Goal: Task Accomplishment & Management: Manage account settings

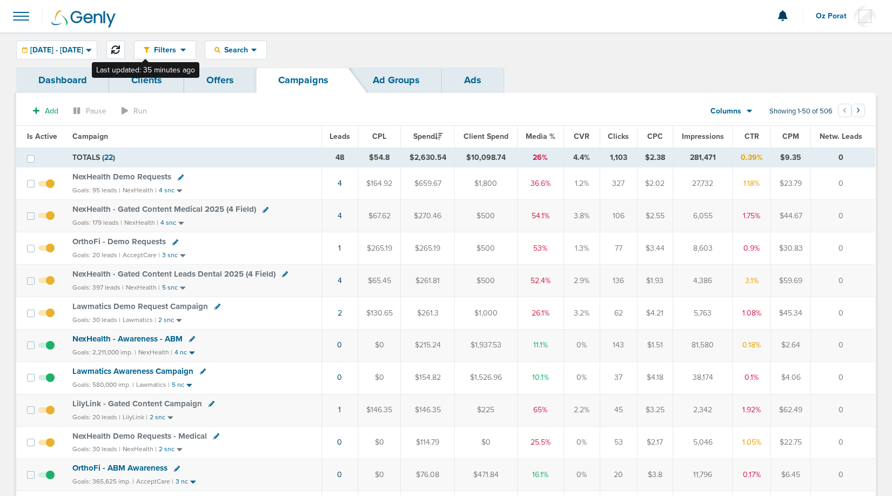
click at [120, 46] on icon at bounding box center [115, 49] width 9 height 9
click at [69, 48] on span "[DATE] - [DATE]" at bounding box center [56, 50] width 53 height 8
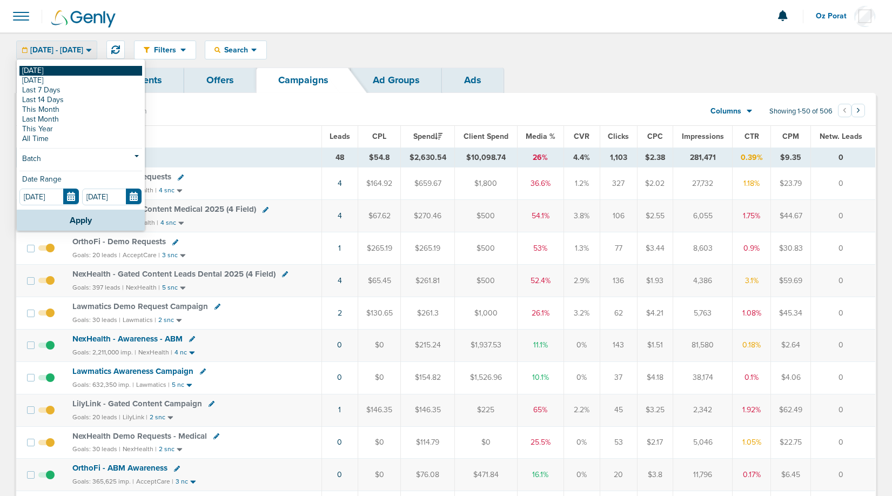
drag, startPoint x: 50, startPoint y: 63, endPoint x: 48, endPoint y: 70, distance: 7.9
click at [48, 70] on div "[DATE] [DATE] Last 7 Days Last 14 Days This Month Last Month This Year All Time…" at bounding box center [81, 134] width 128 height 149
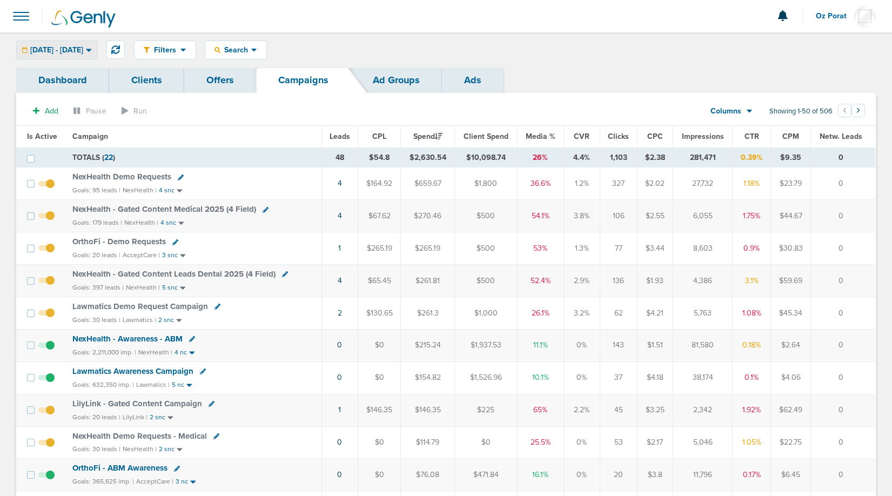
click at [70, 46] on span "[DATE] - [DATE]" at bounding box center [56, 50] width 53 height 8
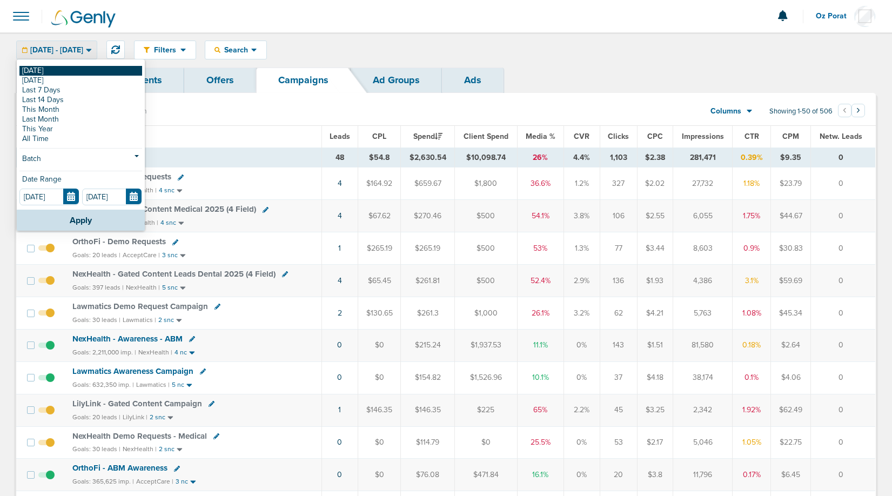
click at [58, 70] on link "[DATE]" at bounding box center [80, 71] width 123 height 10
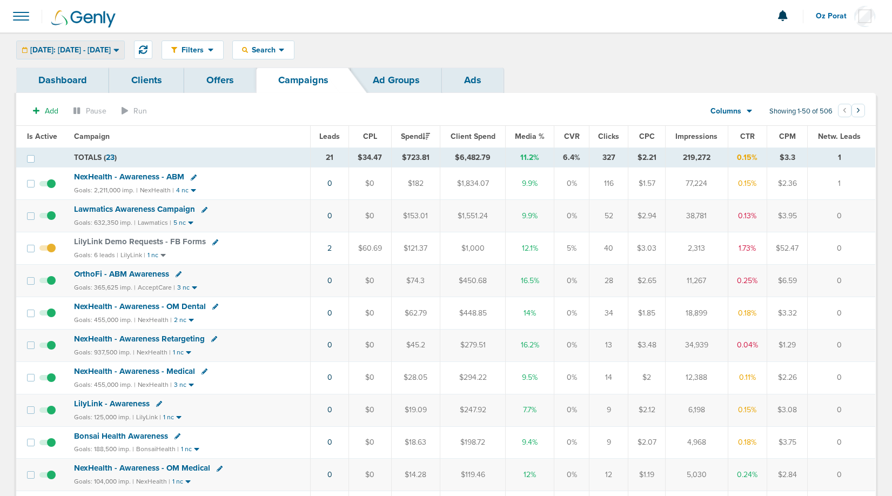
click at [111, 49] on span "[DATE]: [DATE] - [DATE]" at bounding box center [70, 50] width 80 height 8
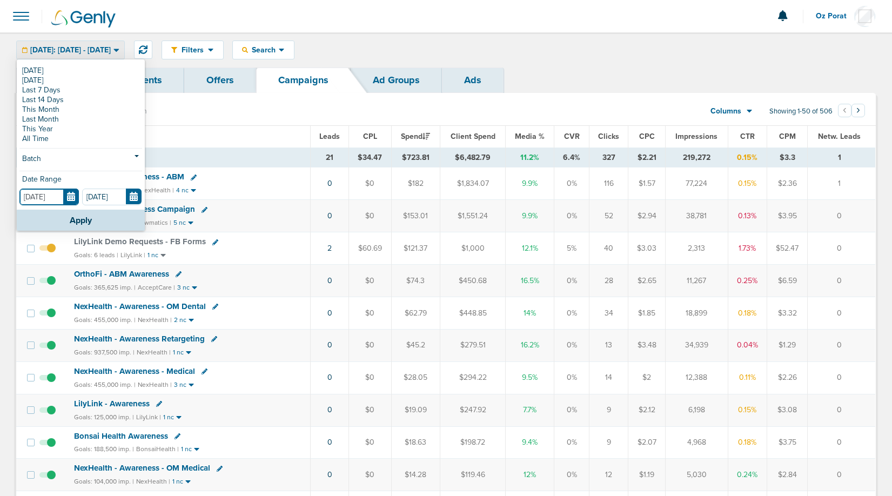
click at [67, 192] on input "[DATE]" at bounding box center [48, 196] width 59 height 17
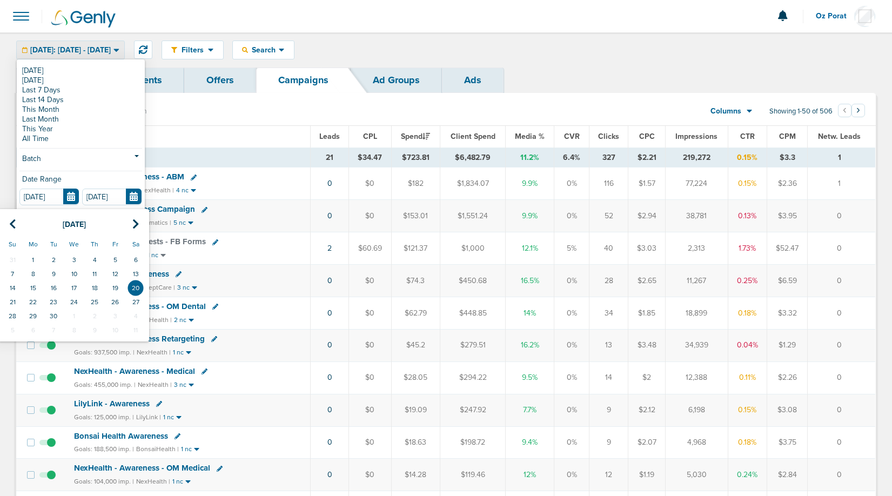
click at [239, 135] on th "Campaign" at bounding box center [188, 137] width 243 height 22
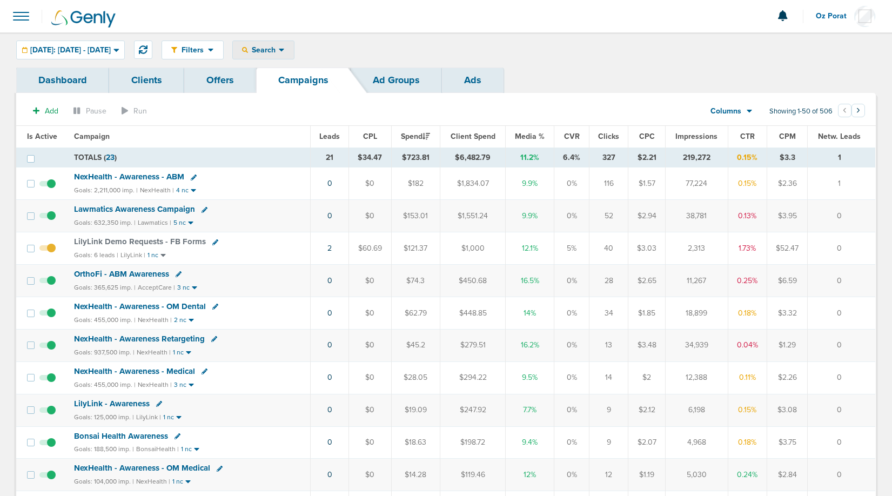
click at [279, 48] on span "Search" at bounding box center [263, 49] width 31 height 9
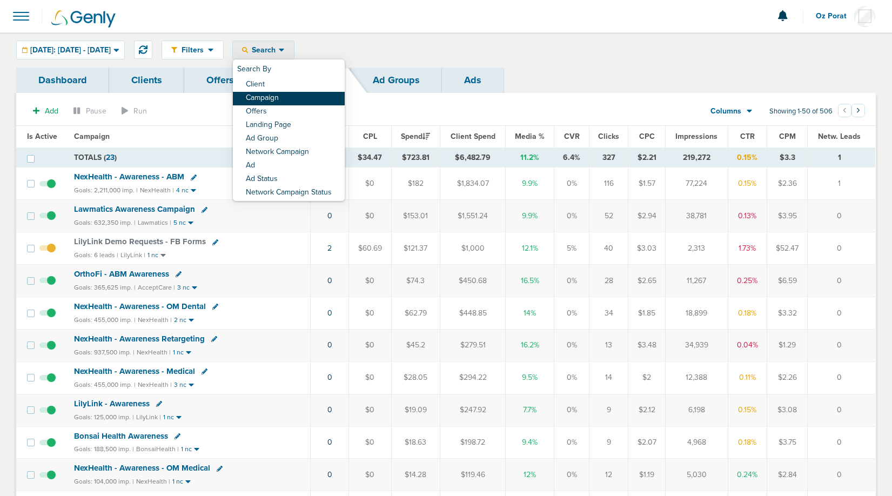
click at [302, 93] on link "Campaign" at bounding box center [289, 98] width 112 height 13
select select "cmpName"
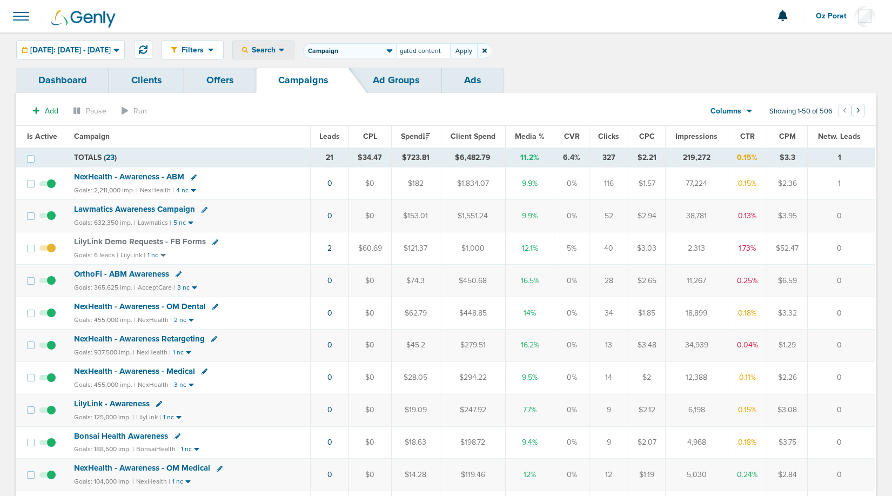
type input "gated content"
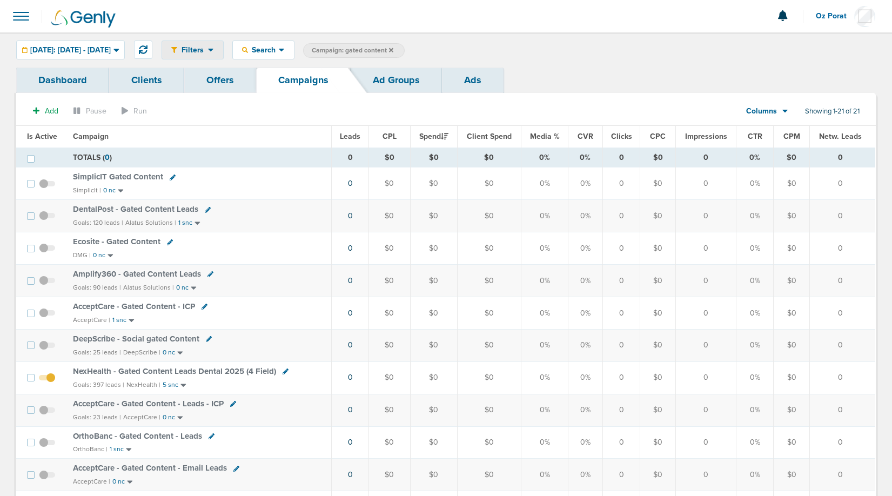
click at [223, 55] on div "Filters" at bounding box center [192, 50] width 61 height 18
click at [111, 51] on span "Today: 09.20.2025 - 09.20.2025" at bounding box center [70, 50] width 80 height 8
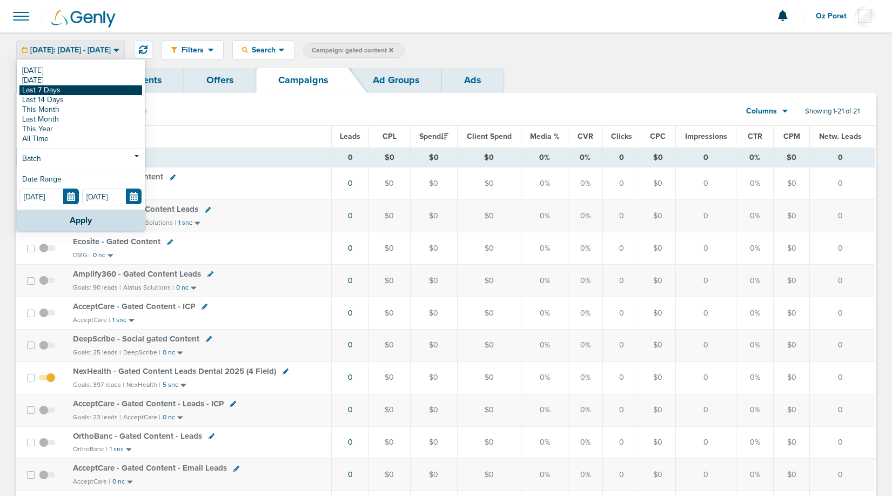
click at [83, 92] on link "Last 7 Days" at bounding box center [80, 90] width 123 height 10
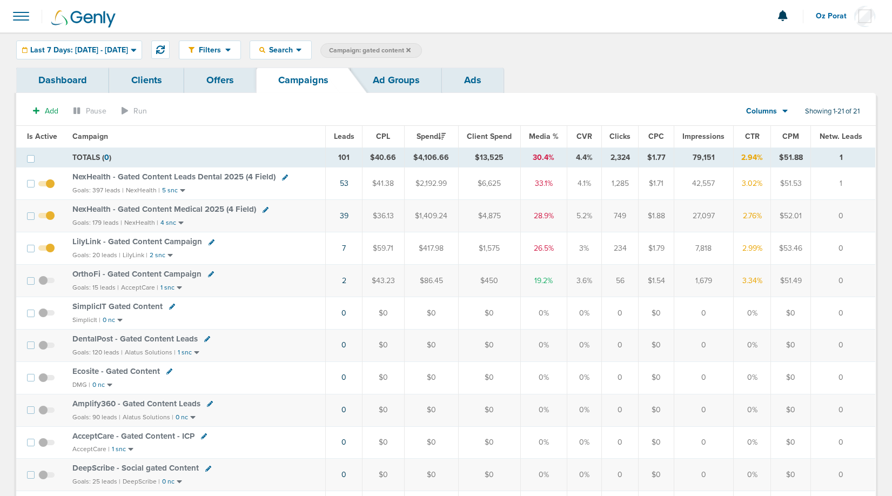
click at [282, 177] on icon at bounding box center [285, 177] width 6 height 6
select select
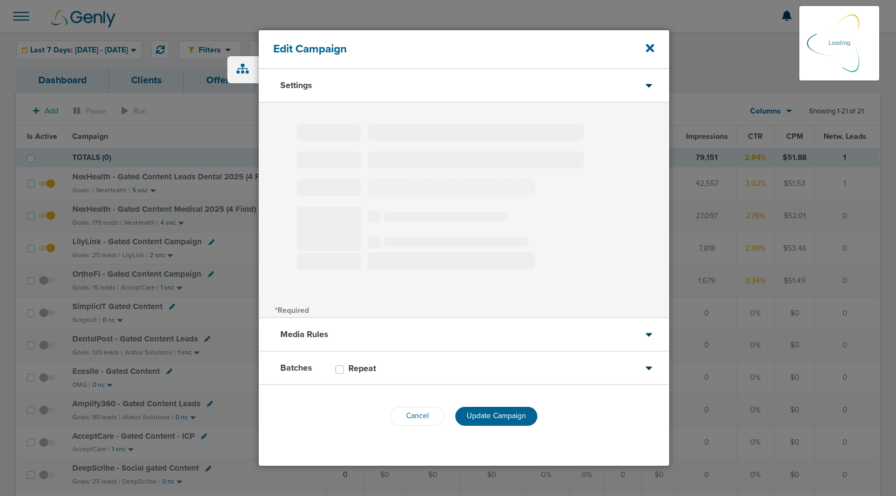
type input "NexHealth - Gated Content Leads Dental 2025 (4 Field)"
select select "Leads"
radio input "true"
select select "readWrite"
select select "1"
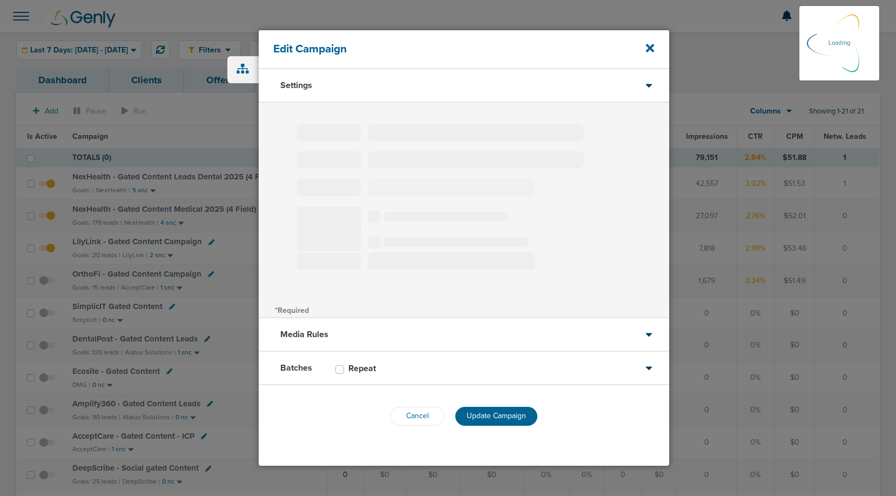
select select "1"
select select "2"
select select "3"
select select "4"
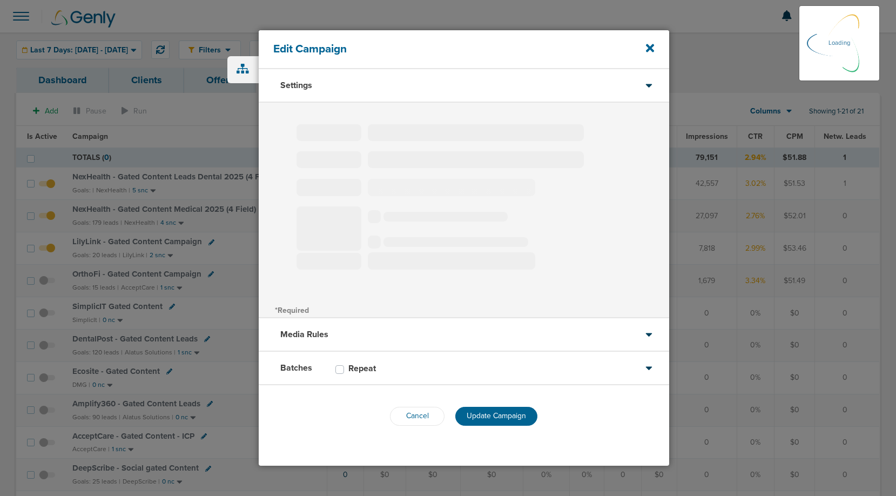
select select "6"
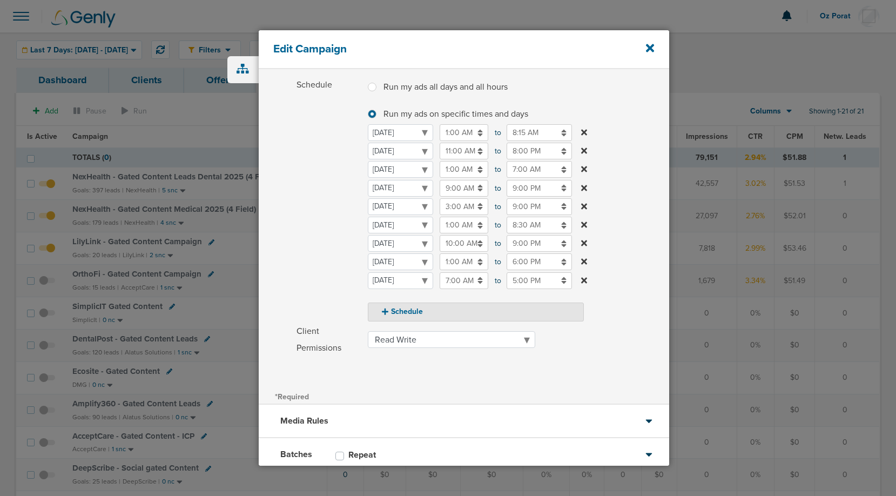
scroll to position [129, 0]
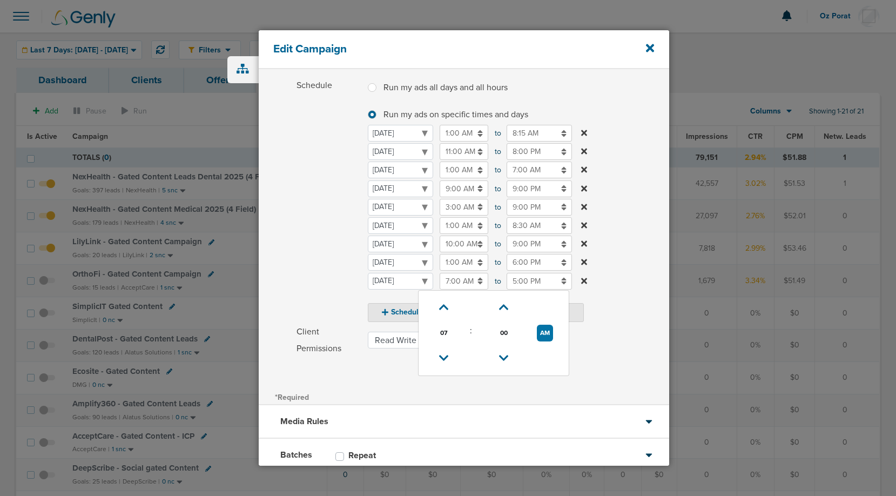
click at [472, 275] on input "7:00 AM" at bounding box center [464, 281] width 49 height 17
click at [445, 355] on icon at bounding box center [444, 358] width 10 height 6
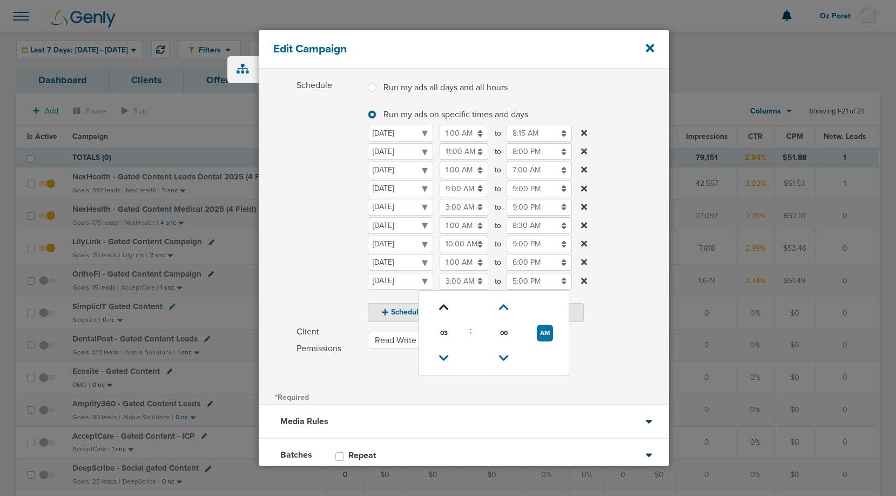
click at [444, 307] on icon at bounding box center [444, 307] width 10 height 6
type input "4:00 AM"
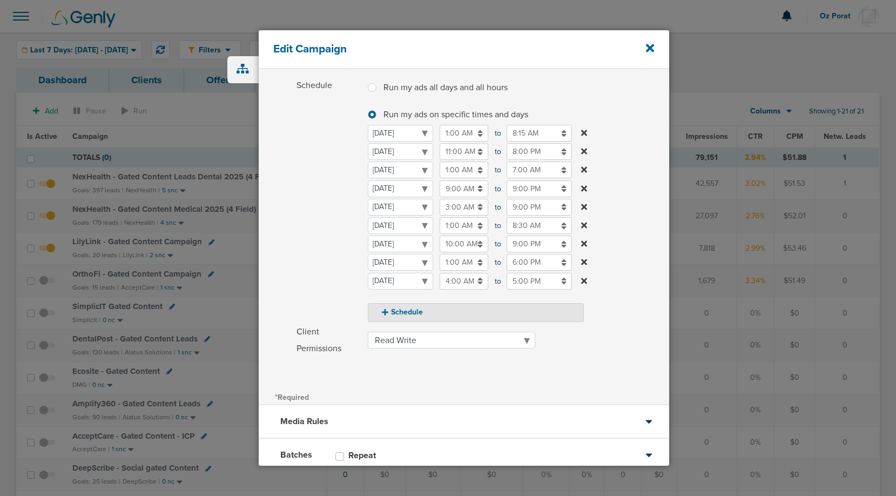
click at [629, 317] on label "Schedule Run my ads all days and all hours Run my ads all days and all hours Ru…" at bounding box center [482, 199] width 373 height 245
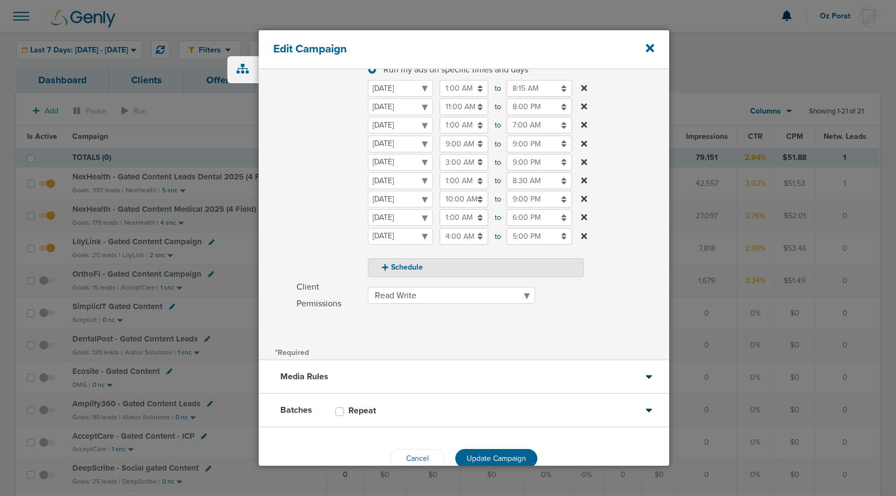
scroll to position [197, 0]
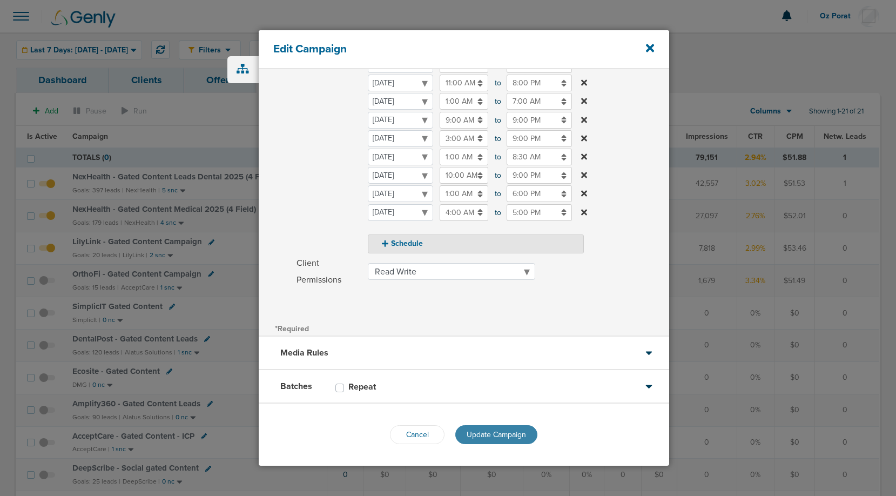
click at [498, 431] on span "Update Campaign" at bounding box center [496, 434] width 59 height 9
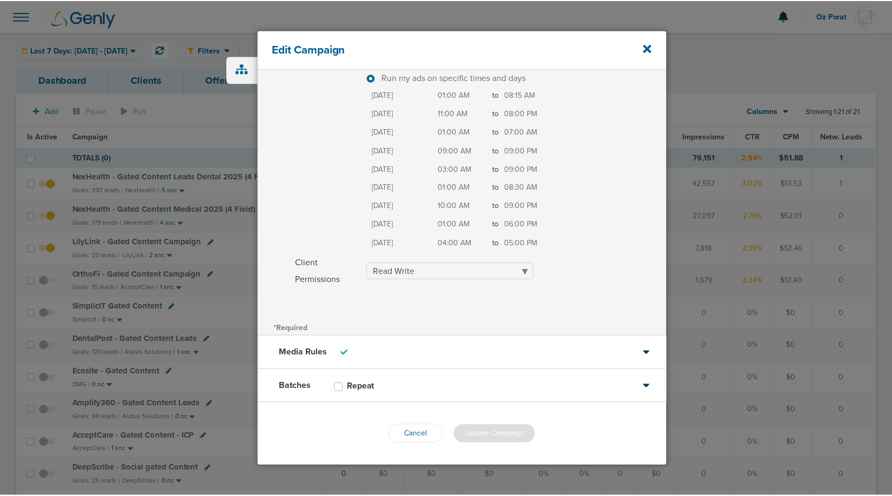
scroll to position [163, 0]
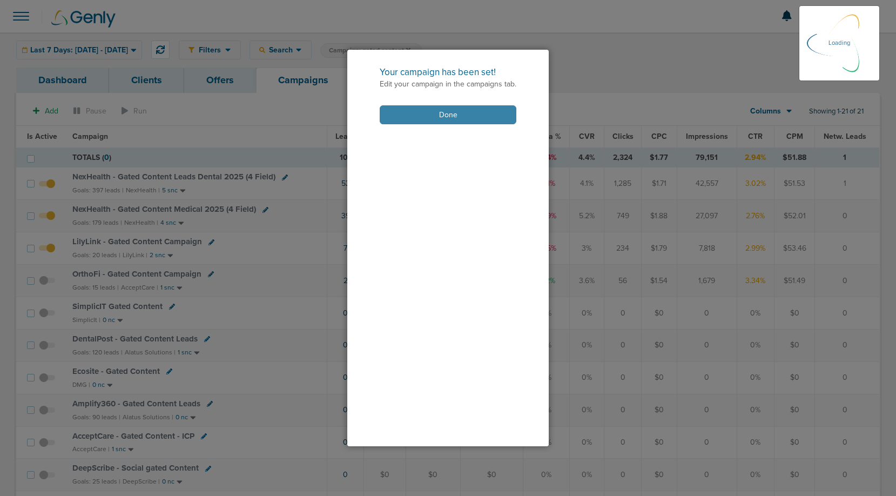
click at [458, 114] on button "Done" at bounding box center [448, 114] width 137 height 19
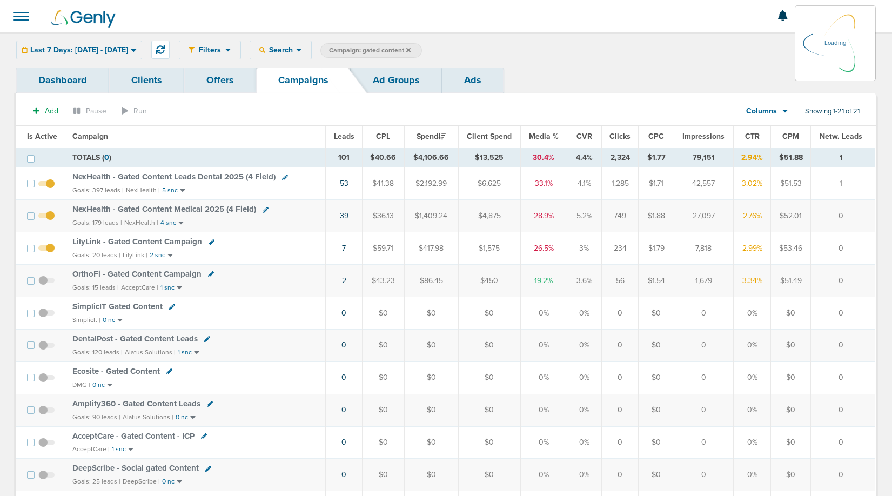
click at [322, 45] on div "Filters Active Only Settings Status Active Inactive Objectives MQL SQL Traffic …" at bounding box center [527, 49] width 697 height 19
click at [302, 48] on icon at bounding box center [299, 49] width 6 height 9
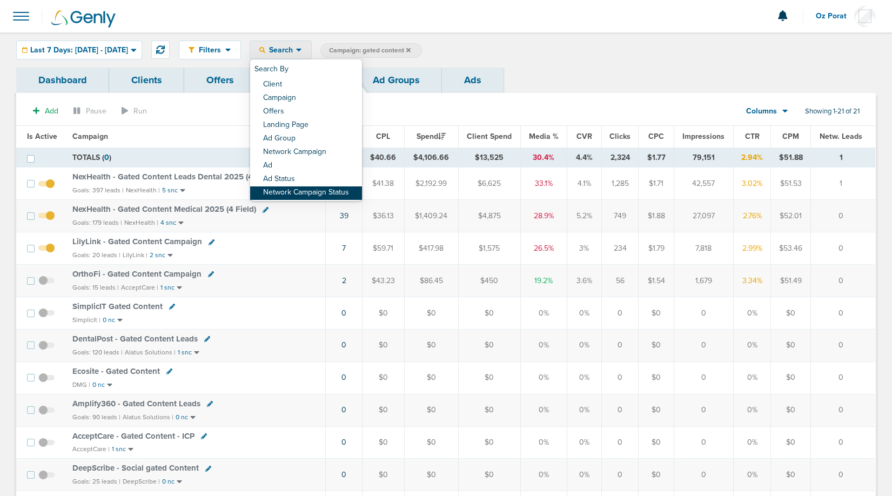
click at [319, 191] on link "Network Campaign Status" at bounding box center [306, 192] width 112 height 13
click at [579, 46] on div "Select:" at bounding box center [552, 50] width 54 height 15
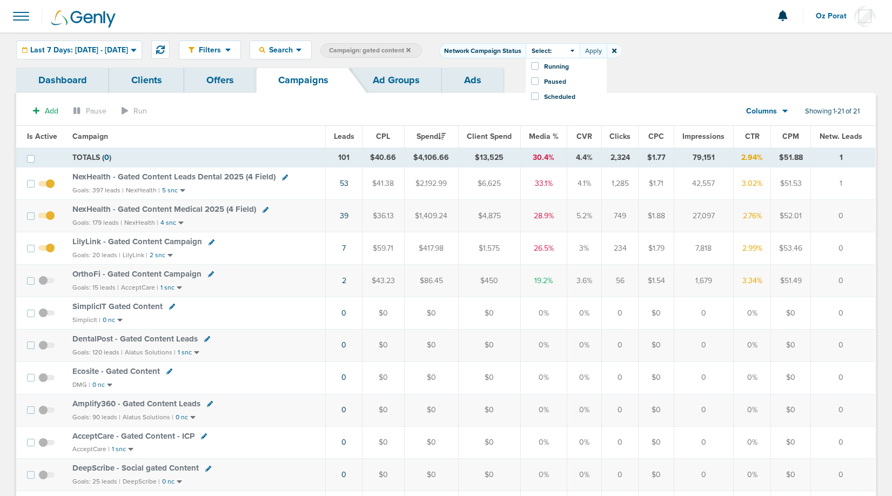
click at [538, 96] on span at bounding box center [535, 96] width 8 height 8
click at [544, 92] on input "Scheduled" at bounding box center [544, 92] width 0 height 0
click at [606, 48] on button "Apply" at bounding box center [592, 50] width 27 height 15
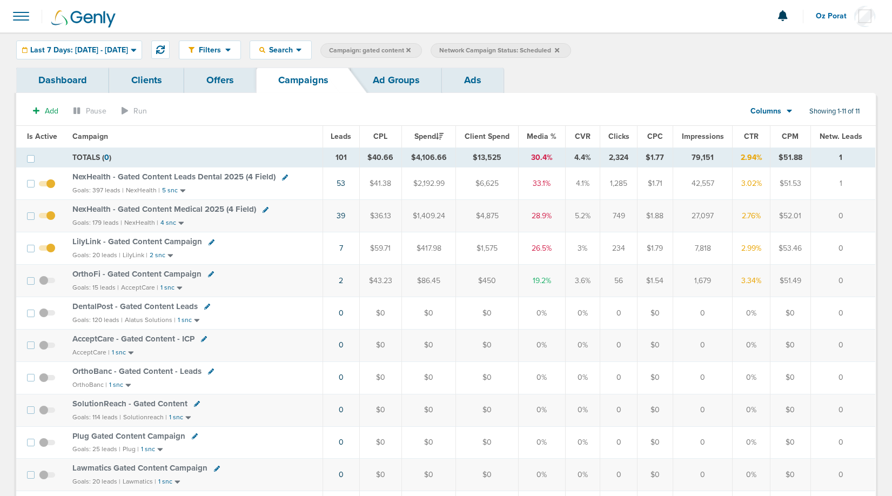
click at [215, 177] on span "NexHealth - Gated Content Leads Dental 2025 (4 Field)" at bounding box center [173, 177] width 203 height 10
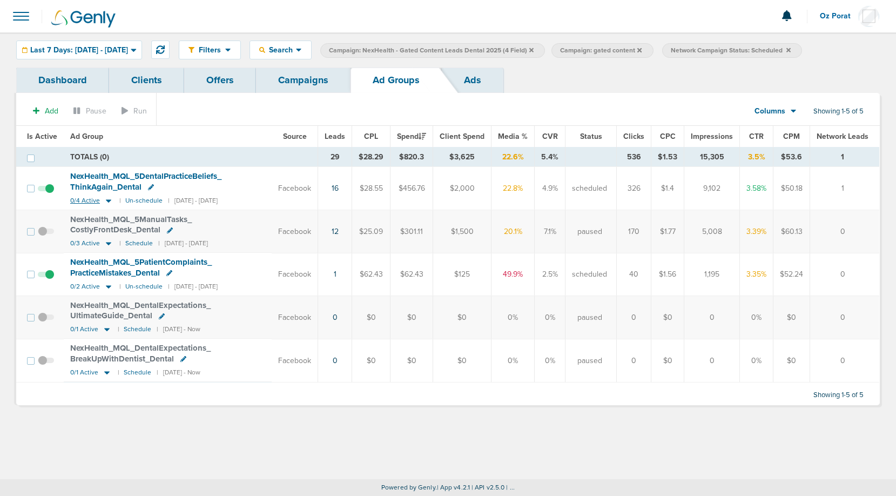
click at [81, 199] on span "0/4 Active" at bounding box center [85, 201] width 30 height 8
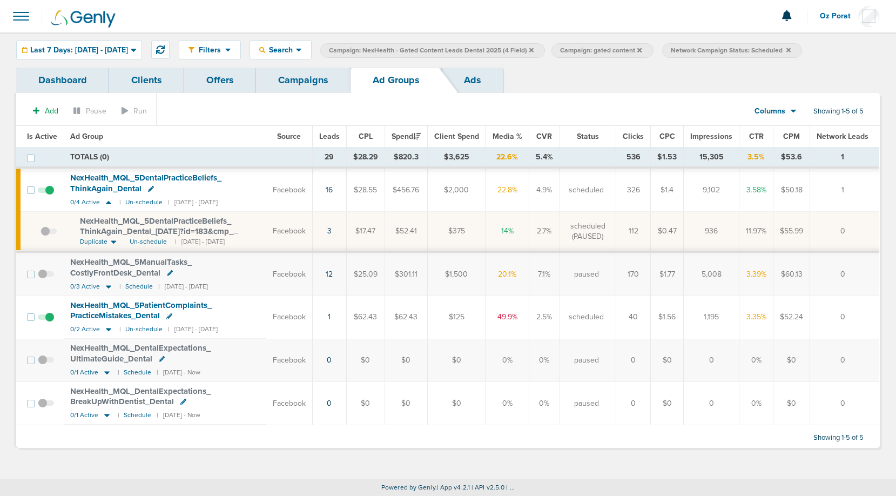
click at [170, 225] on span "NexHealth_ MQL_ 5DentalPracticeBeliefs_ ThinkAgain_ Dental_ 09.12.25?id=183&cmp…" at bounding box center [156, 231] width 153 height 31
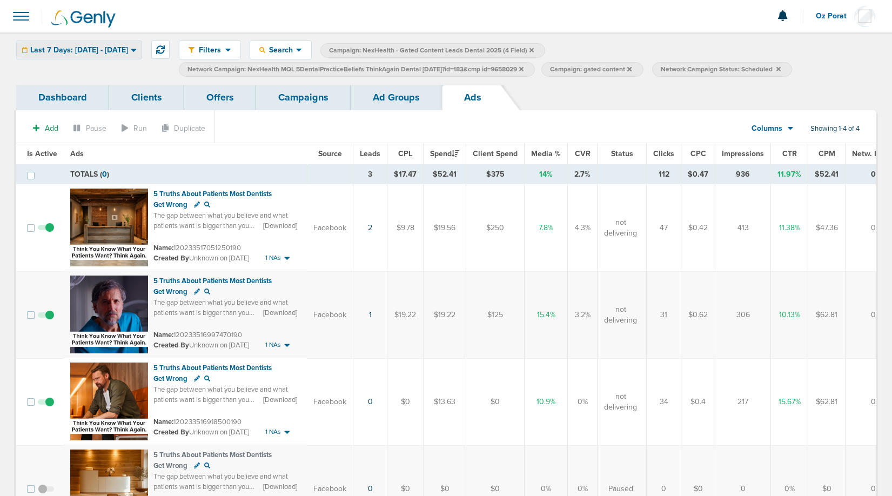
click at [128, 51] on span "Last 7 Days: 09.13.2025 - 09.20.2025" at bounding box center [79, 50] width 98 height 8
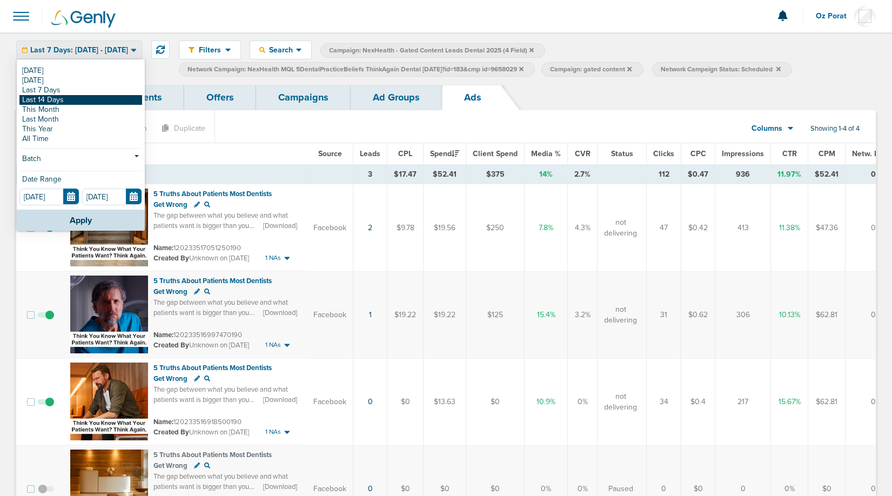
click at [68, 100] on link "Last 14 Days" at bounding box center [80, 100] width 123 height 10
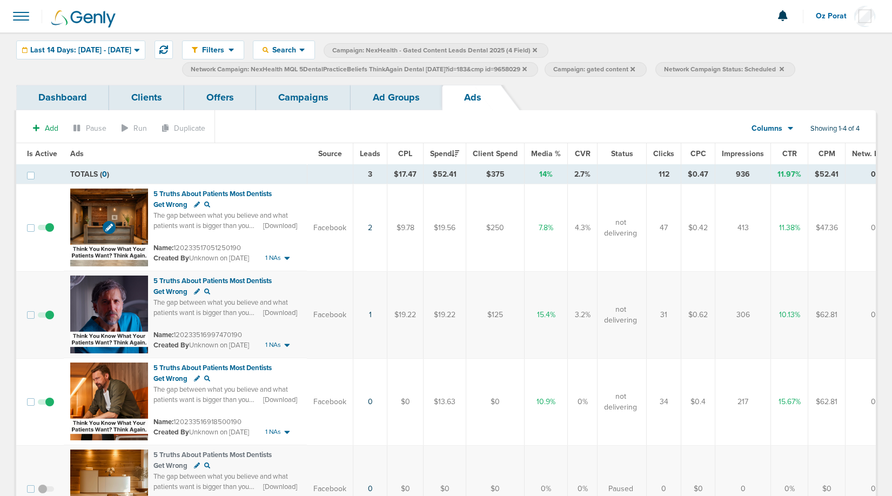
click at [94, 208] on img at bounding box center [109, 227] width 78 height 78
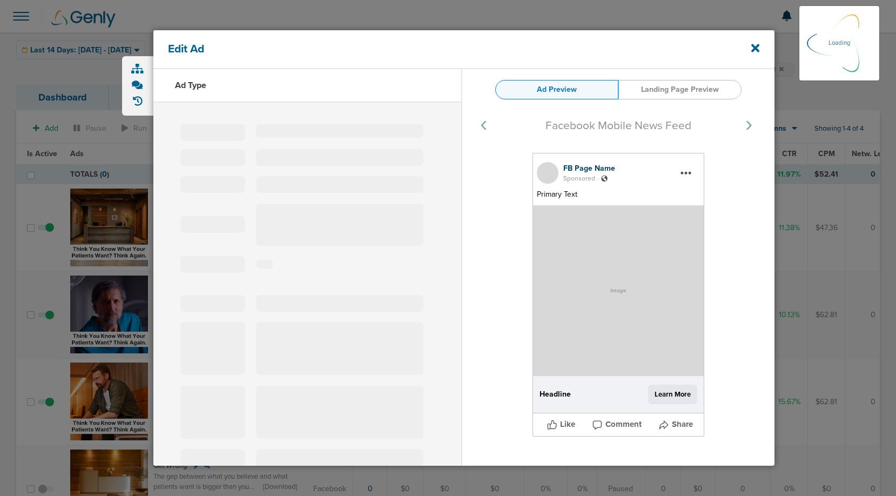
select select "learn_more"
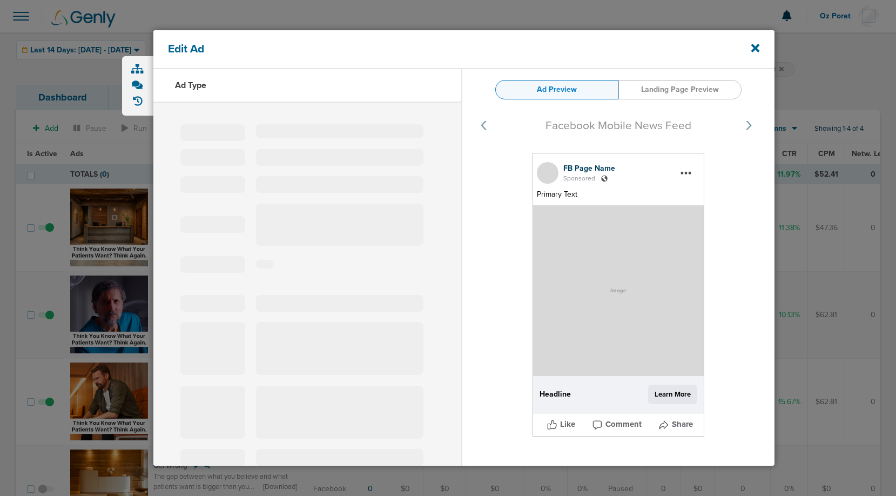
type input "120233517051250190"
type input "5 Truths About Patients Most Dentists Get Wrong"
type textarea "The gap between what you believe and what patients want is bigger than you thin…"
select select "download"
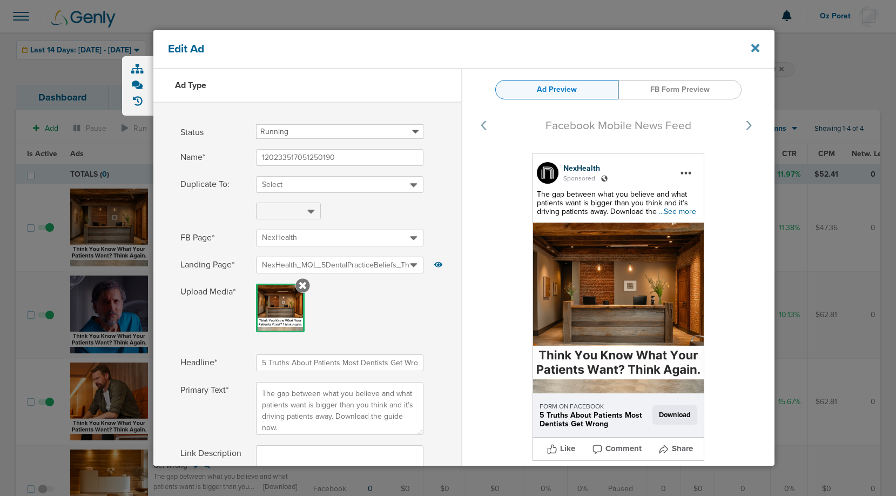
click at [756, 49] on icon at bounding box center [755, 48] width 8 height 8
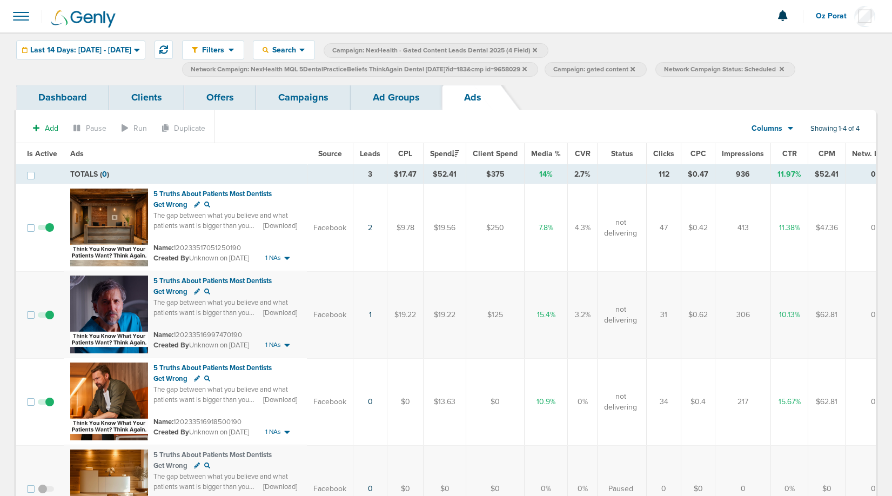
click at [308, 93] on link "Campaigns" at bounding box center [303, 97] width 94 height 25
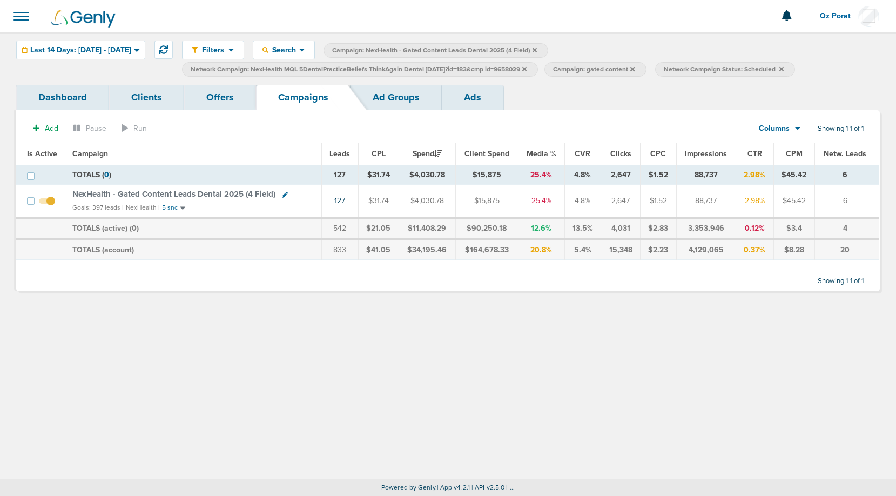
click at [526, 69] on icon at bounding box center [524, 68] width 4 height 4
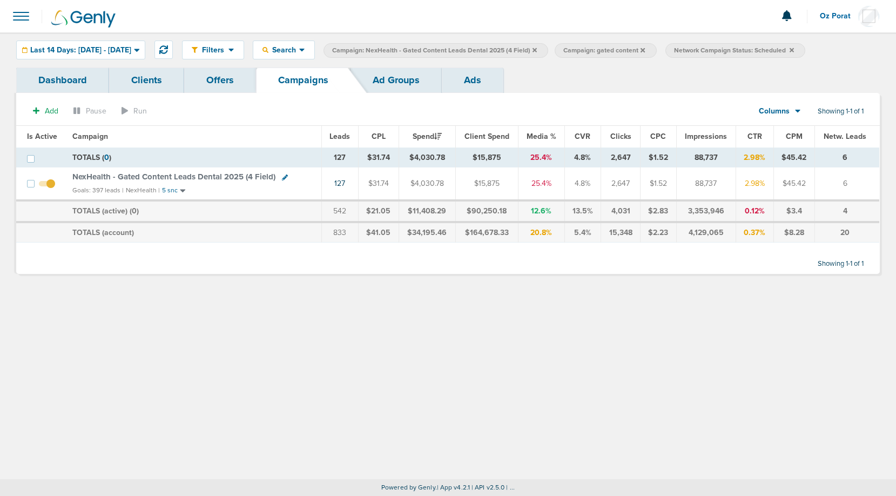
click at [201, 177] on span "NexHealth - Gated Content Leads Dental 2025 (4 Field)" at bounding box center [173, 177] width 203 height 10
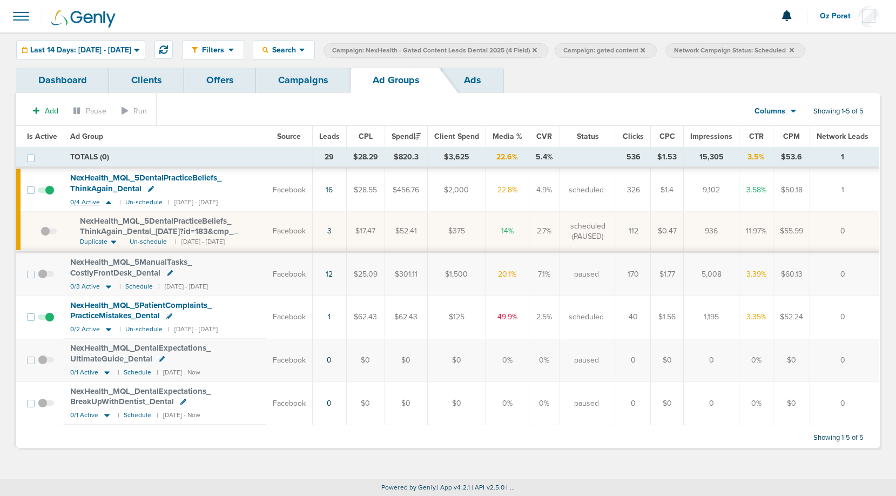
click at [79, 198] on span "0/4 Active" at bounding box center [85, 202] width 30 height 8
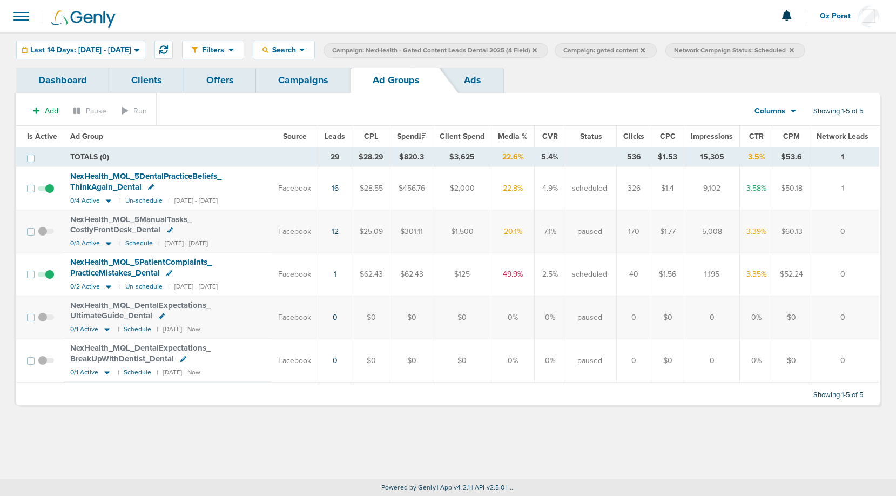
click at [76, 239] on span "0/3 Active" at bounding box center [85, 243] width 30 height 8
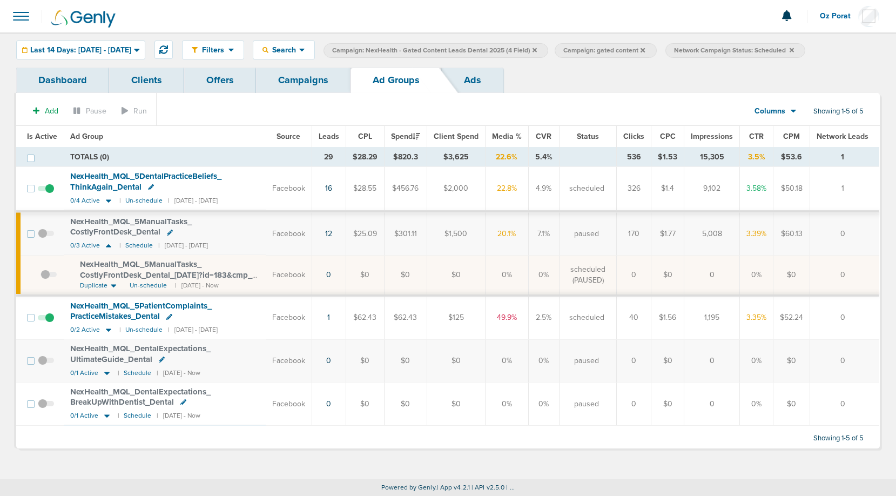
click at [152, 262] on span "NexHealth_ MQL_ 5ManualTasks_ CostlyFrontDesk_ Dental_ 09.19.25?id=183&cmp_ id=…" at bounding box center [166, 274] width 172 height 31
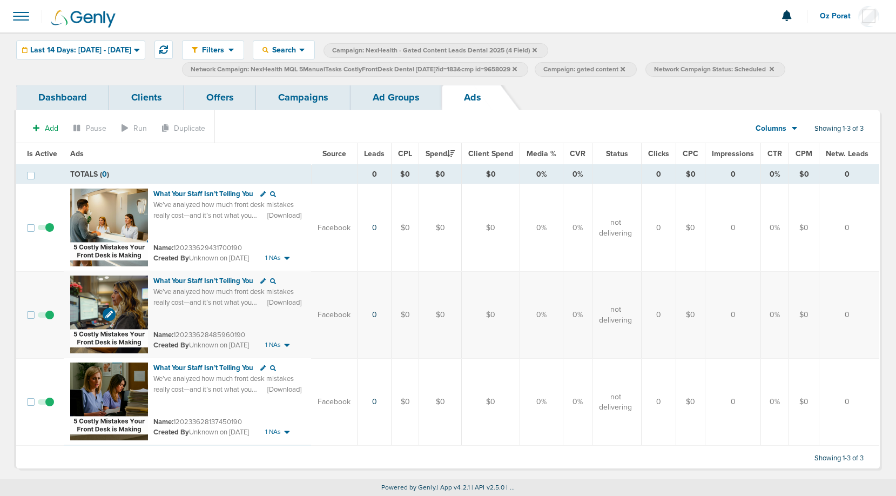
click at [88, 295] on img at bounding box center [109, 314] width 78 height 78
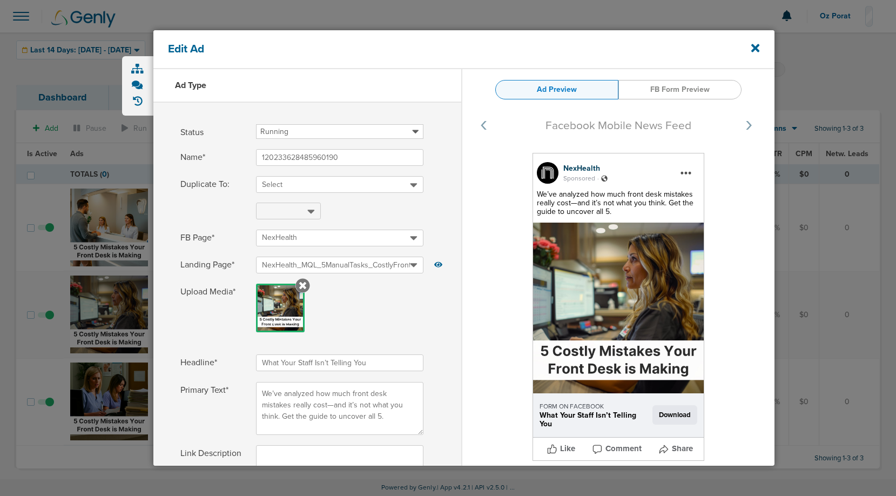
select select "download"
click at [754, 48] on icon at bounding box center [755, 48] width 8 height 8
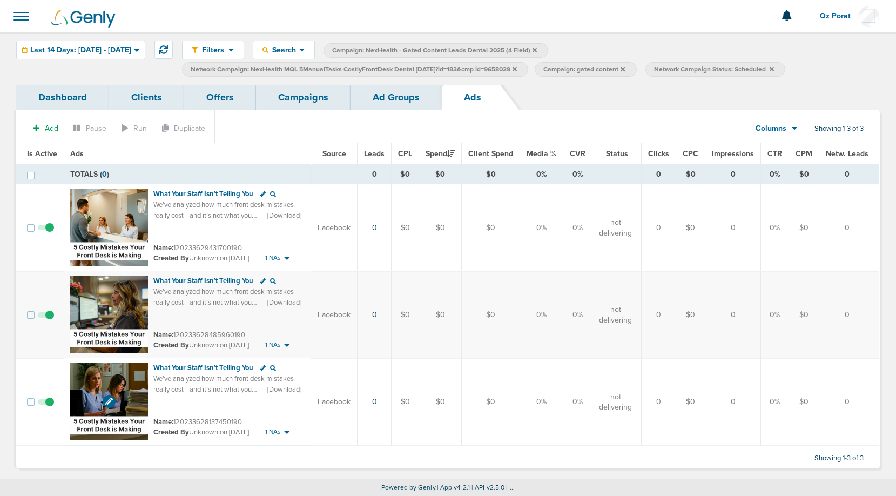
click at [96, 382] on img at bounding box center [109, 401] width 78 height 78
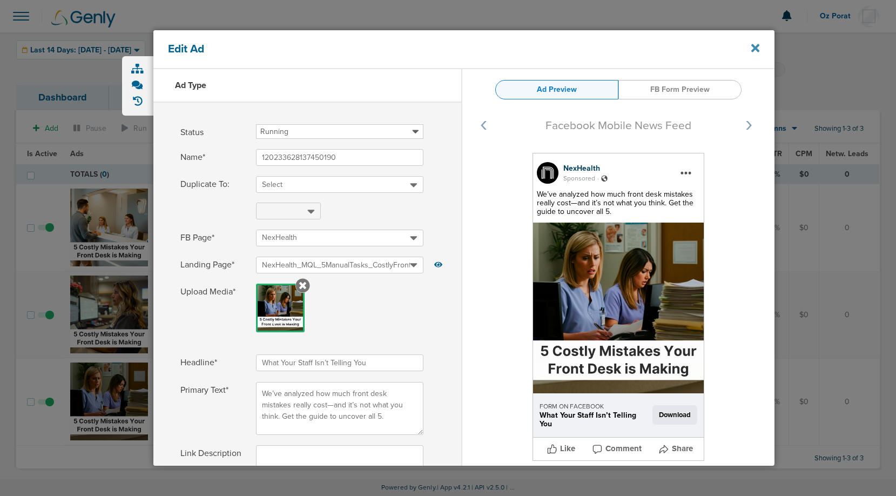
click at [753, 48] on icon at bounding box center [755, 48] width 8 height 12
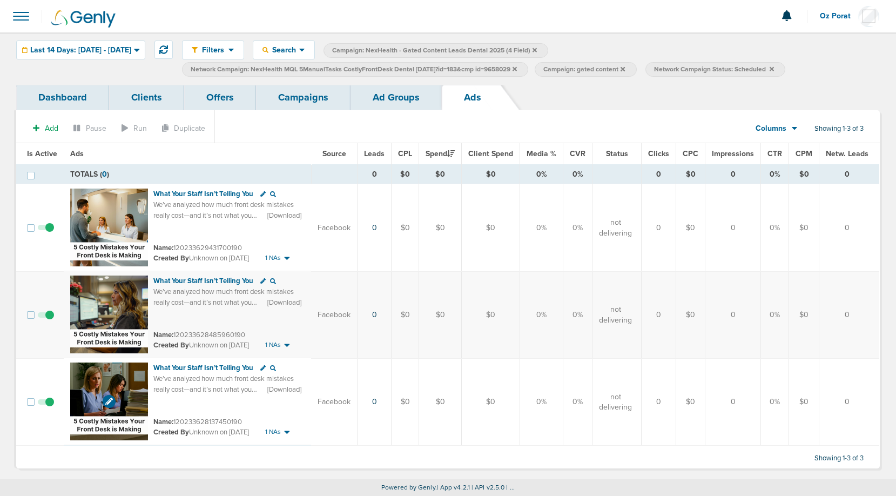
click at [103, 379] on img at bounding box center [109, 401] width 78 height 78
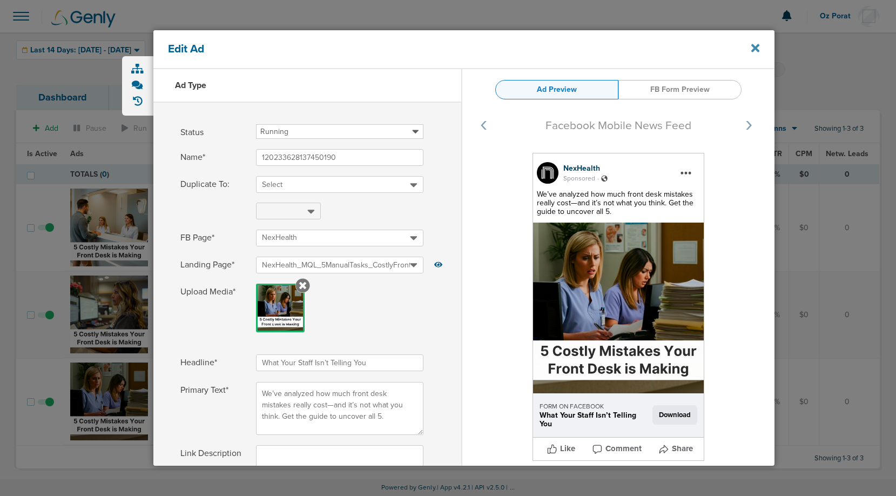
click at [759, 51] on div "Edit Ad" at bounding box center [463, 49] width 621 height 39
click at [756, 49] on icon at bounding box center [755, 48] width 8 height 8
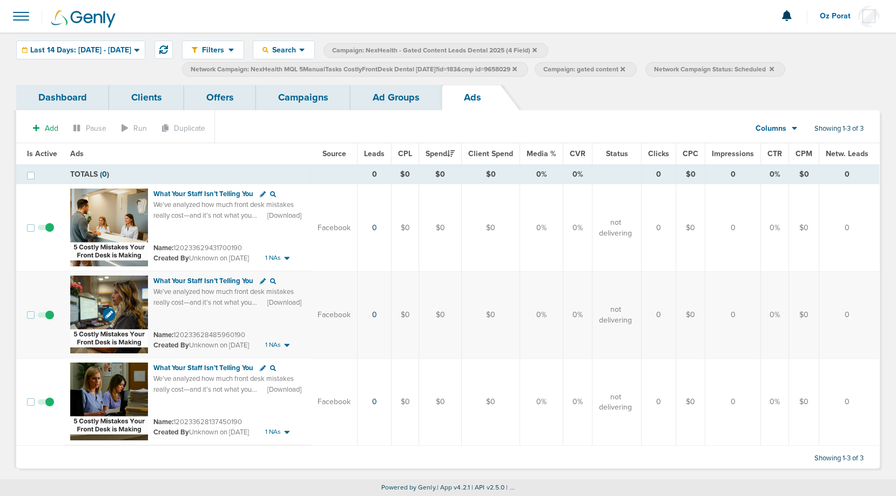
click at [100, 291] on img at bounding box center [109, 314] width 78 height 78
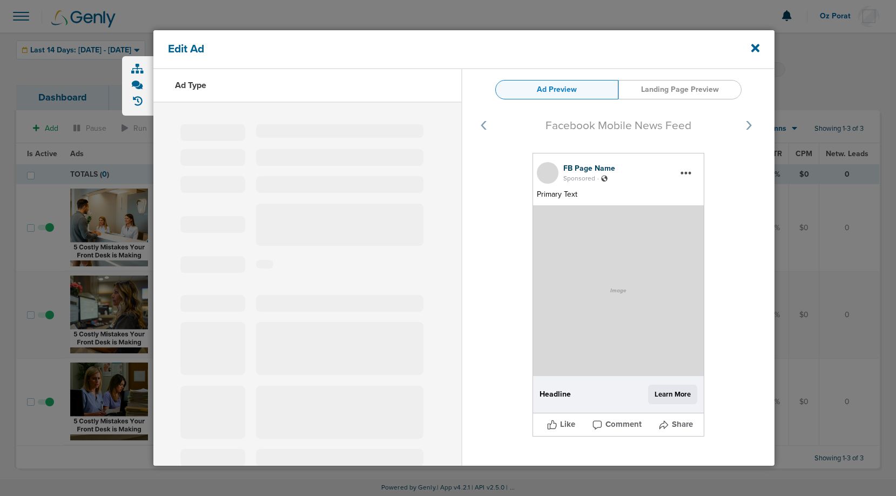
type input "120233628485960190"
type input "What Your Staff Isn’t Telling You"
type textarea "We’ve analyzed how much front desk mistakes really cost—and it’s not what you t…"
select select "download"
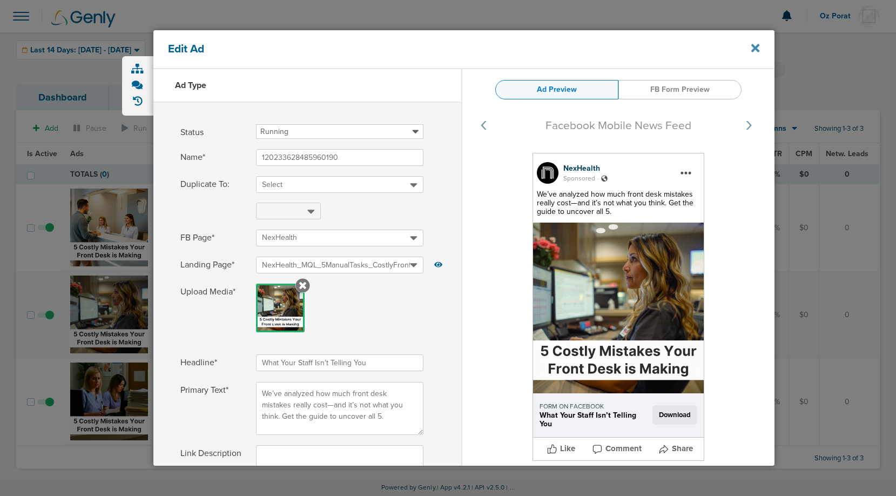
click at [754, 49] on icon at bounding box center [755, 48] width 8 height 8
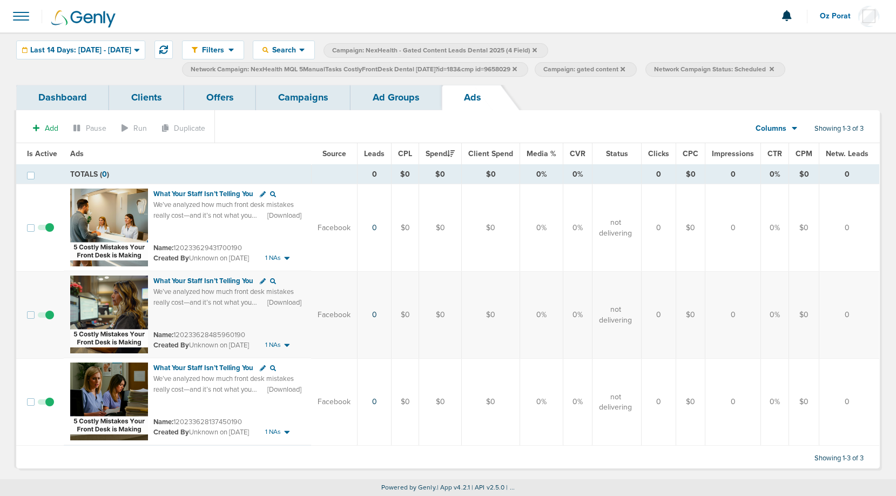
click at [45, 233] on span at bounding box center [46, 233] width 16 height 0
click at [46, 230] on input "checkbox" at bounding box center [46, 230] width 0 height 0
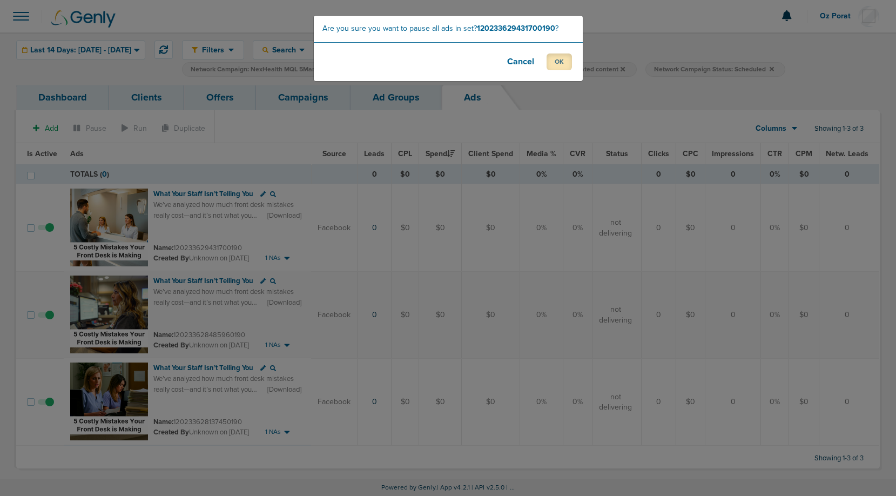
click at [561, 61] on button "OK" at bounding box center [558, 61] width 25 height 17
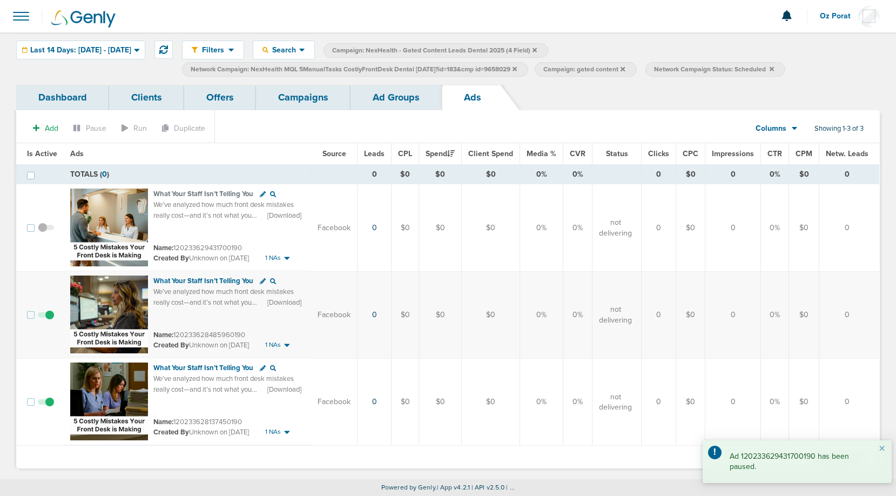
click at [49, 407] on span at bounding box center [46, 407] width 16 height 0
click at [46, 404] on input "checkbox" at bounding box center [46, 404] width 0 height 0
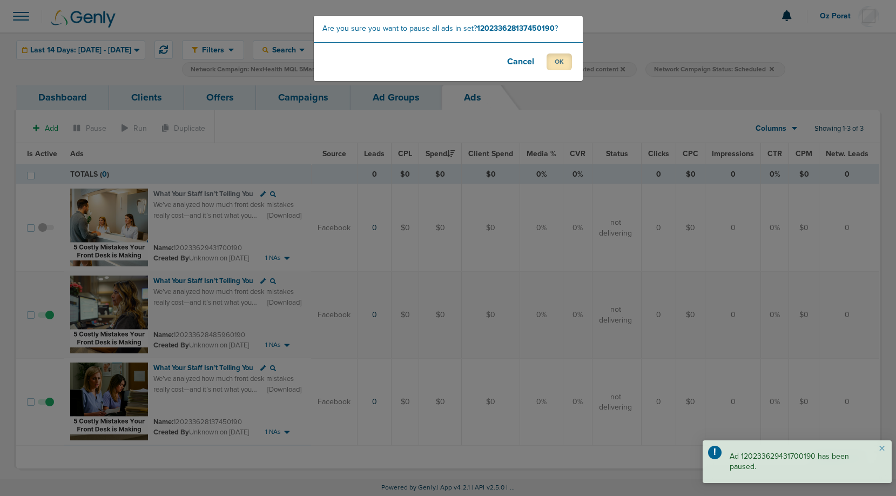
click at [565, 67] on button "OK" at bounding box center [558, 61] width 25 height 17
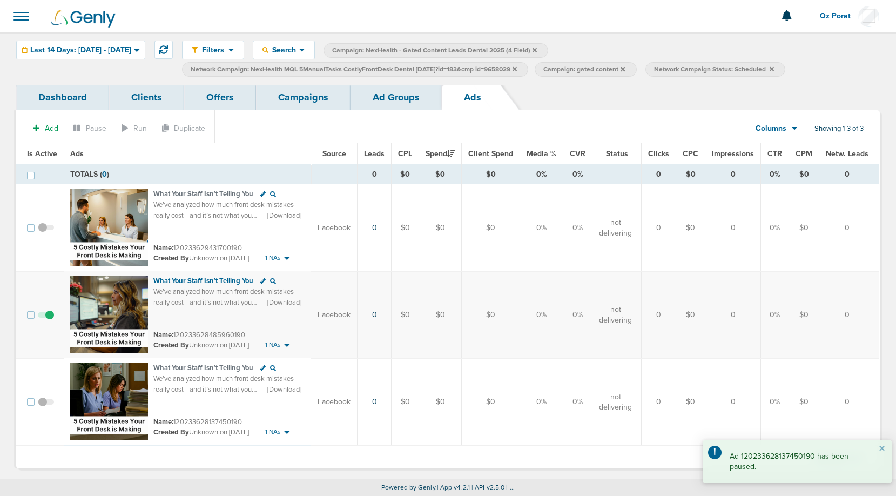
click at [314, 94] on link "Campaigns" at bounding box center [303, 97] width 94 height 25
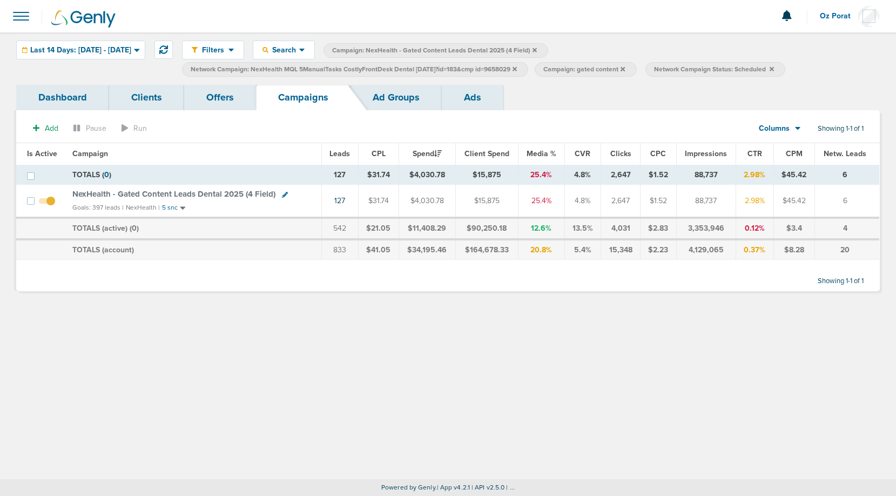
click at [403, 99] on link "Ad Groups" at bounding box center [395, 97] width 91 height 25
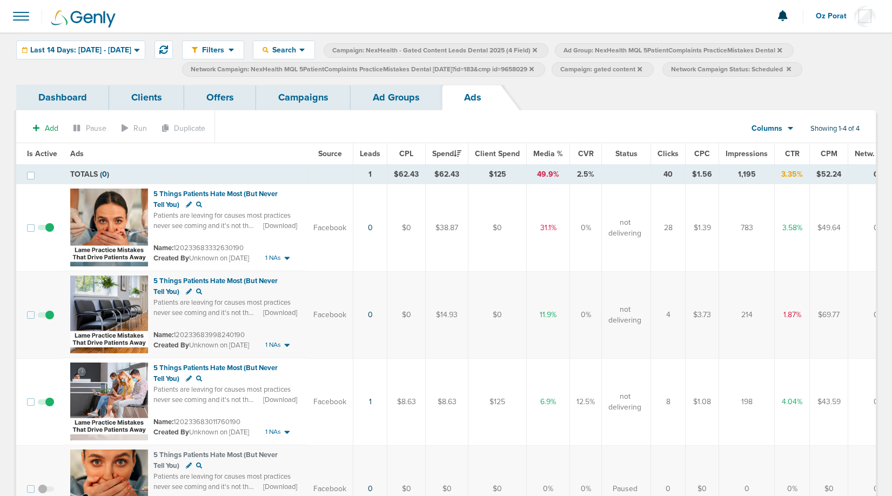
scroll to position [8, 0]
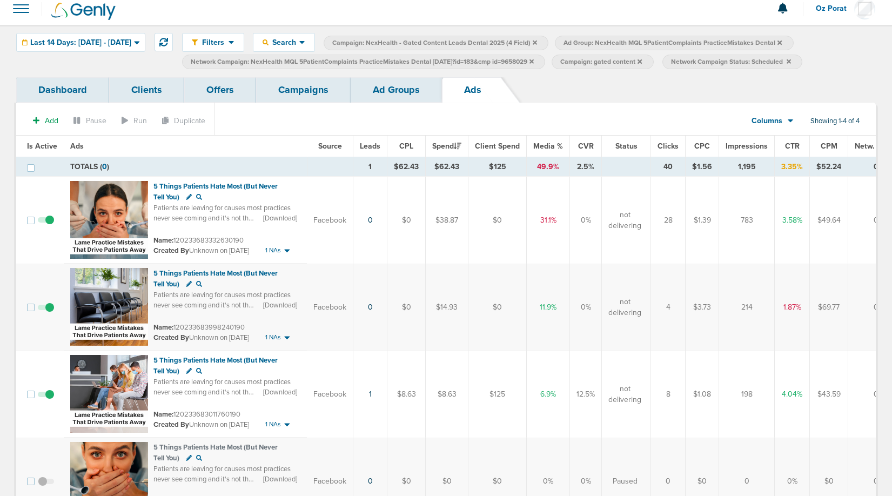
click at [298, 89] on link "Campaigns" at bounding box center [303, 89] width 94 height 25
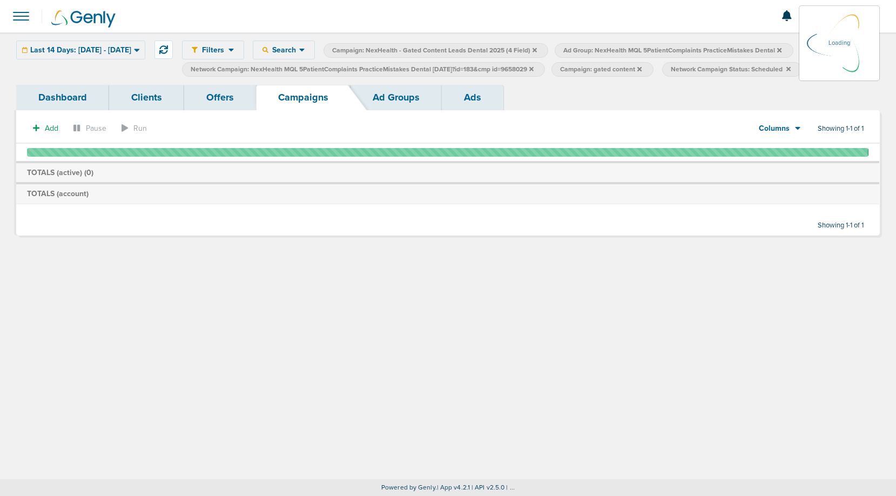
click at [396, 92] on link "Ad Groups" at bounding box center [395, 97] width 91 height 25
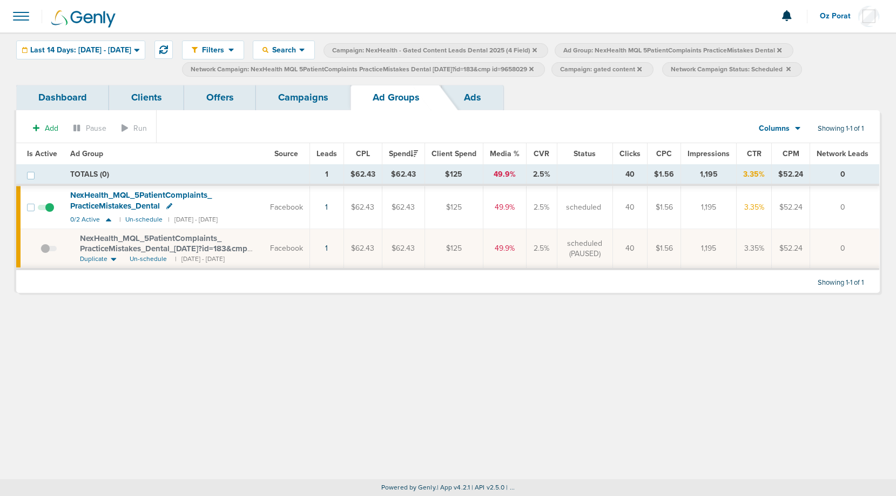
click at [534, 69] on icon at bounding box center [531, 68] width 4 height 4
click at [781, 49] on icon at bounding box center [779, 50] width 4 height 6
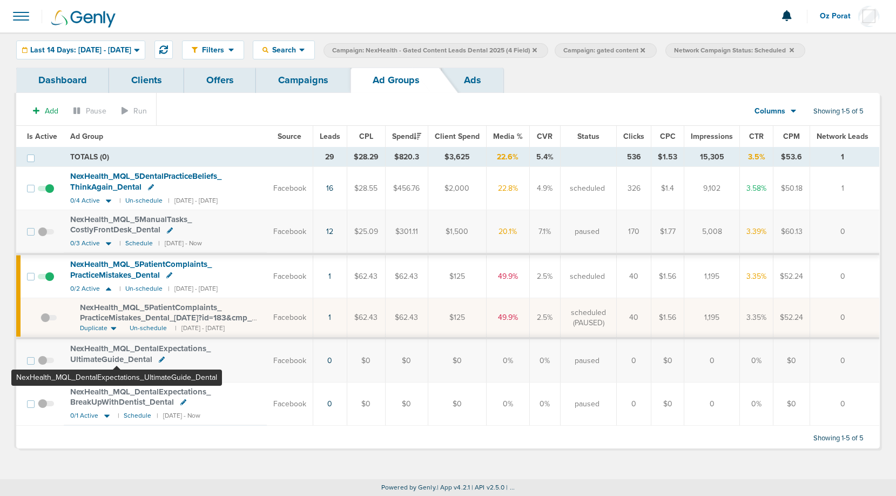
click at [117, 349] on span "NexHealth_ MQL_ DentalExpectations_ UltimateGuide_ Dental" at bounding box center [140, 353] width 140 height 21
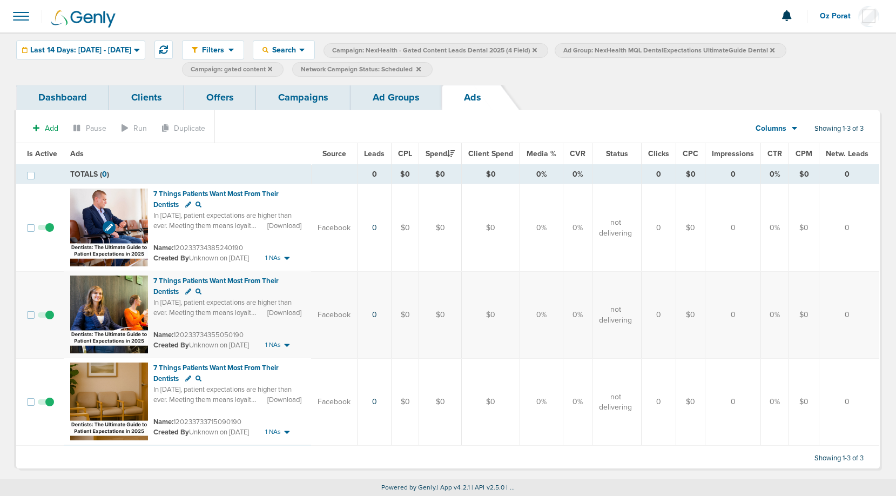
click at [89, 213] on img at bounding box center [109, 227] width 78 height 78
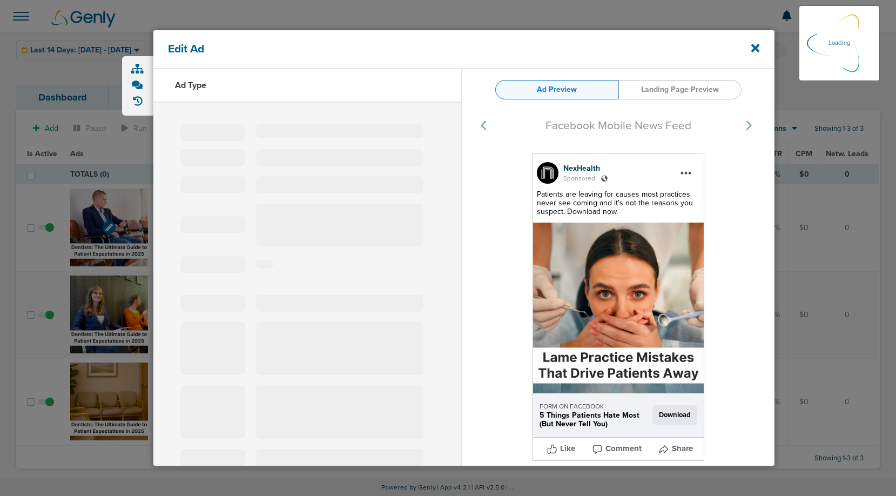
select select "learn_more"
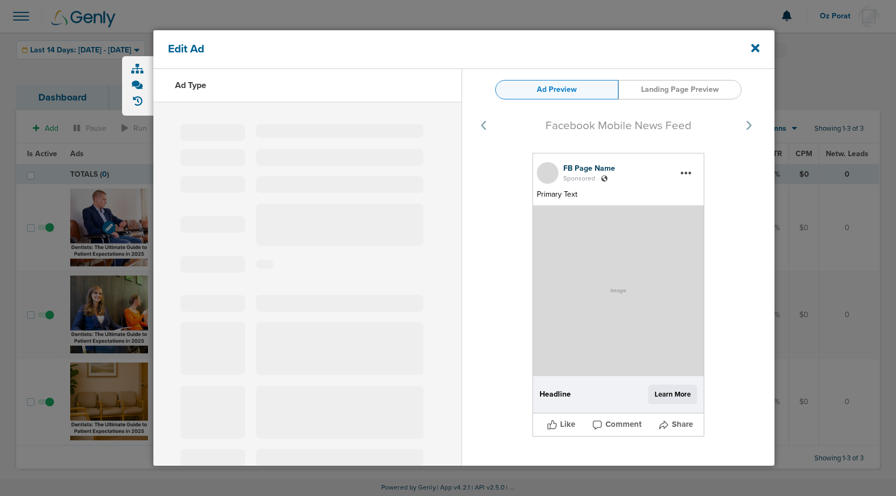
type input "120233734385240190"
type input "7 Things Patients Want Most From Their Dentists"
type textarea "In 2025, patient expectations are higher than ever. Meeting them means loyalty,…"
select select "download"
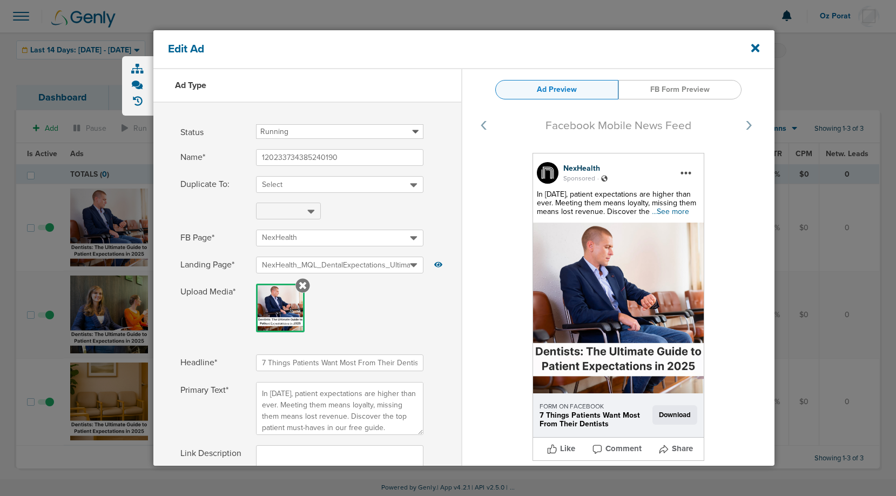
click at [676, 212] on span "...See more" at bounding box center [670, 211] width 37 height 9
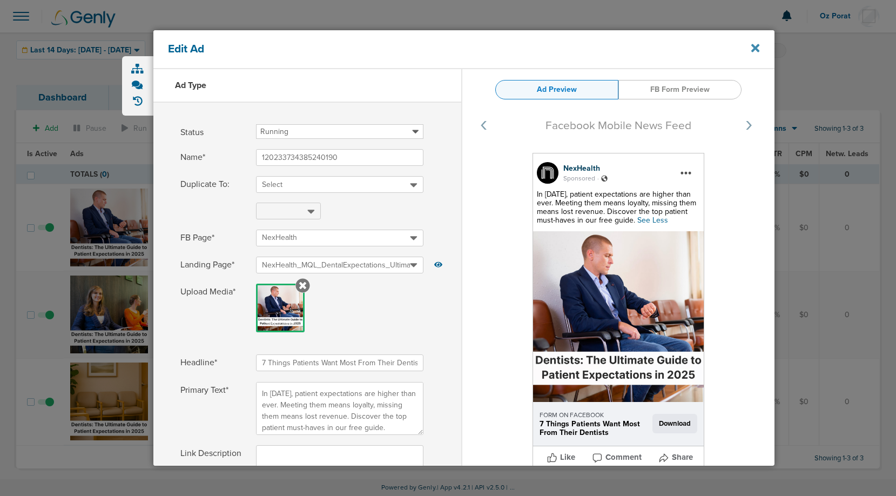
click at [754, 53] on icon at bounding box center [755, 48] width 8 height 12
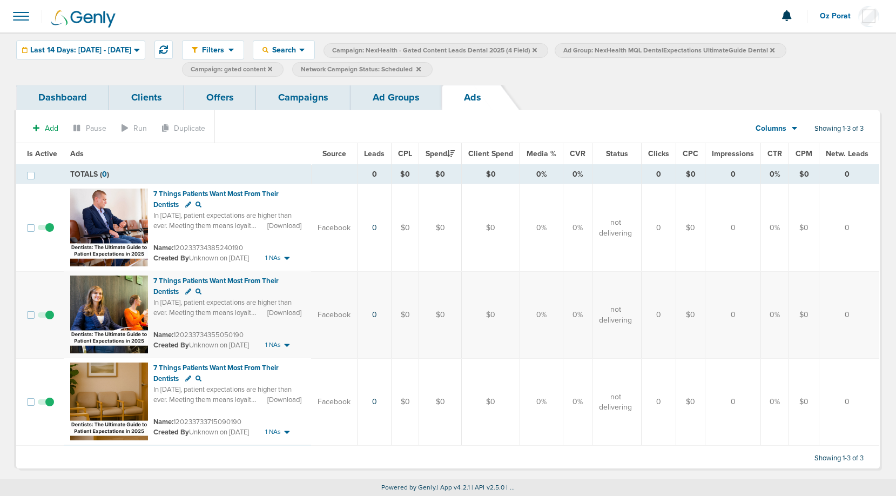
click at [383, 97] on link "Ad Groups" at bounding box center [395, 97] width 91 height 25
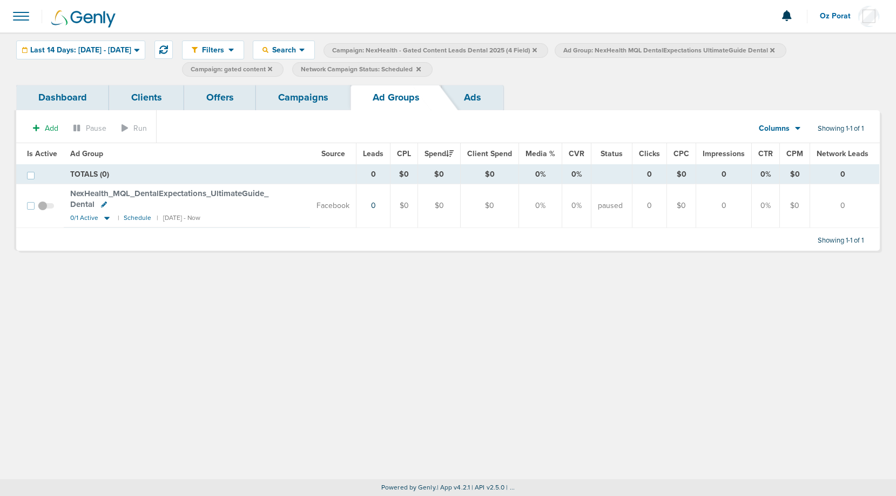
click at [774, 51] on icon at bounding box center [772, 50] width 4 height 4
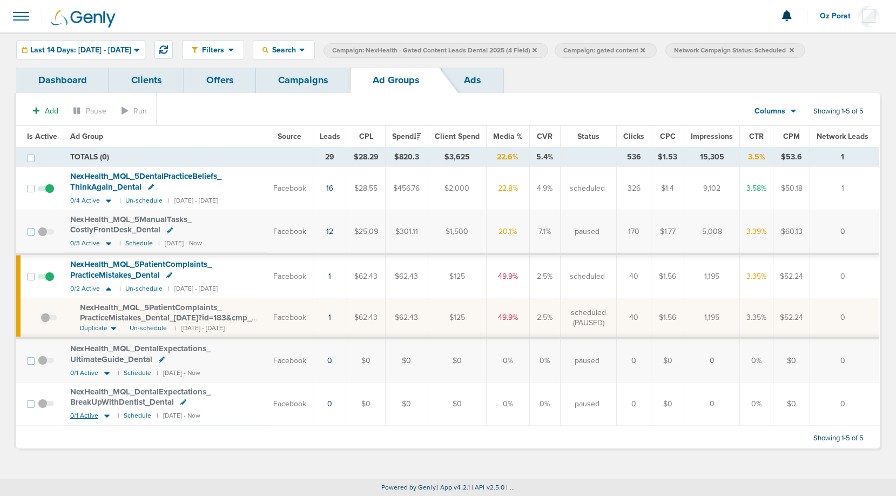
click at [87, 413] on span "0/1 Active" at bounding box center [84, 415] width 28 height 8
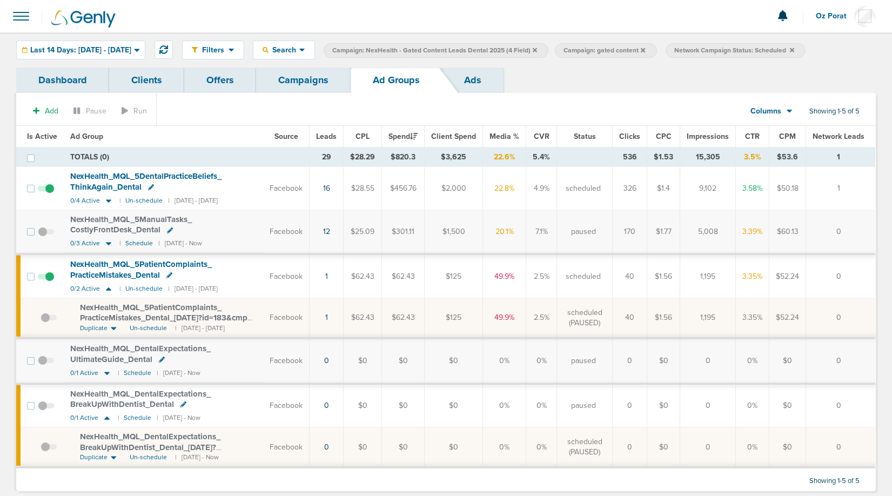
scroll to position [22, 0]
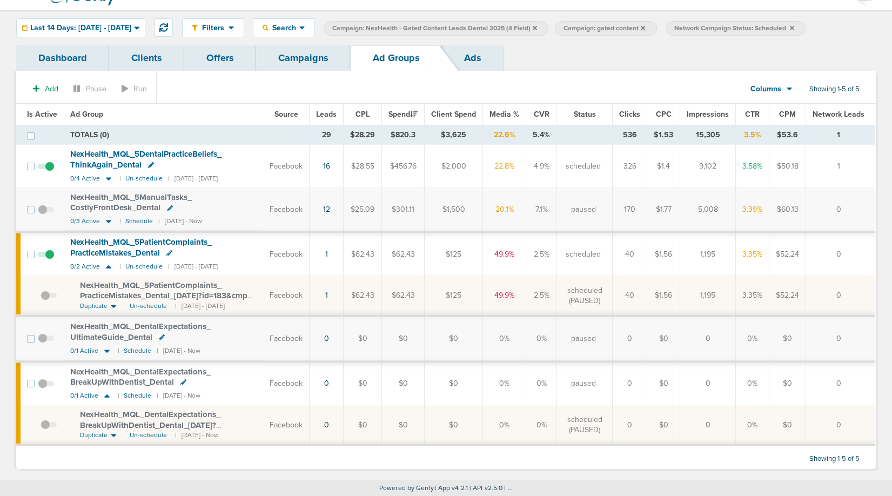
click at [162, 413] on span "NexHealth_ MQL_ DentalExpectations_ BreakUpWithDentist_ Dental_ 09.19.25?id=183…" at bounding box center [150, 424] width 140 height 31
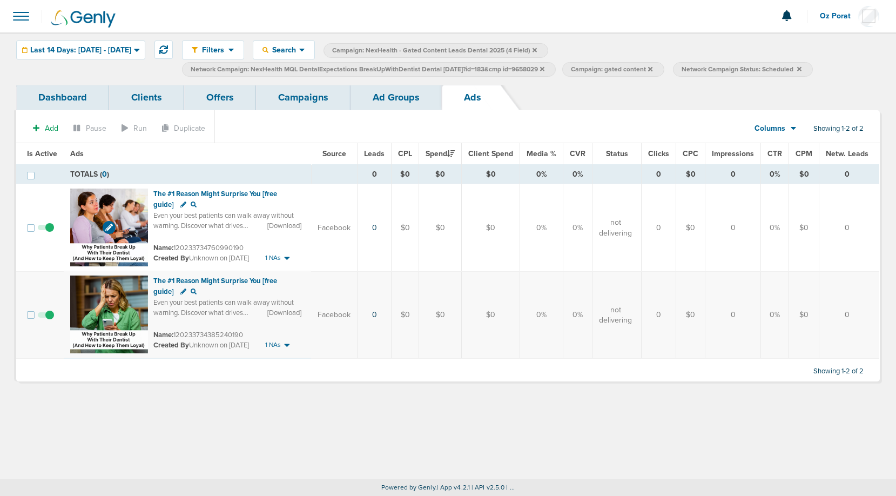
click at [91, 210] on img at bounding box center [109, 227] width 78 height 78
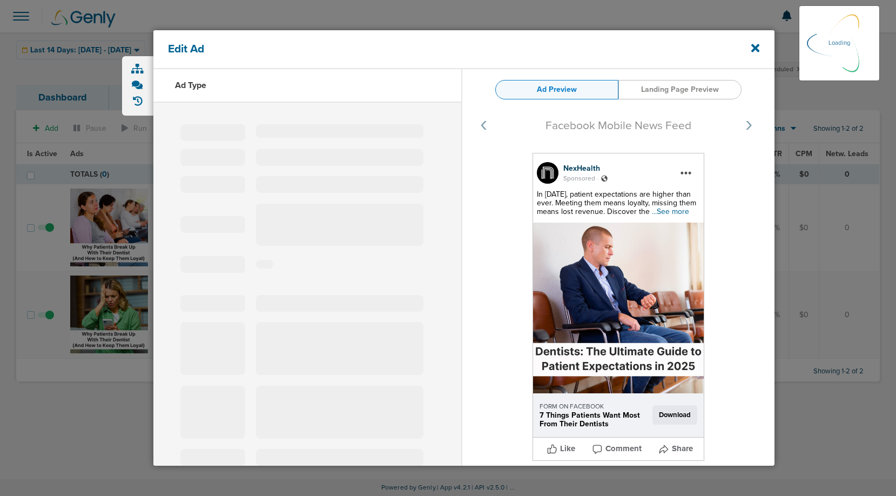
select select "learn_more"
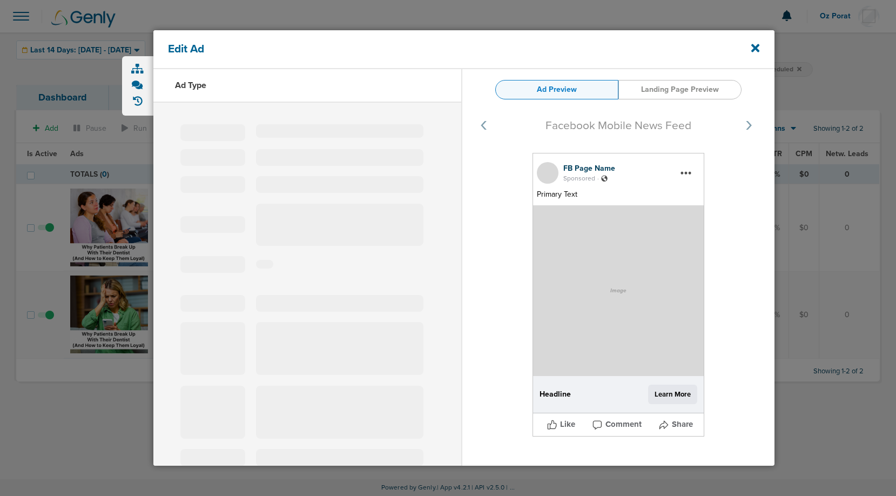
type input "120233734760990190"
type input "The #1 Reason Might Surprise You [free guide]"
type textarea "Even your best patients can walk away without warning. Discover what drives the…"
select select "download"
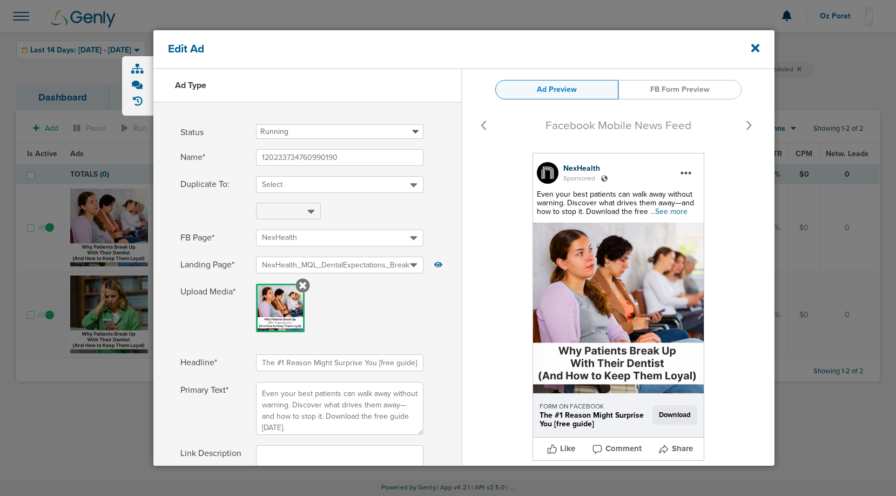
select select "download"
click at [668, 212] on span "...See more" at bounding box center [668, 211] width 37 height 9
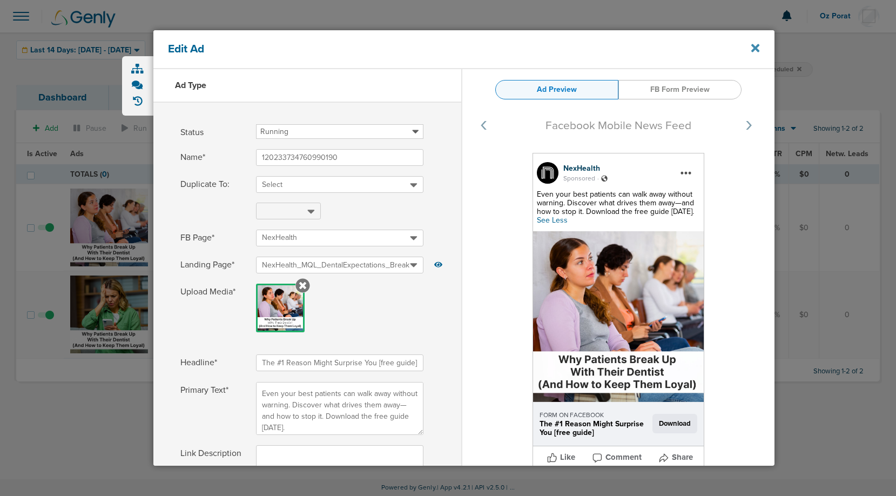
click at [757, 48] on icon at bounding box center [755, 48] width 8 height 8
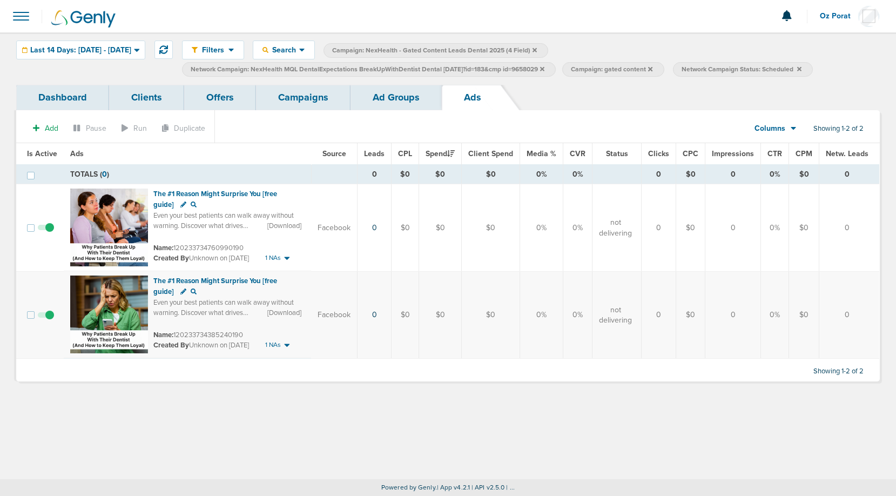
click at [414, 99] on link "Ad Groups" at bounding box center [395, 97] width 91 height 25
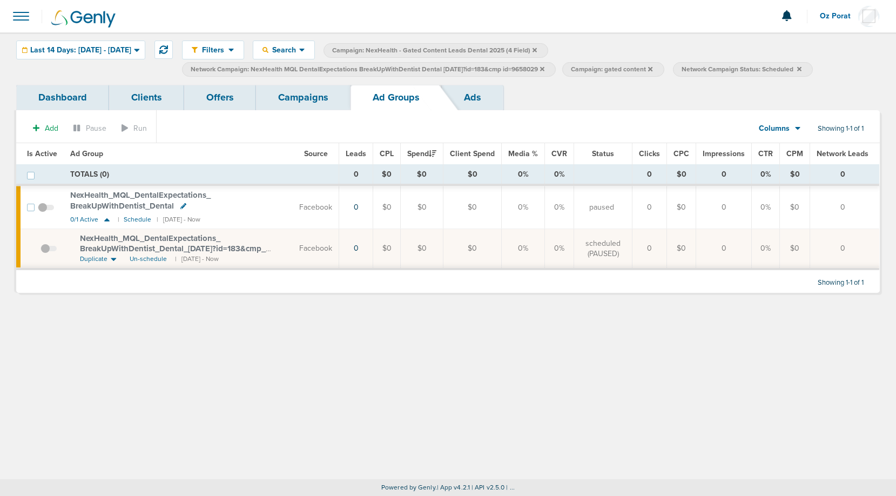
click at [544, 67] on icon at bounding box center [542, 68] width 4 height 4
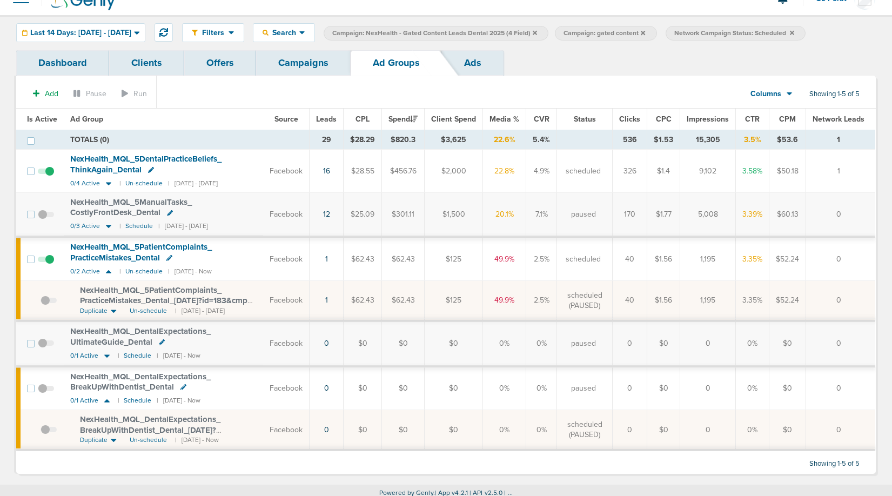
scroll to position [22, 0]
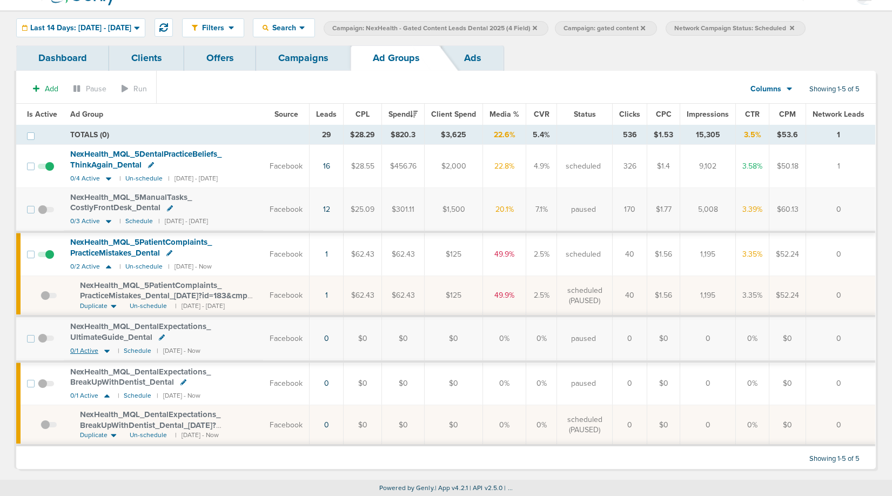
click at [82, 350] on span "0/1 Active" at bounding box center [84, 351] width 28 height 8
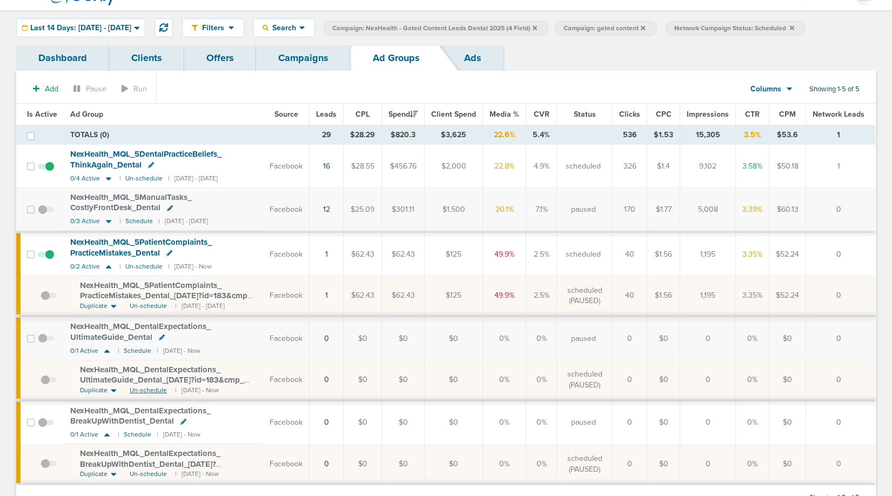
click at [140, 389] on span "Un-schedule" at bounding box center [148, 390] width 37 height 9
click at [85, 351] on span "0/1 Active" at bounding box center [84, 351] width 28 height 8
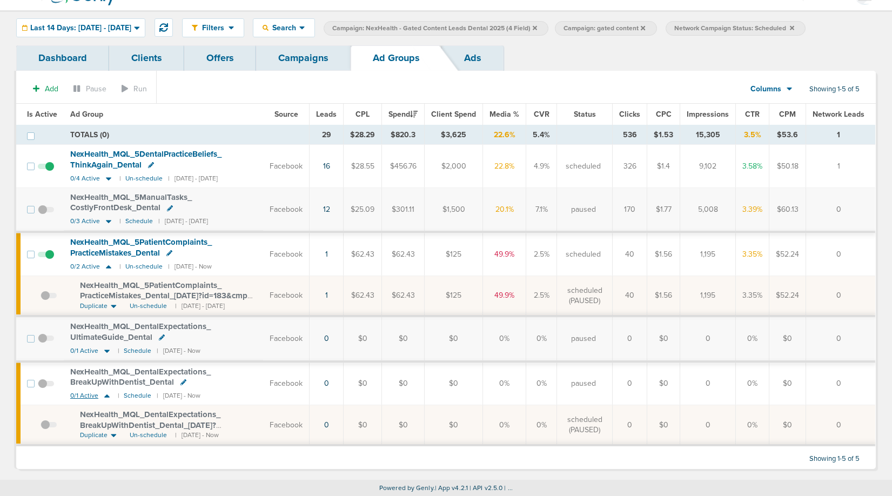
click at [84, 391] on span "0/1 Active" at bounding box center [84, 395] width 28 height 8
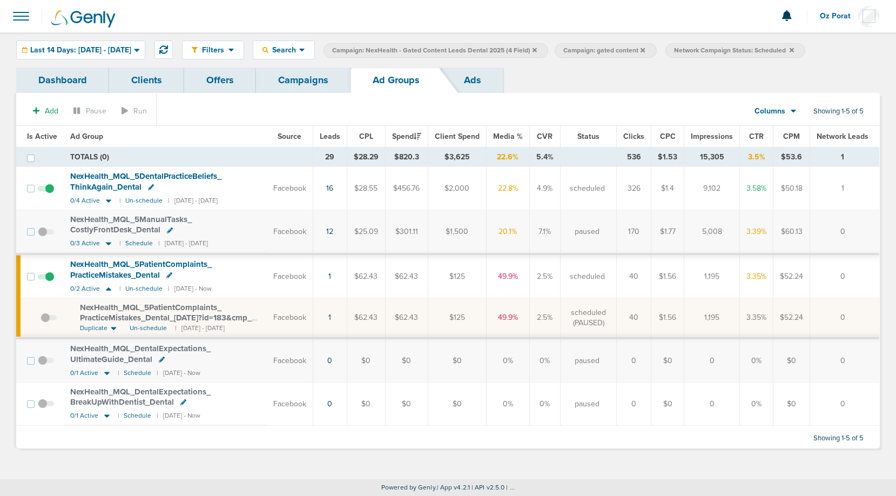
click at [312, 79] on link "Campaigns" at bounding box center [303, 79] width 94 height 25
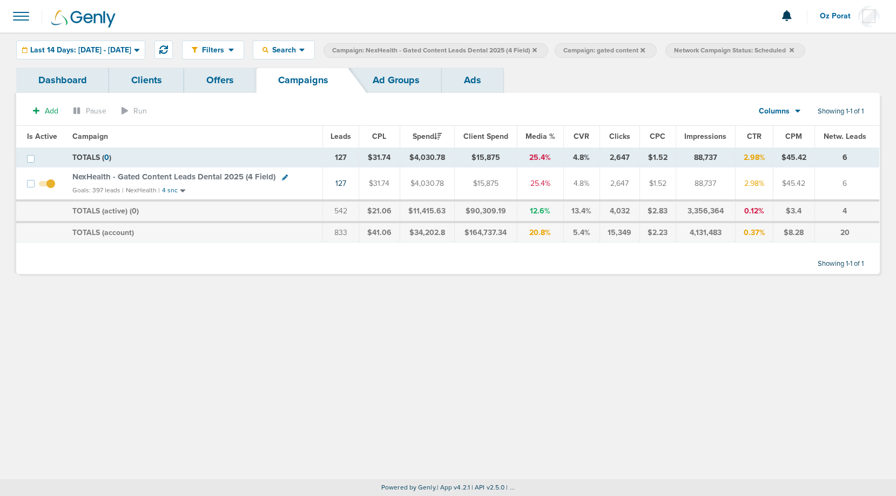
click at [537, 48] on icon at bounding box center [534, 50] width 4 height 6
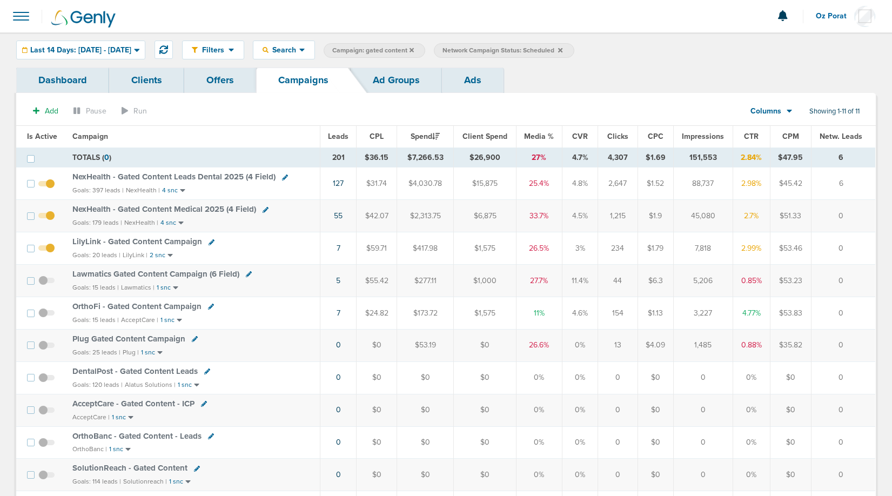
click at [211, 208] on span "NexHealth - Gated Content Medical 2025 (4 Field)" at bounding box center [164, 209] width 184 height 10
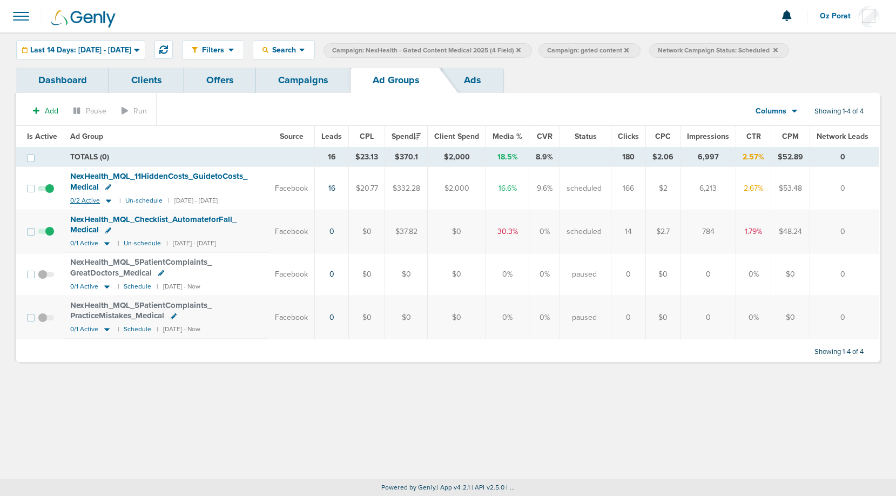
click at [76, 202] on span "0/2 Active" at bounding box center [85, 201] width 30 height 8
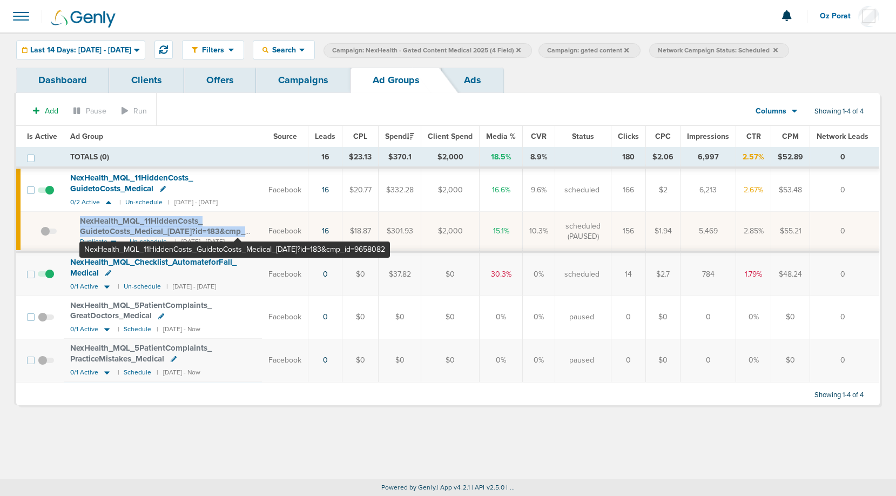
drag, startPoint x: 77, startPoint y: 222, endPoint x: 238, endPoint y: 232, distance: 161.2
click at [238, 232] on td "NexHealth_ MQL_ 11HiddenCosts_ GuidetoCosts_ Medical_ 09.17.25?id=183&cmp_ id=9…" at bounding box center [163, 232] width 198 height 40
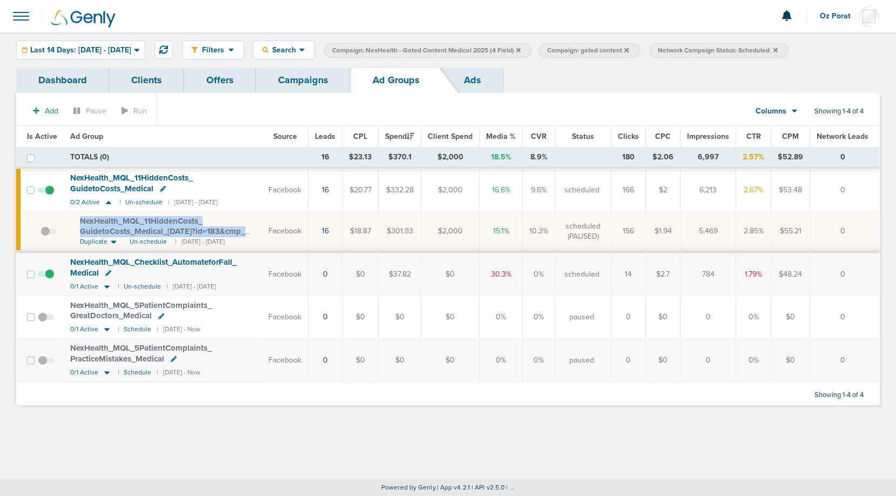
copy span "NexHealth_ MQL_ 11HiddenCosts_ GuidetoCosts_ Medical_ 09.17.25?id=183&cmp_ id=9…"
click at [86, 286] on span "0/1 Active" at bounding box center [84, 286] width 28 height 8
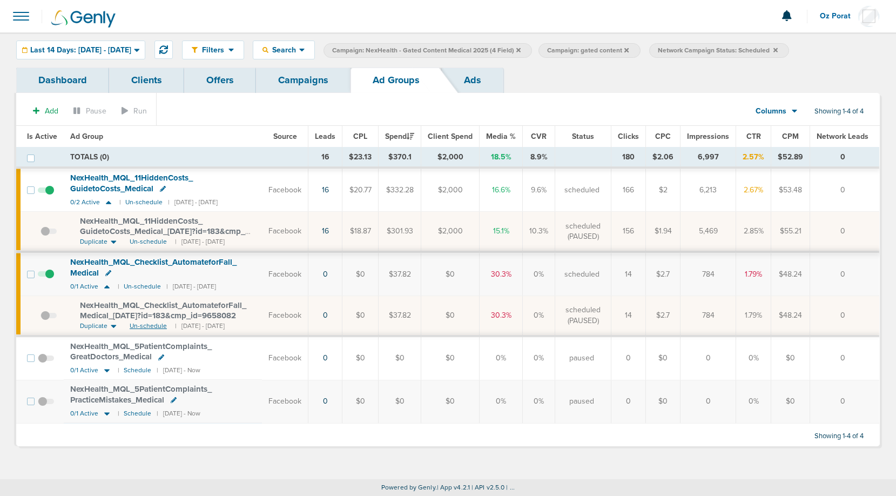
click at [148, 326] on span "Un-schedule" at bounding box center [148, 325] width 37 height 9
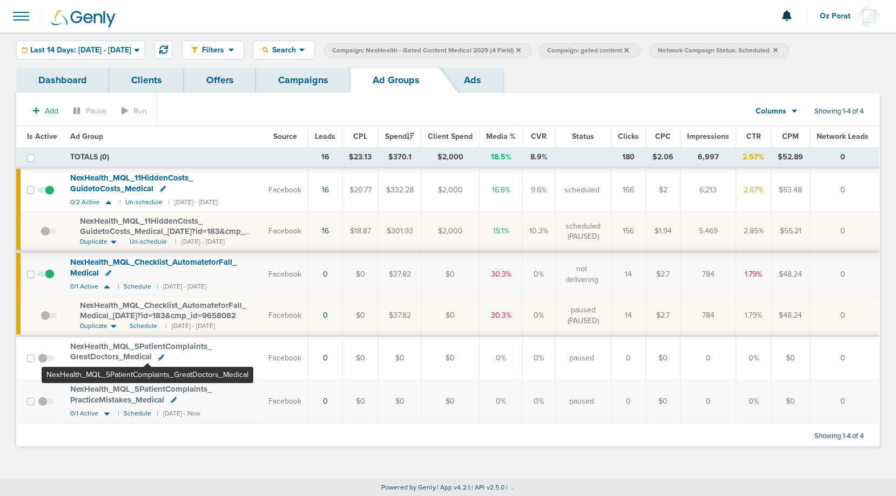
click at [147, 346] on span "NexHealth_ MQL_ 5PatientComplaints_ GreatDoctors_ Medical" at bounding box center [140, 351] width 141 height 21
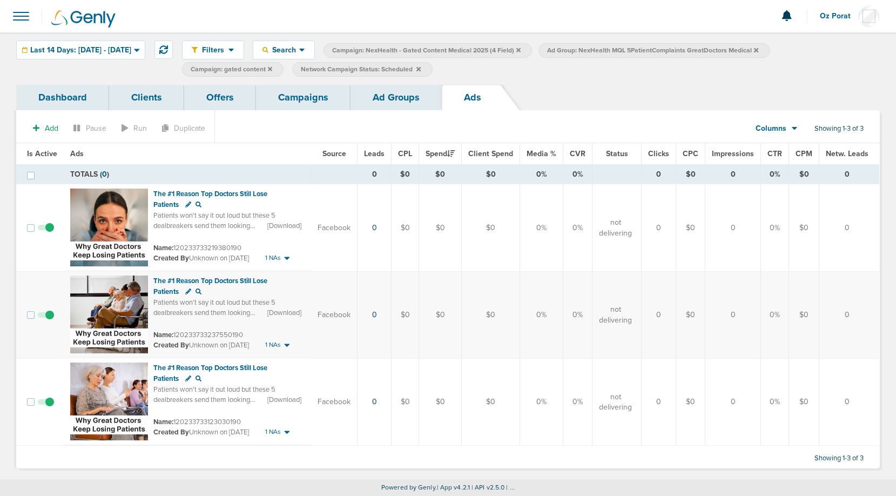
click at [386, 104] on link "Ad Groups" at bounding box center [395, 97] width 91 height 25
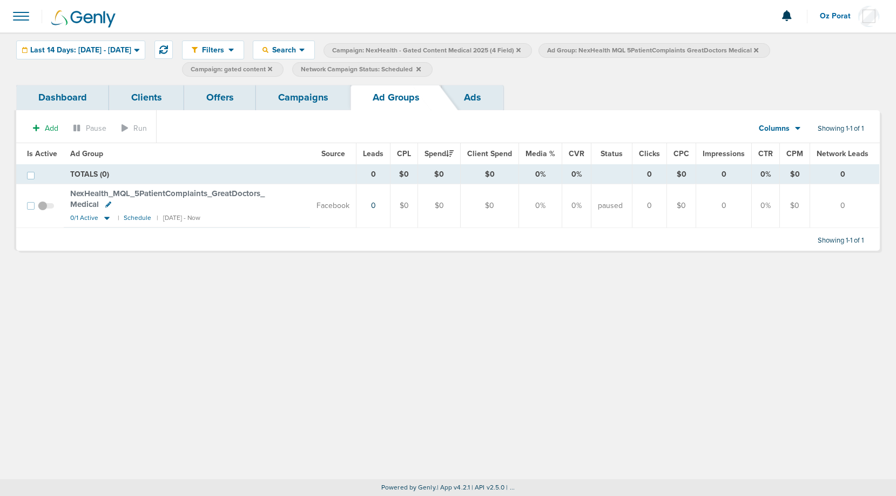
click at [758, 49] on icon at bounding box center [756, 50] width 4 height 4
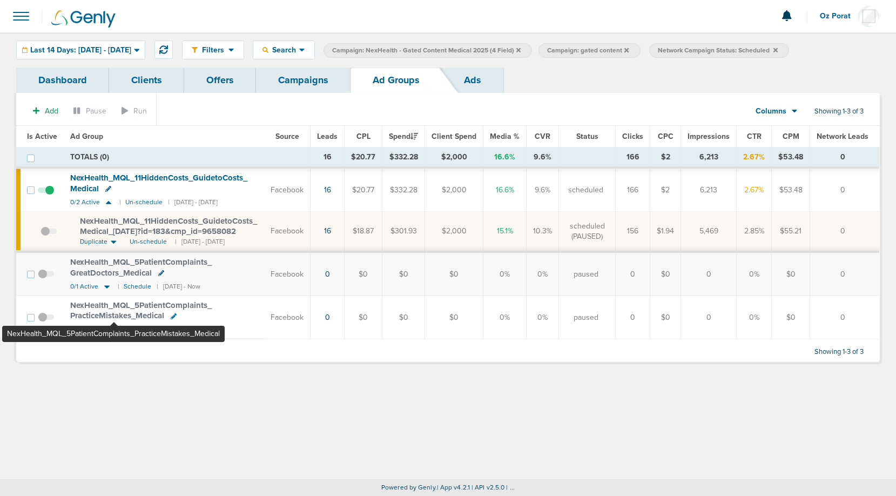
click at [114, 308] on span "NexHealth_ MQL_ 5PatientComplaints_ PracticeMistakes_ Medical" at bounding box center [140, 310] width 141 height 21
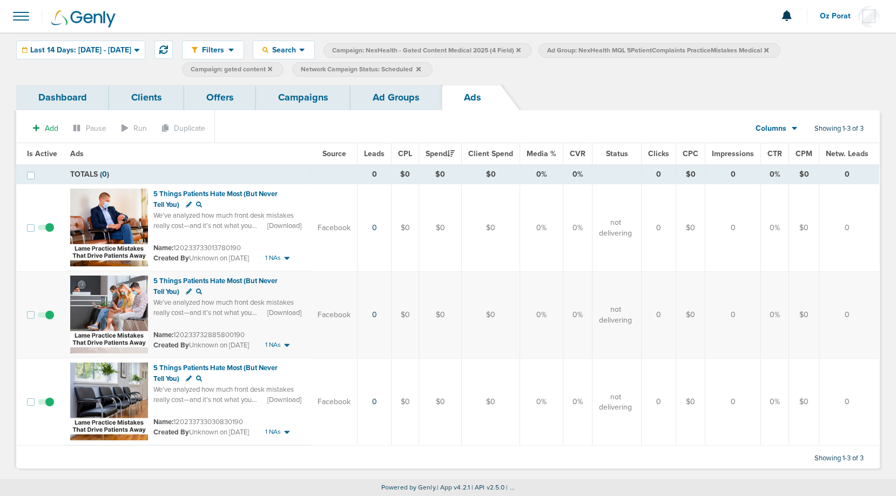
click at [286, 102] on link "Campaigns" at bounding box center [303, 97] width 94 height 25
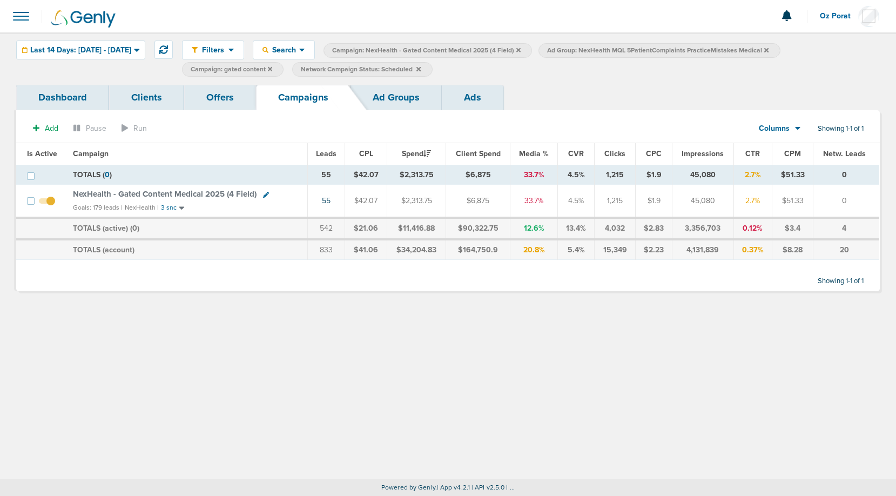
click at [768, 51] on icon at bounding box center [766, 50] width 4 height 4
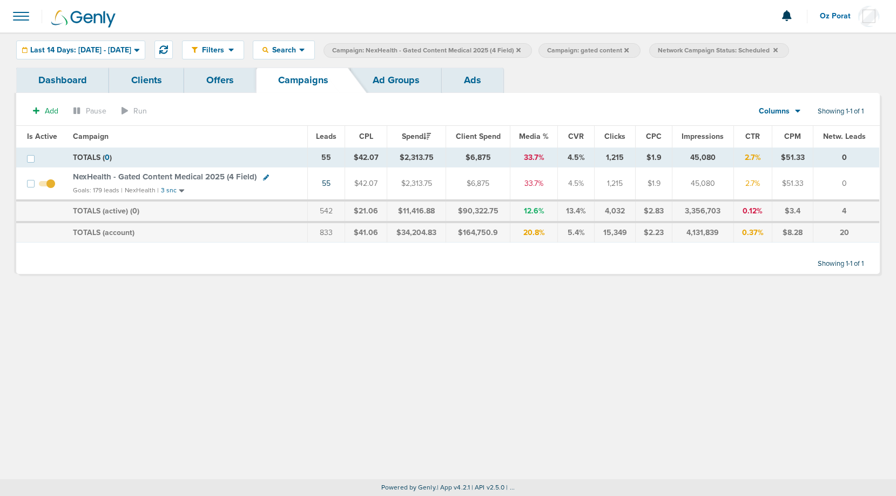
click at [521, 48] on icon at bounding box center [518, 50] width 4 height 6
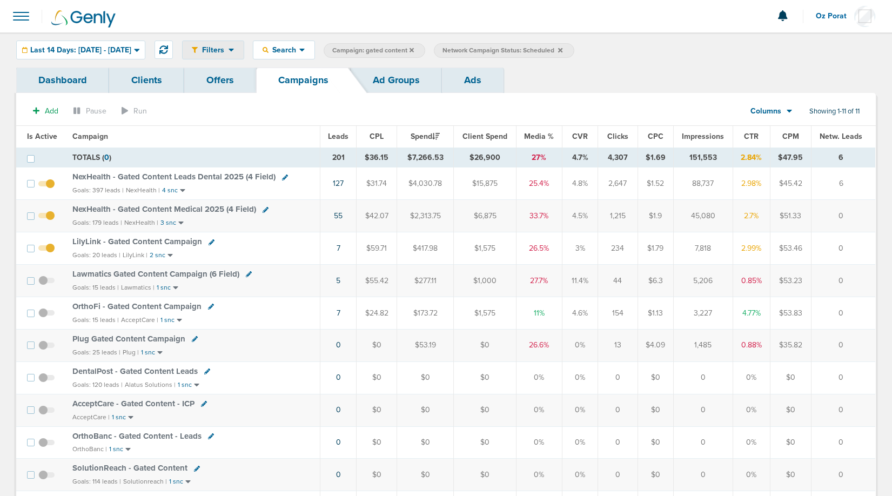
click at [244, 55] on div "Filters" at bounding box center [213, 50] width 61 height 18
click at [414, 48] on icon at bounding box center [411, 50] width 4 height 6
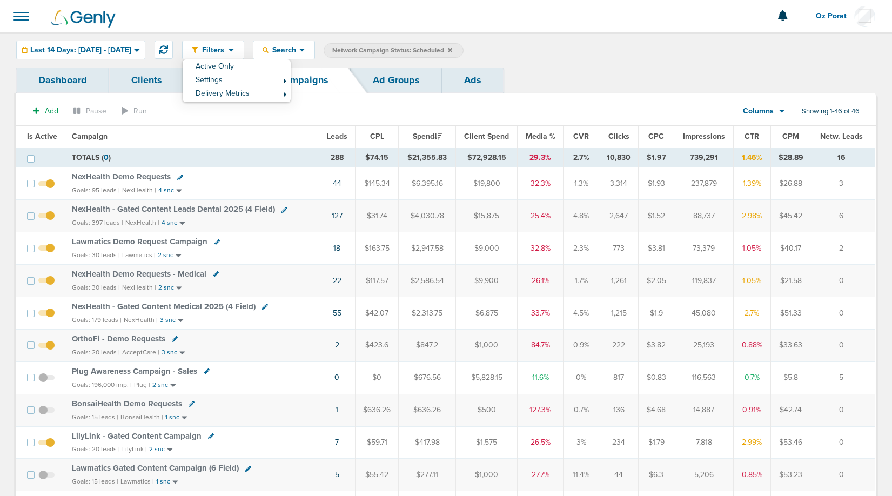
click at [138, 174] on span "NexHealth Demo Requests" at bounding box center [121, 177] width 99 height 10
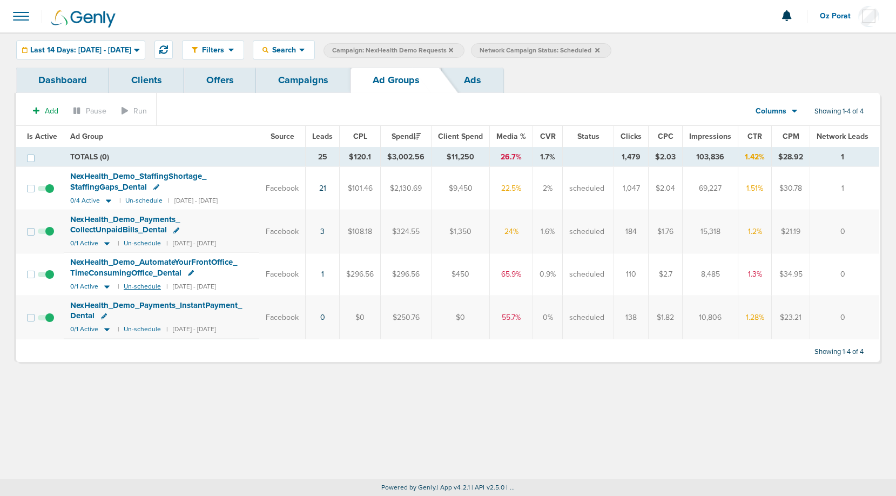
click at [134, 286] on small "Un-schedule" at bounding box center [142, 286] width 37 height 8
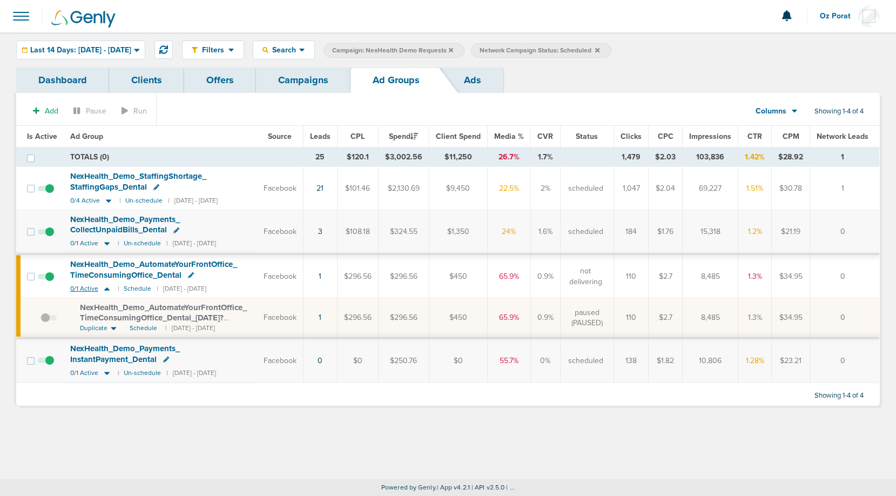
click at [86, 286] on span "0/1 Active" at bounding box center [84, 289] width 28 height 8
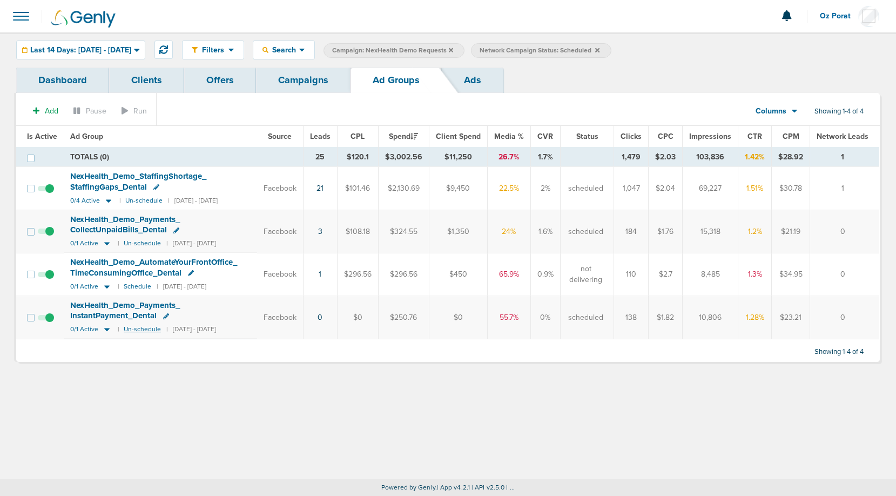
click at [130, 330] on small "Un-schedule" at bounding box center [142, 329] width 37 height 8
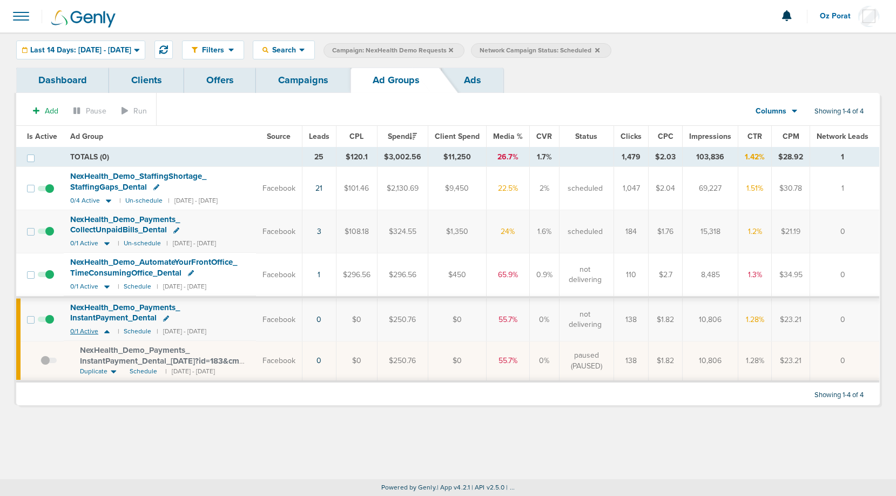
click at [87, 327] on span "0/1 Active" at bounding box center [84, 331] width 28 height 8
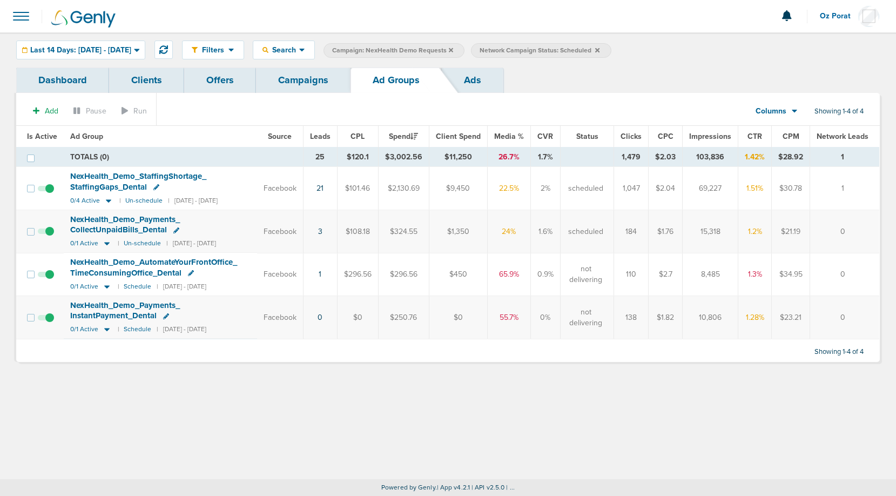
click at [315, 77] on link "Campaigns" at bounding box center [303, 79] width 94 height 25
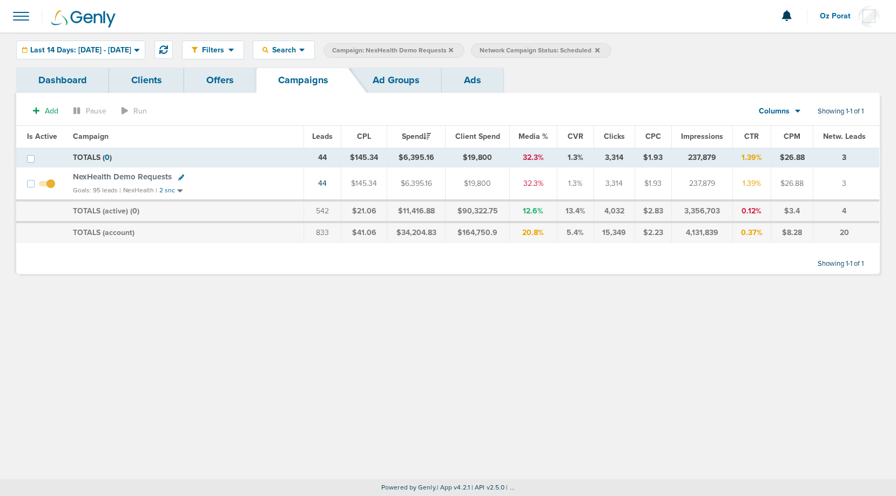
click at [453, 49] on icon at bounding box center [451, 50] width 4 height 4
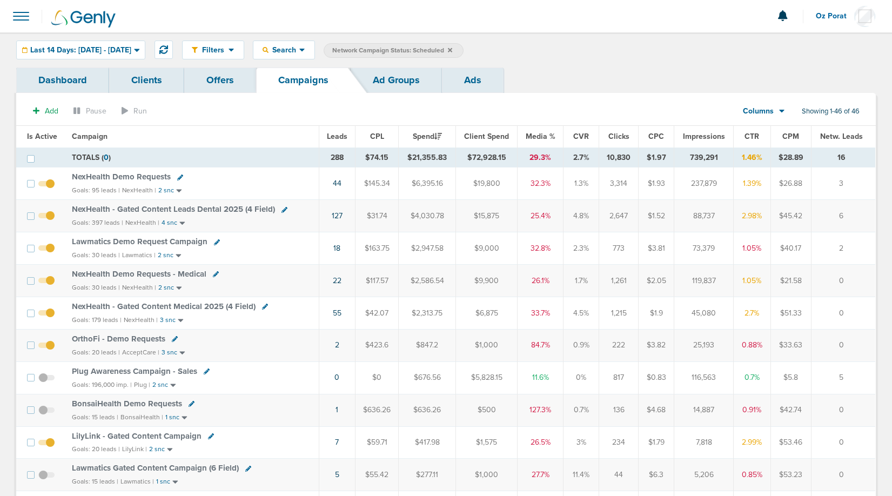
click at [147, 241] on span "Lawmatics Demo Request Campaign" at bounding box center [140, 242] width 136 height 10
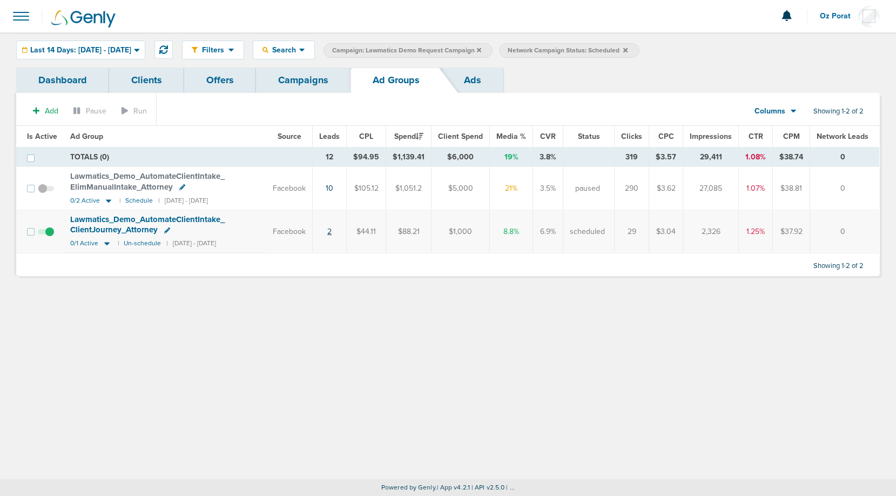
click at [332, 230] on link "2" at bounding box center [329, 231] width 4 height 9
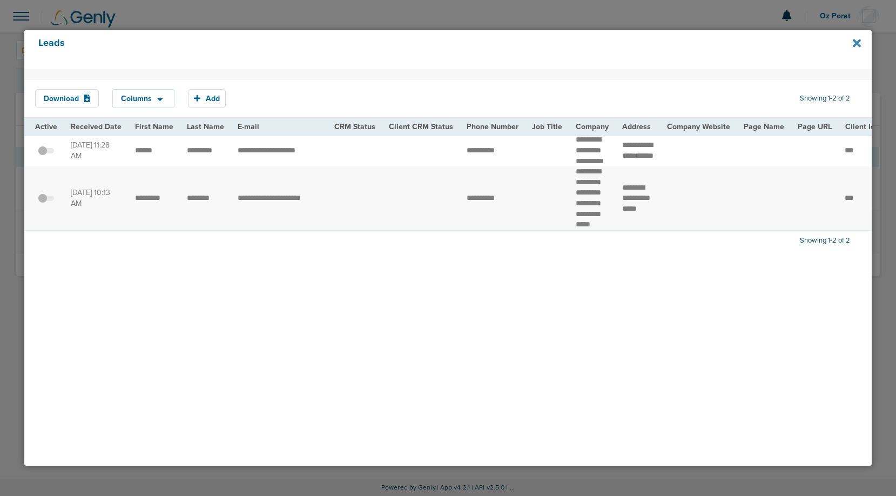
click at [855, 44] on icon at bounding box center [857, 43] width 8 height 8
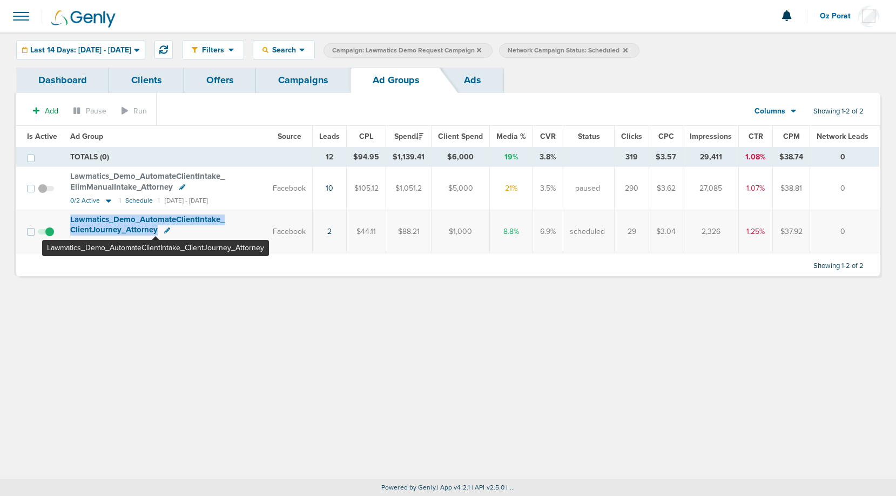
drag, startPoint x: 64, startPoint y: 218, endPoint x: 156, endPoint y: 230, distance: 92.1
click at [156, 230] on td "Lawmatics_ Demo_ AutomateClientIntake_ ClientJourney_ Attorney 0/1 Active | Un-…" at bounding box center [165, 231] width 202 height 43
copy span "Lawmatics_ Demo_ AutomateClientIntake_ ClientJourney_ Attorney"
click at [294, 78] on link "Campaigns" at bounding box center [303, 79] width 94 height 25
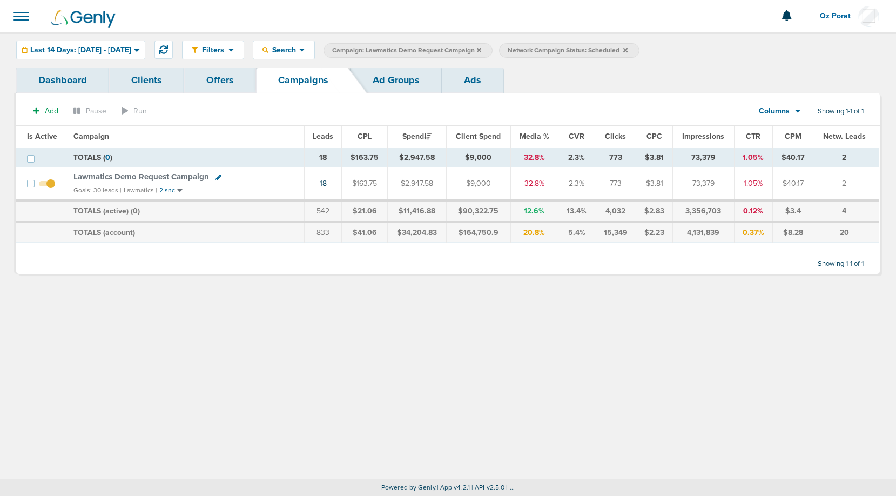
click at [481, 51] on icon at bounding box center [479, 50] width 4 height 4
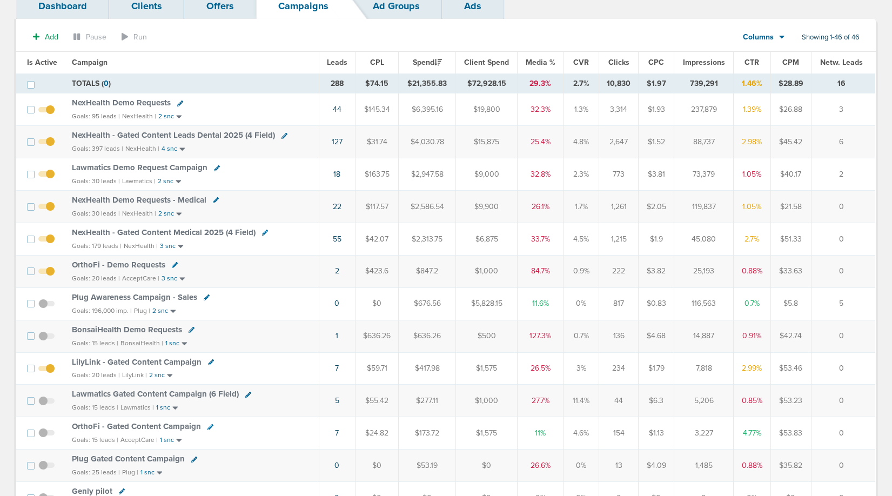
scroll to position [75, 0]
click at [140, 261] on span "OrthoFi - Demo Requests" at bounding box center [118, 264] width 93 height 10
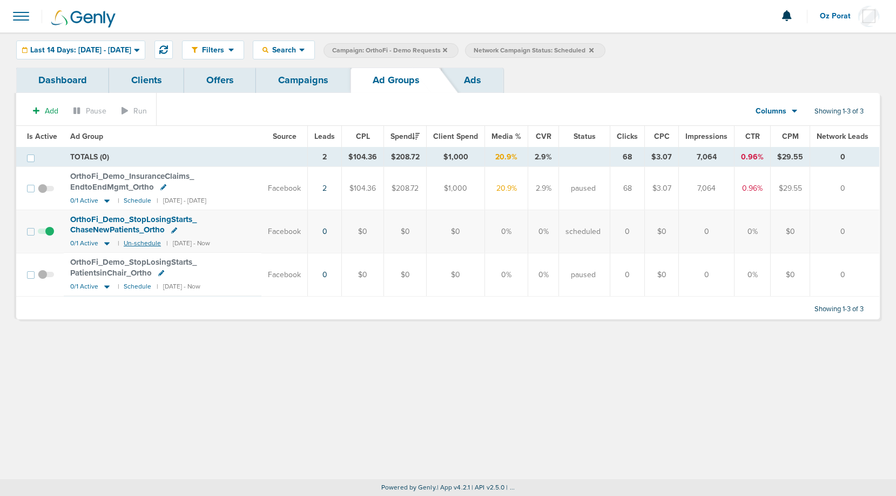
click at [138, 245] on small "Un-schedule" at bounding box center [142, 243] width 37 height 8
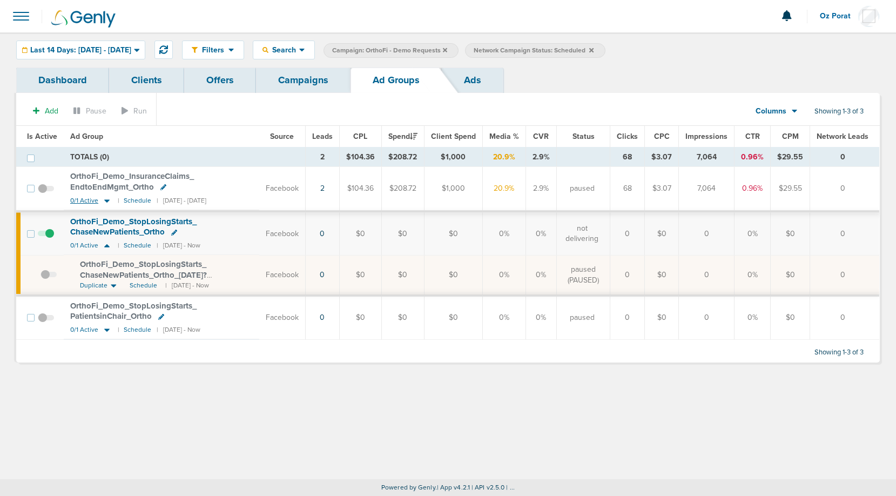
click at [86, 197] on span "0/1 Active" at bounding box center [84, 201] width 28 height 8
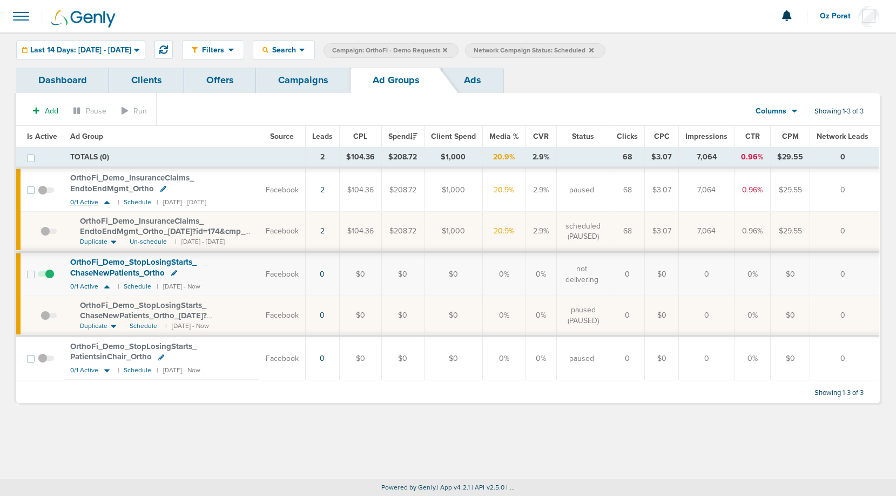
click at [85, 198] on small "0/1 Active" at bounding box center [91, 202] width 42 height 9
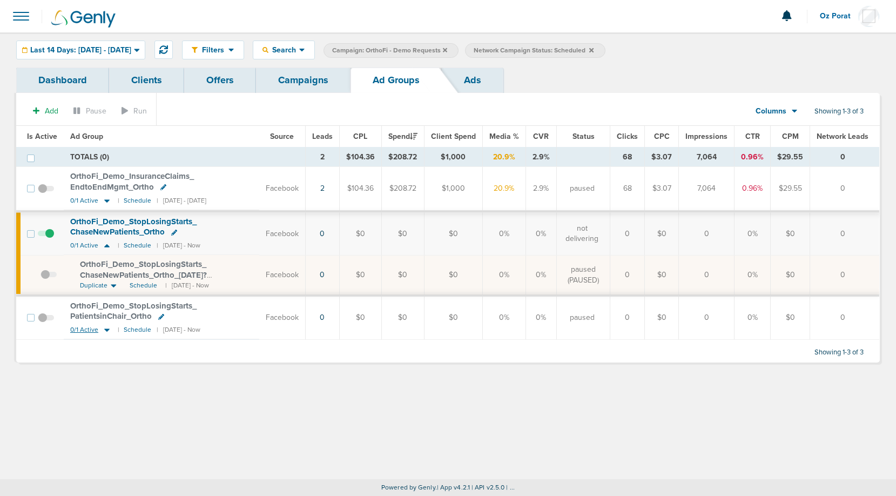
click at [78, 329] on span "0/1 Active" at bounding box center [84, 330] width 28 height 8
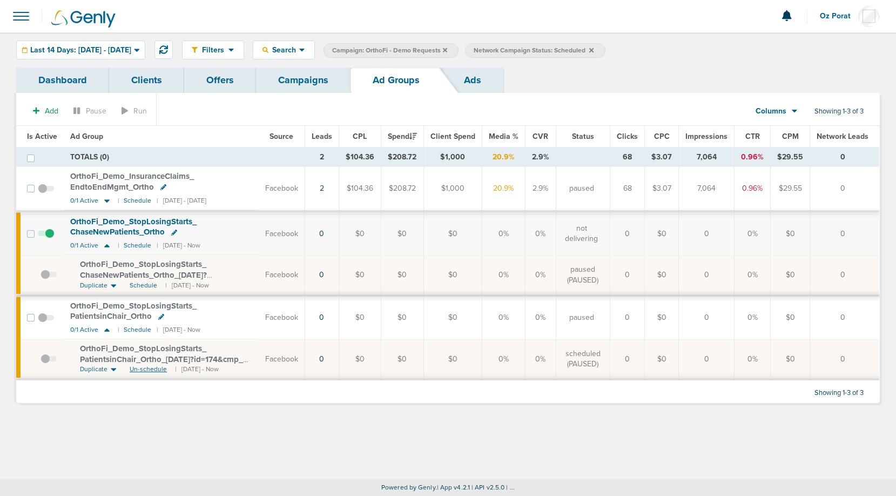
click at [138, 368] on span "Un-schedule" at bounding box center [148, 368] width 37 height 9
click at [78, 328] on span "0/1 Active" at bounding box center [84, 330] width 28 height 8
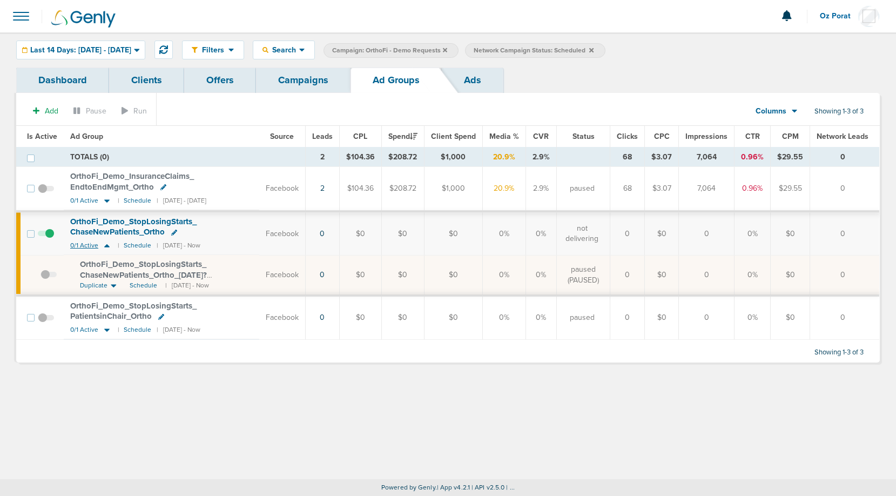
click at [82, 241] on span "0/1 Active" at bounding box center [84, 245] width 28 height 8
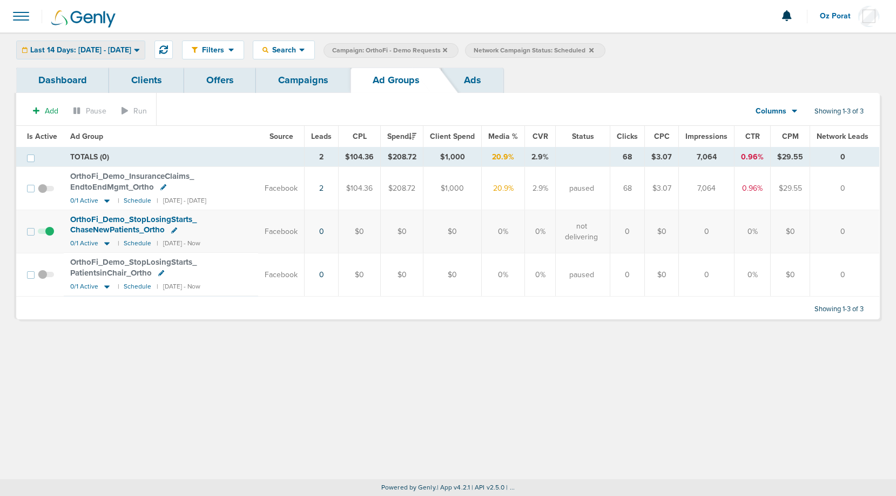
click at [122, 48] on span "Last 14 Days: [DATE] - [DATE]" at bounding box center [80, 50] width 101 height 8
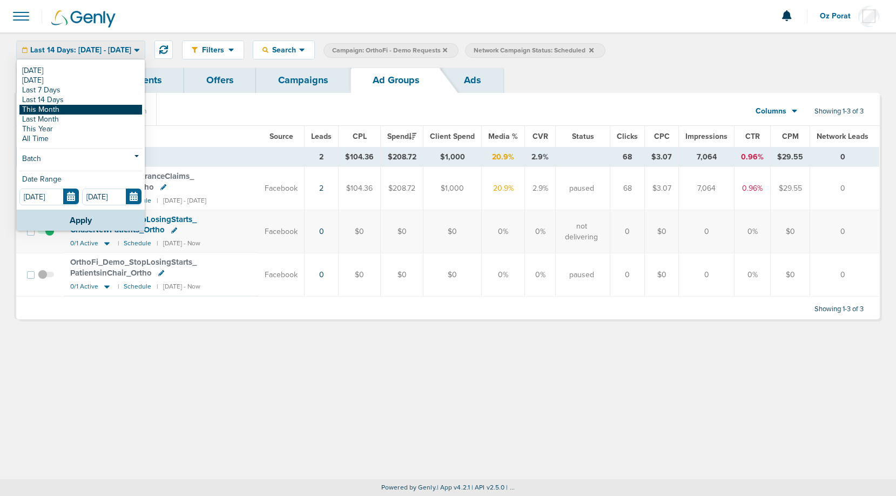
click at [86, 109] on link "This Month" at bounding box center [80, 110] width 123 height 10
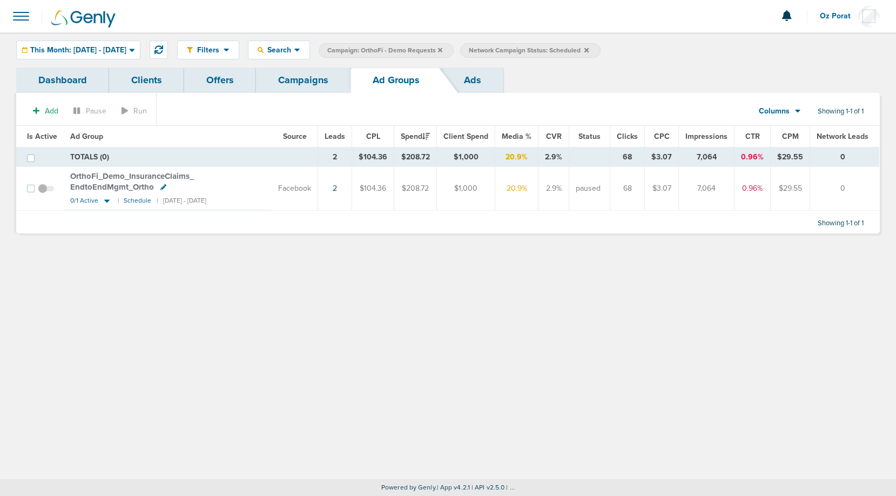
click at [307, 78] on link "Campaigns" at bounding box center [303, 79] width 94 height 25
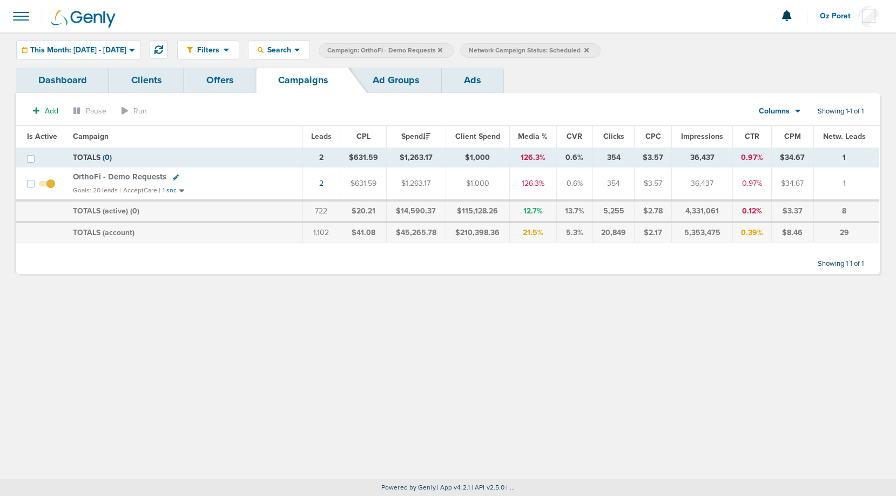
click at [442, 50] on icon at bounding box center [440, 50] width 4 height 4
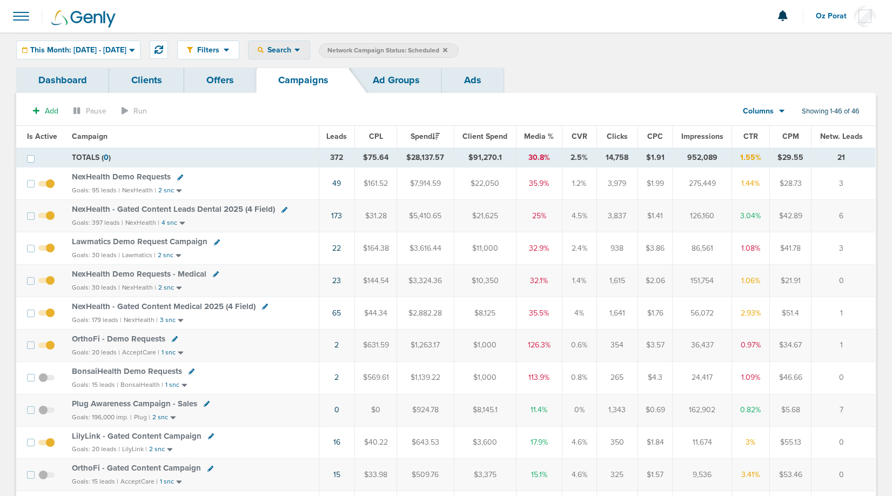
click at [294, 53] on span "Search" at bounding box center [279, 49] width 31 height 9
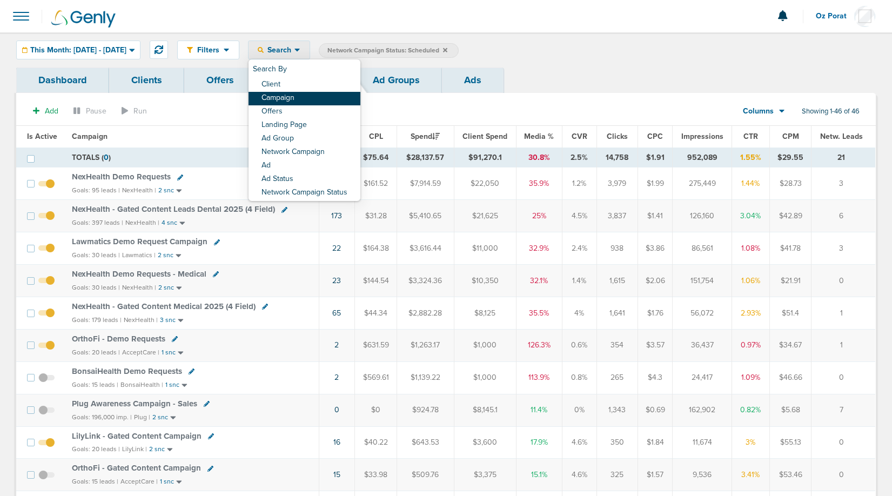
click at [327, 97] on link "Campaign" at bounding box center [304, 98] width 112 height 13
select select "cmpName"
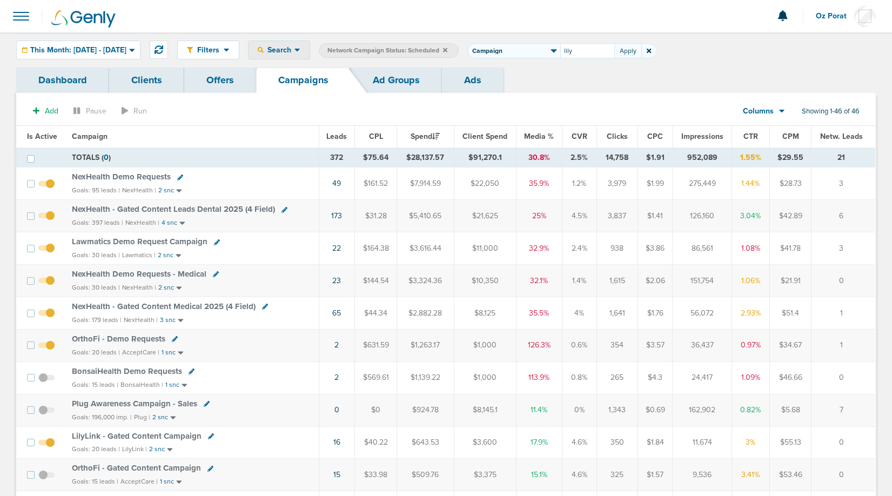
type input "lily"
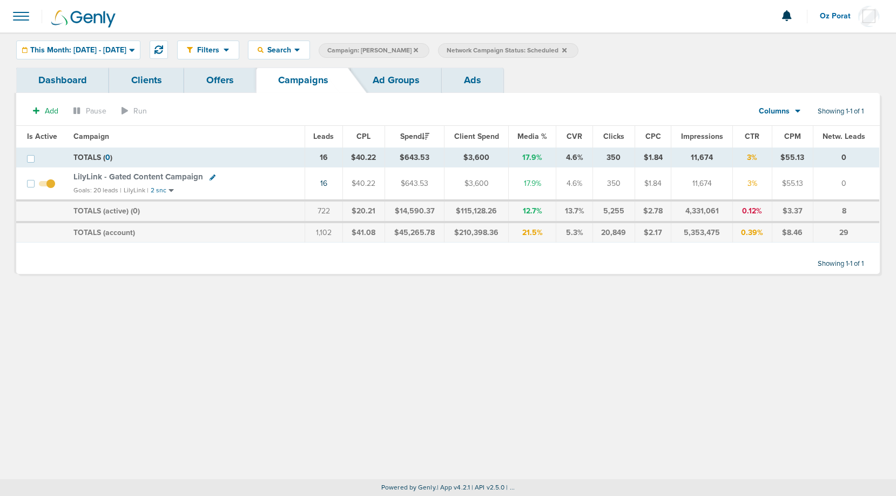
click at [395, 51] on span "Campaign: lily" at bounding box center [372, 50] width 91 height 9
select select "cmpName"
click at [539, 46] on select "Client Campaign Offers Landing Page Ad Group Network Campaign Ad Ad Status Netw…" at bounding box center [513, 50] width 93 height 15
click at [614, 49] on input "lily" at bounding box center [587, 50] width 54 height 15
type input "orthofi"
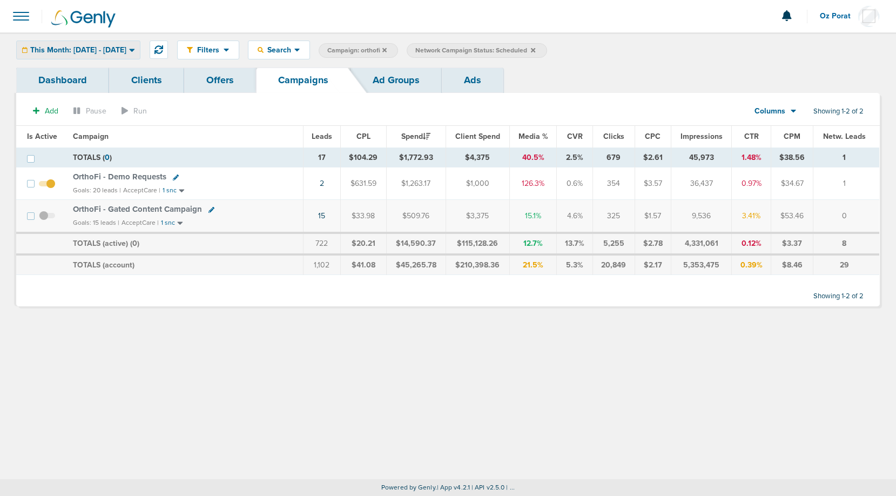
click at [71, 42] on div "This Month: 09.01.2025 - 09.30.2025" at bounding box center [78, 50] width 123 height 18
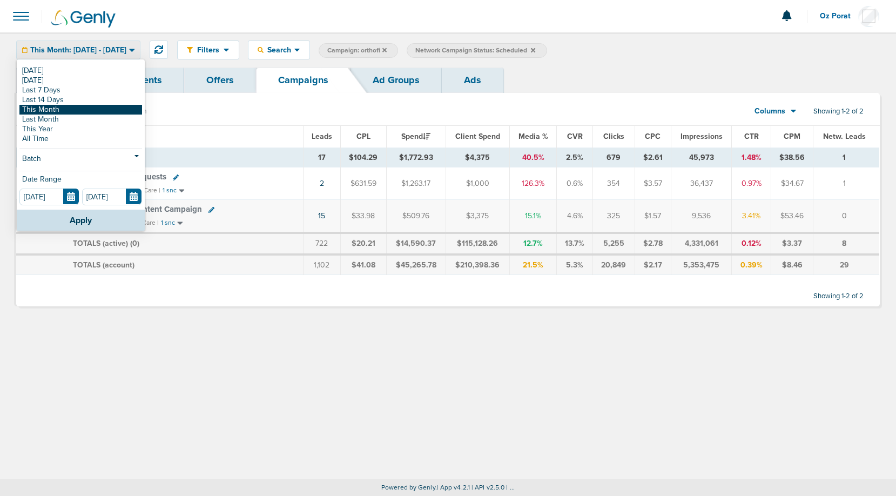
click at [59, 109] on link "This Month" at bounding box center [80, 110] width 123 height 10
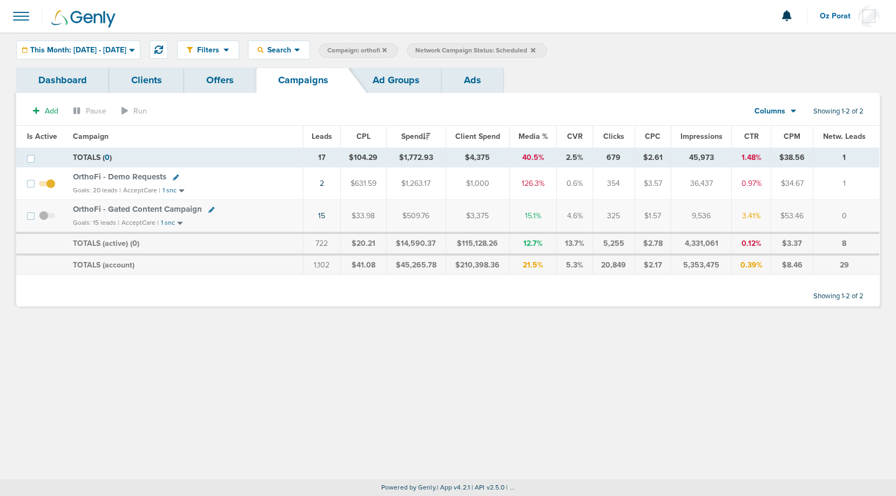
click at [535, 48] on icon at bounding box center [533, 50] width 4 height 6
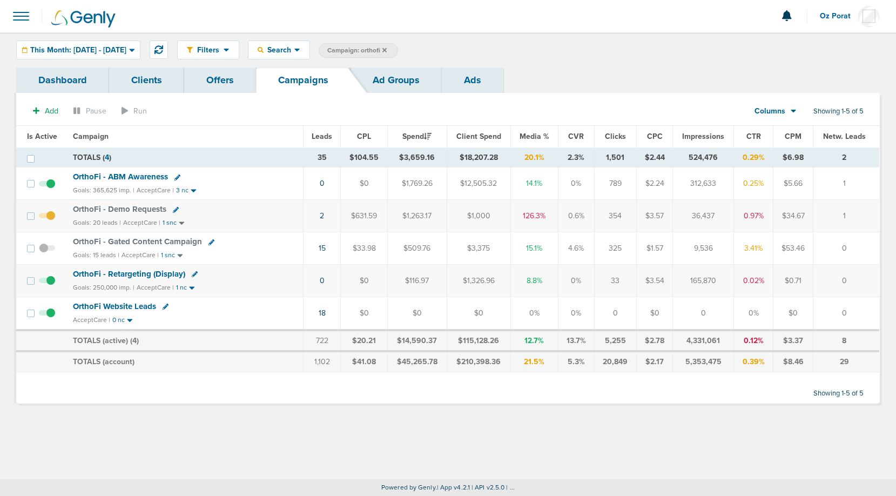
click at [125, 208] on span "OrthoFi - Demo Requests" at bounding box center [119, 209] width 93 height 10
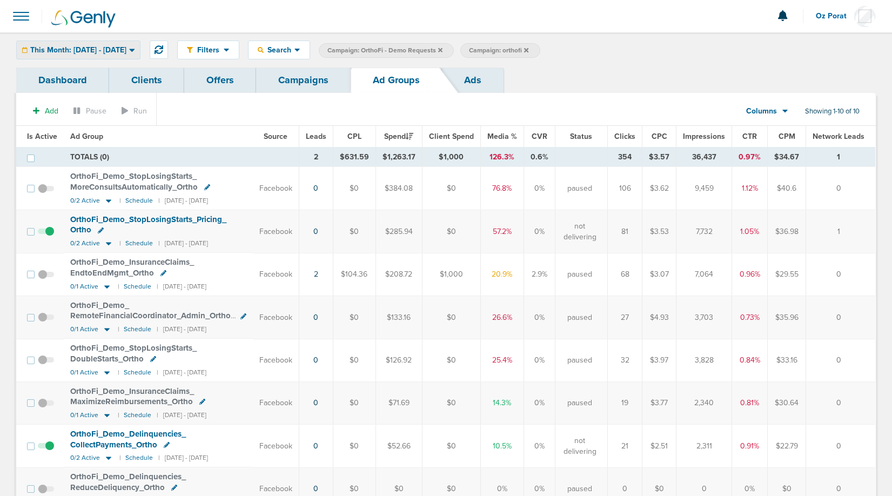
click at [126, 51] on span "This Month: 09.01.2025 - 09.30.2025" at bounding box center [78, 50] width 96 height 8
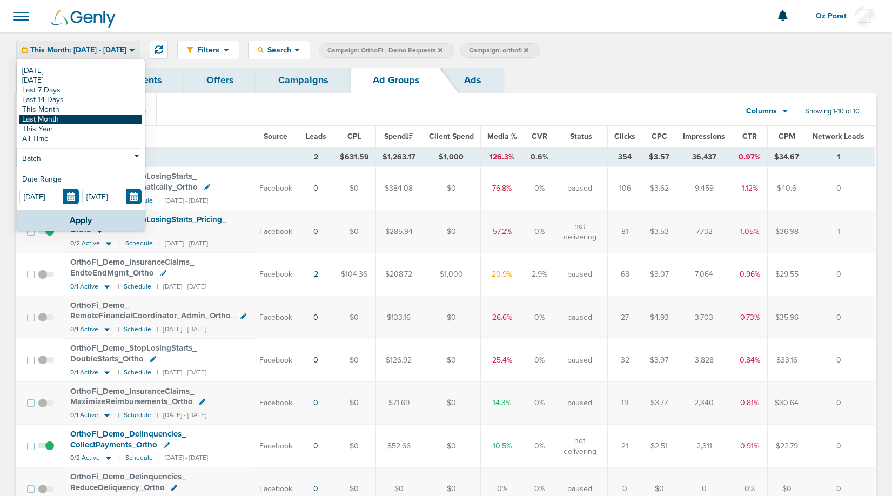
click at [72, 118] on link "Last Month" at bounding box center [80, 119] width 123 height 10
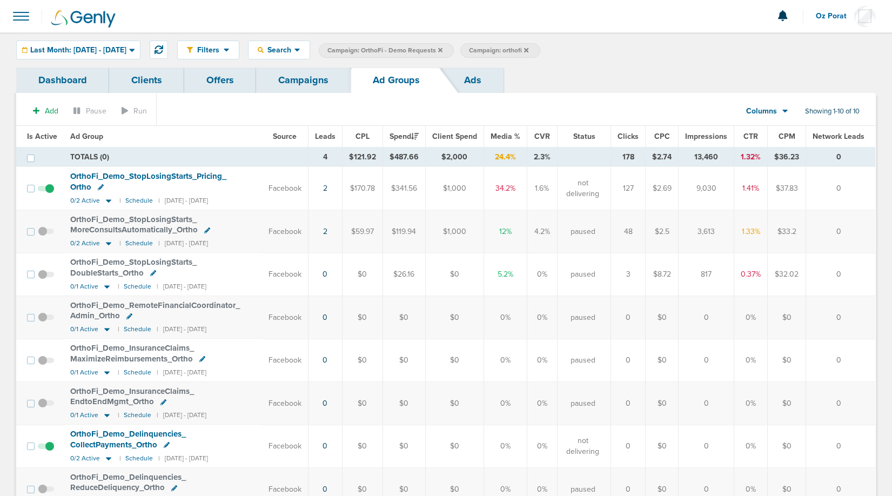
click at [313, 87] on link "Campaigns" at bounding box center [303, 79] width 94 height 25
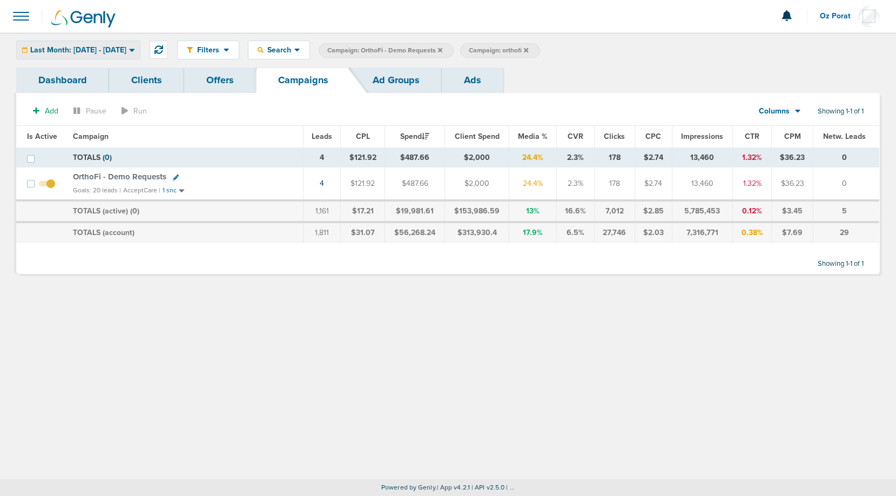
click at [115, 44] on div "Last Month: 08.01.2025 - 08.31.2025" at bounding box center [78, 50] width 123 height 18
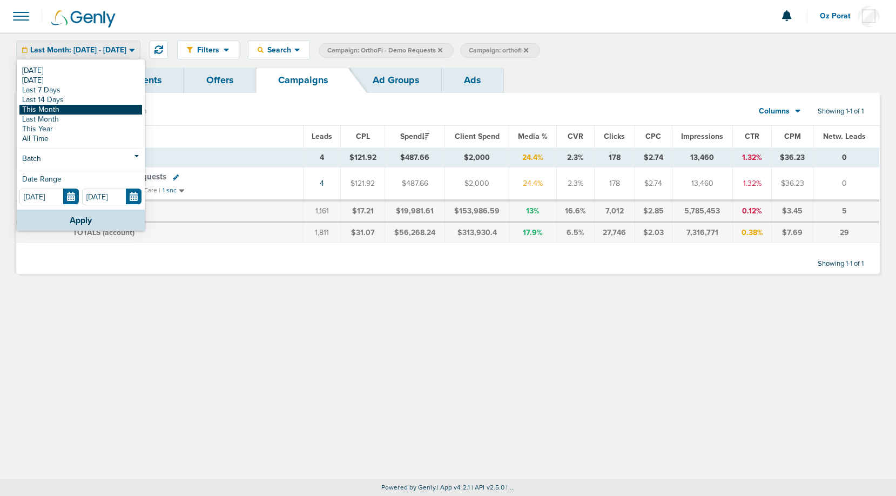
click at [57, 108] on link "This Month" at bounding box center [80, 110] width 123 height 10
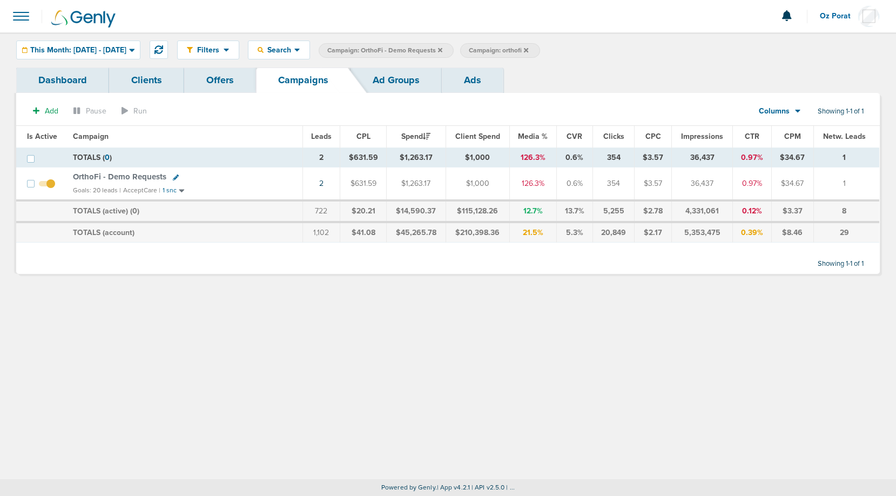
click at [442, 50] on icon at bounding box center [440, 50] width 4 height 4
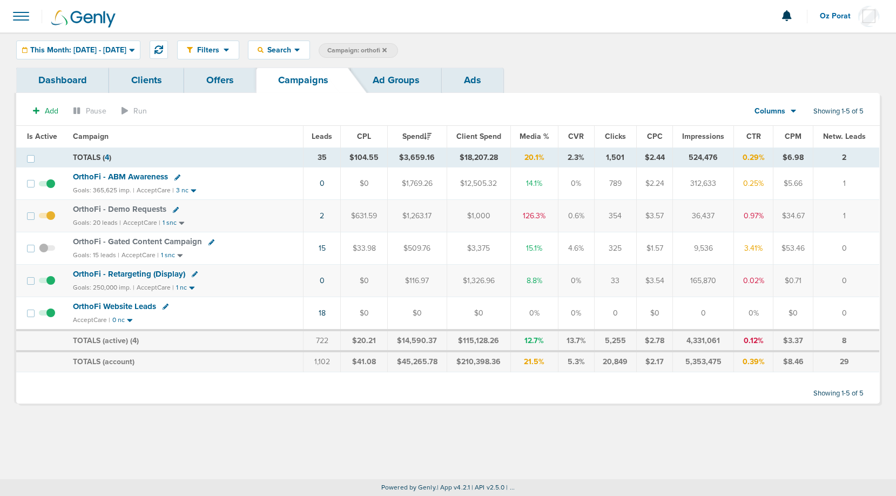
click at [111, 307] on span "OrthoFi Website Leads" at bounding box center [114, 306] width 83 height 10
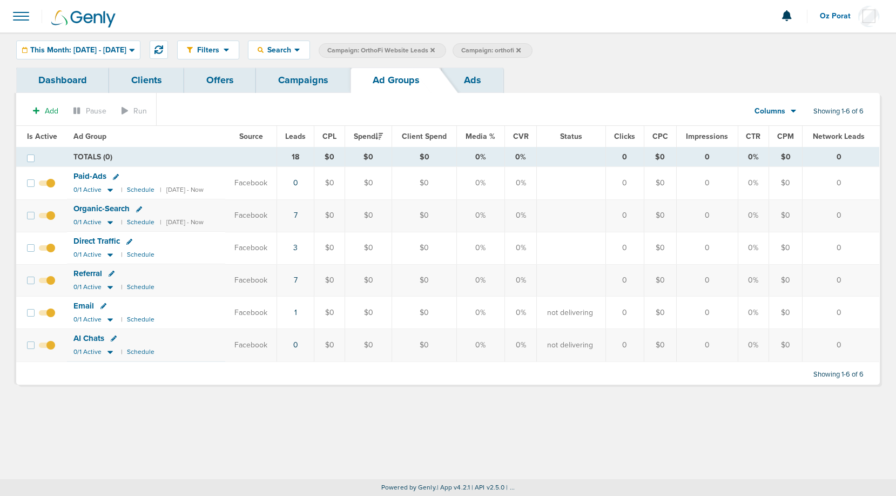
click at [78, 80] on link "Dashboard" at bounding box center [62, 79] width 93 height 25
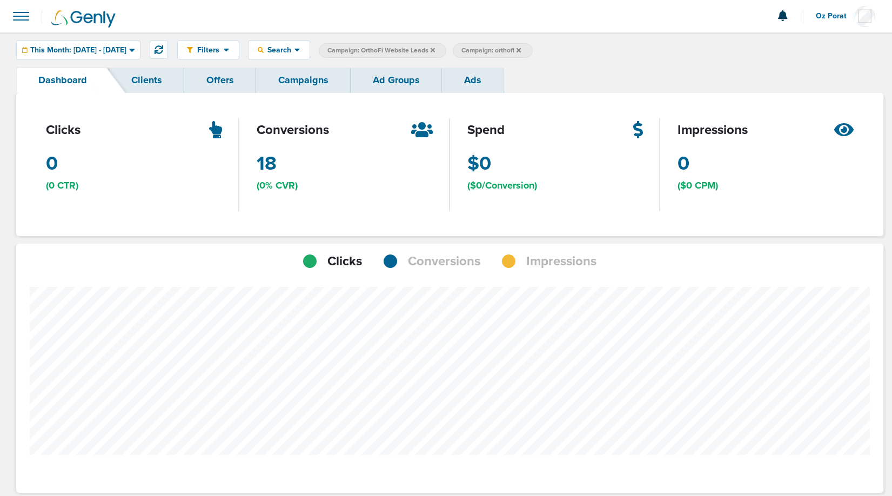
scroll to position [841, 859]
click at [440, 260] on span "Conversions" at bounding box center [444, 261] width 72 height 18
click at [126, 49] on span "This Month: 09.01.2025 - 09.30.2025" at bounding box center [78, 50] width 96 height 8
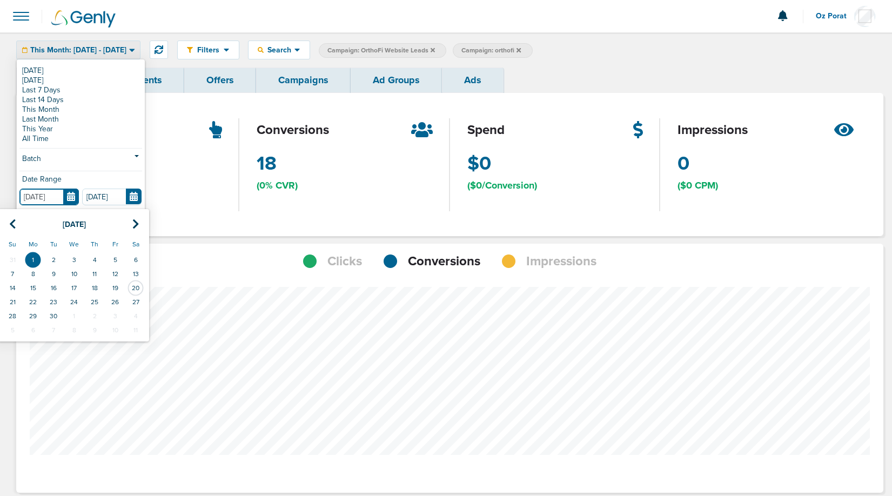
click at [72, 197] on input "09.01.2025" at bounding box center [48, 196] width 59 height 17
click at [12, 225] on icon at bounding box center [12, 224] width 7 height 11
click at [116, 257] on td "1" at bounding box center [115, 260] width 21 height 14
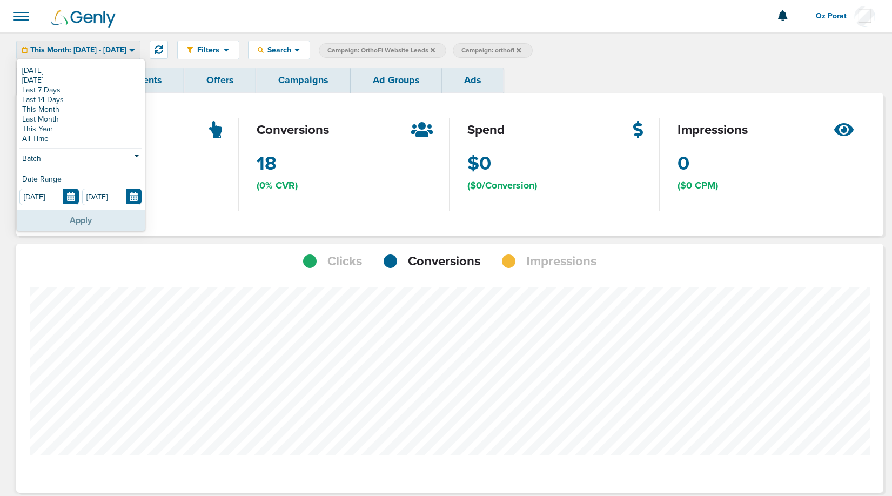
click at [73, 221] on button "Apply" at bounding box center [81, 220] width 128 height 21
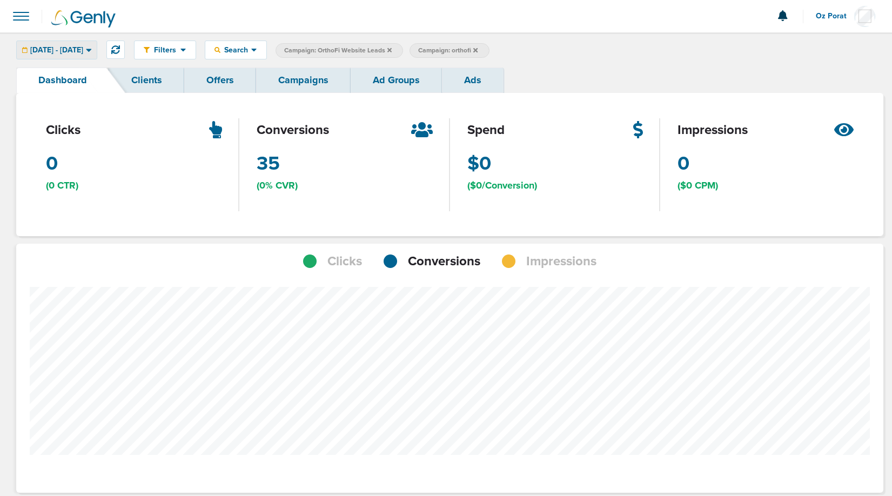
click at [75, 46] on span "08.01.2025 - 09.30.2025" at bounding box center [56, 50] width 53 height 8
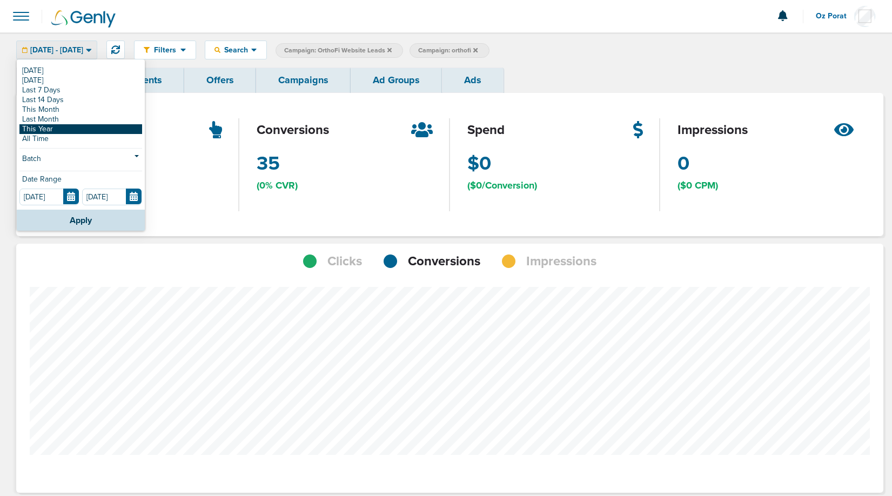
click at [65, 124] on link "This Year" at bounding box center [80, 129] width 123 height 10
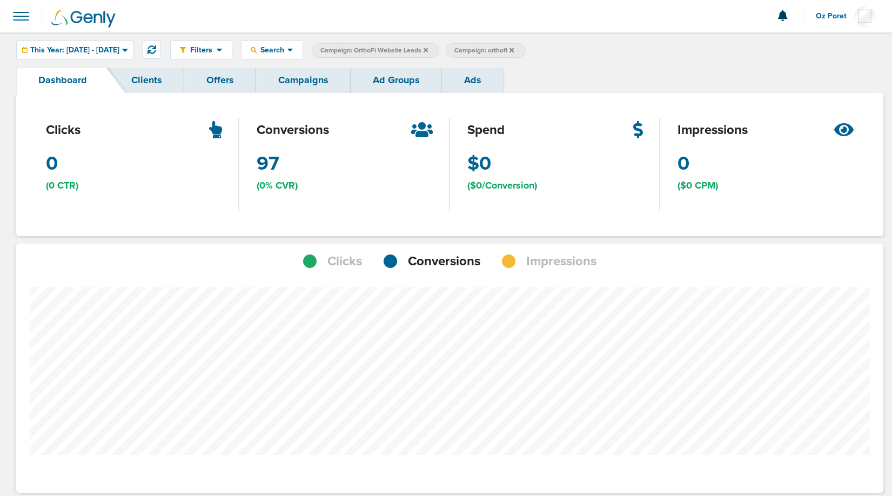
click at [84, 49] on span "This Year: 01.01.2025 - 09.20.2025" at bounding box center [74, 50] width 89 height 8
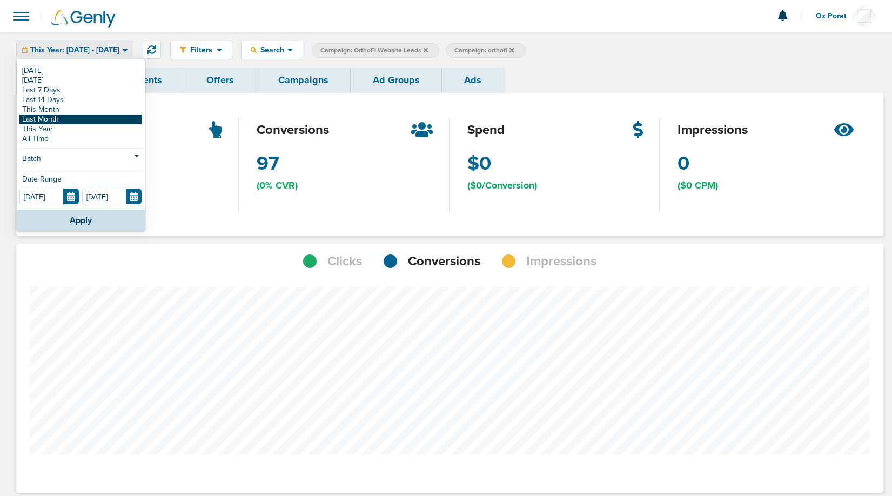
click at [76, 119] on link "Last Month" at bounding box center [80, 119] width 123 height 10
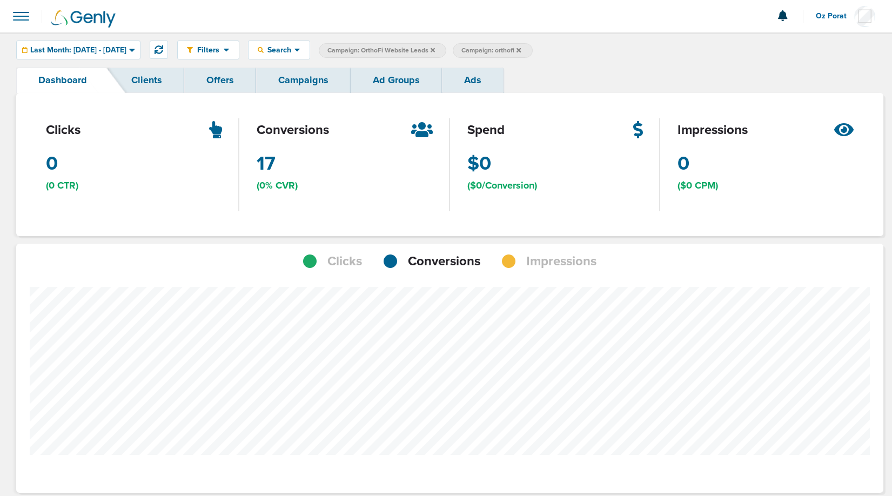
click at [282, 83] on link "Campaigns" at bounding box center [303, 79] width 94 height 25
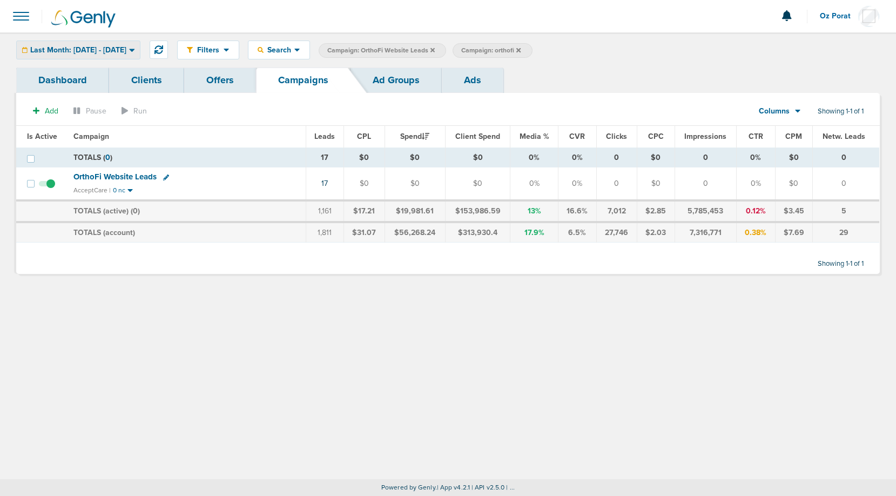
click at [120, 53] on span "Last Month: 08.01.2025 - 08.31.2025" at bounding box center [78, 50] width 96 height 8
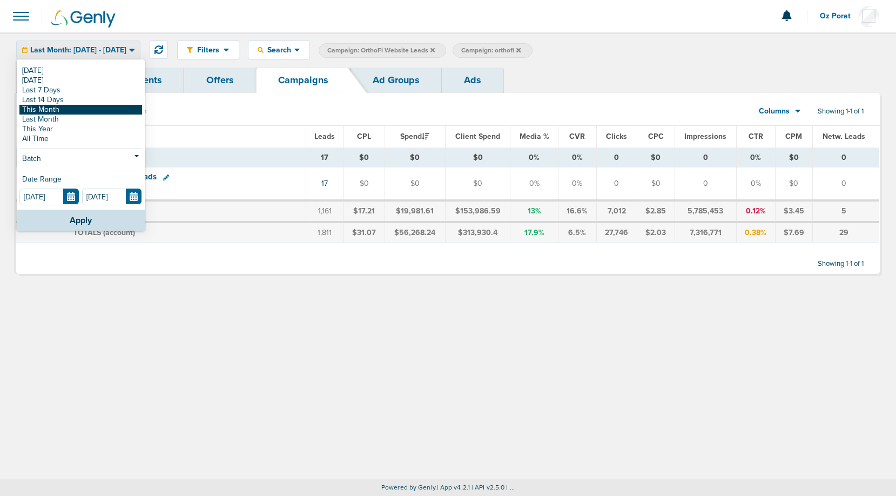
click at [66, 111] on link "This Month" at bounding box center [80, 110] width 123 height 10
type input "09.01.2025"
type input "09.30.2025"
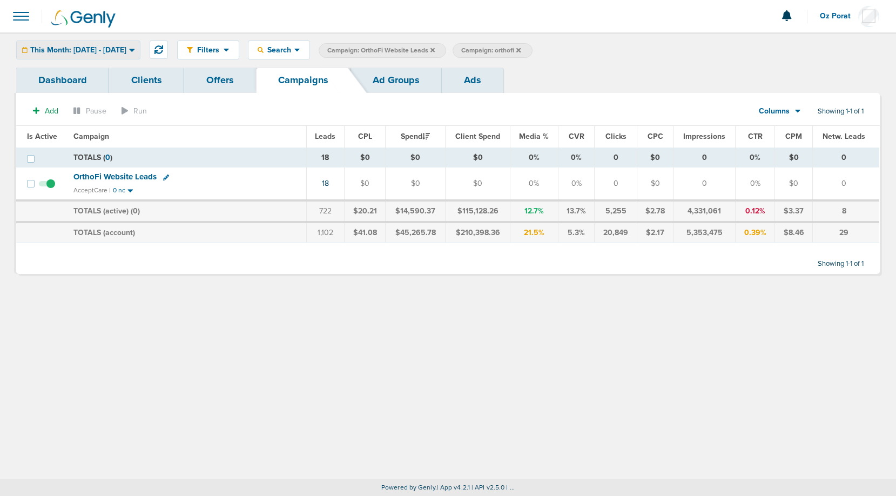
click at [126, 53] on span "This Month: 09.01.2025 - 09.30.2025" at bounding box center [78, 50] width 96 height 8
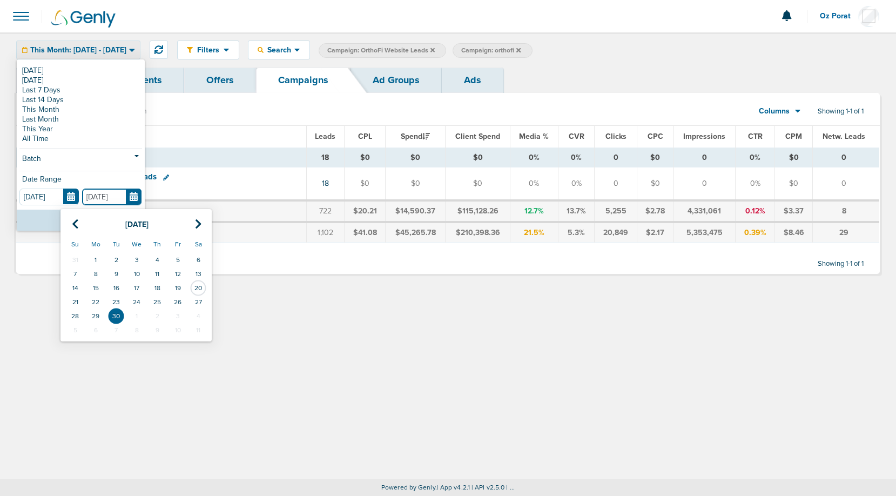
click at [138, 200] on input "09.30.2025" at bounding box center [111, 196] width 59 height 17
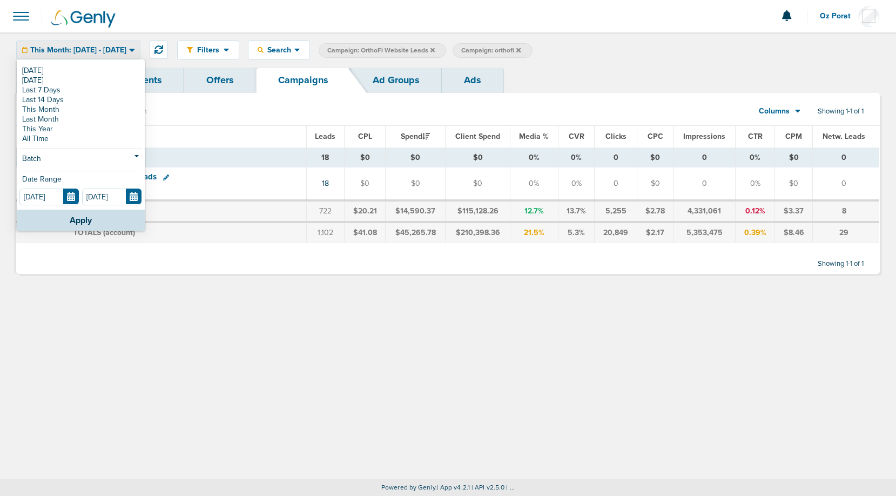
drag, startPoint x: 301, startPoint y: 307, endPoint x: 286, endPoint y: 298, distance: 18.0
click at [301, 307] on div "Filters Active Only Settings Status Active Inactive Objectives MQL SQL Traffic …" at bounding box center [448, 255] width 896 height 447
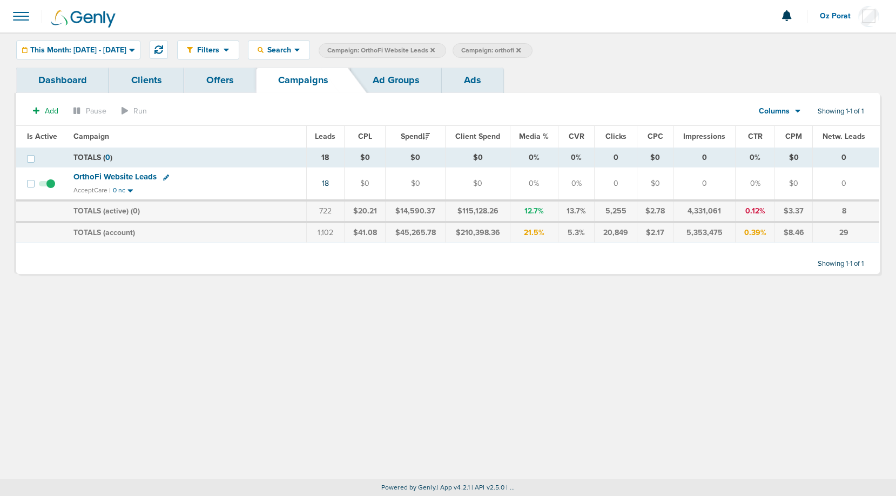
click at [17, 17] on span at bounding box center [21, 16] width 24 height 24
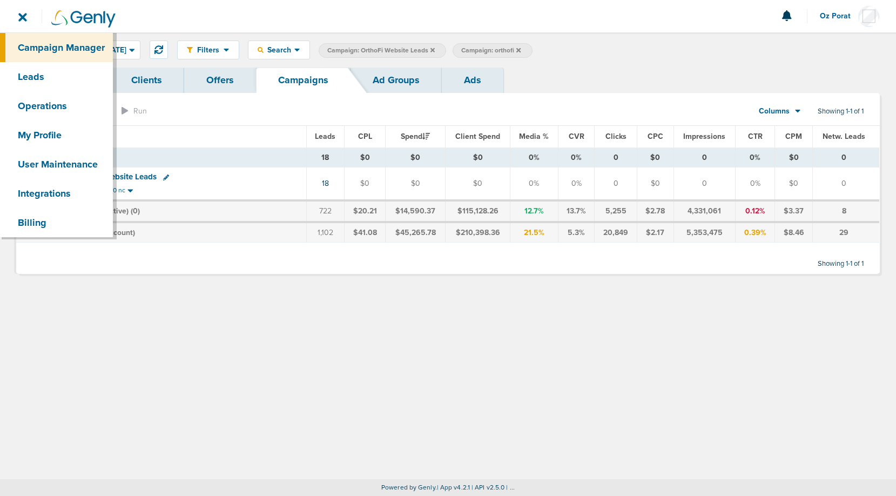
click at [435, 50] on icon at bounding box center [432, 50] width 4 height 6
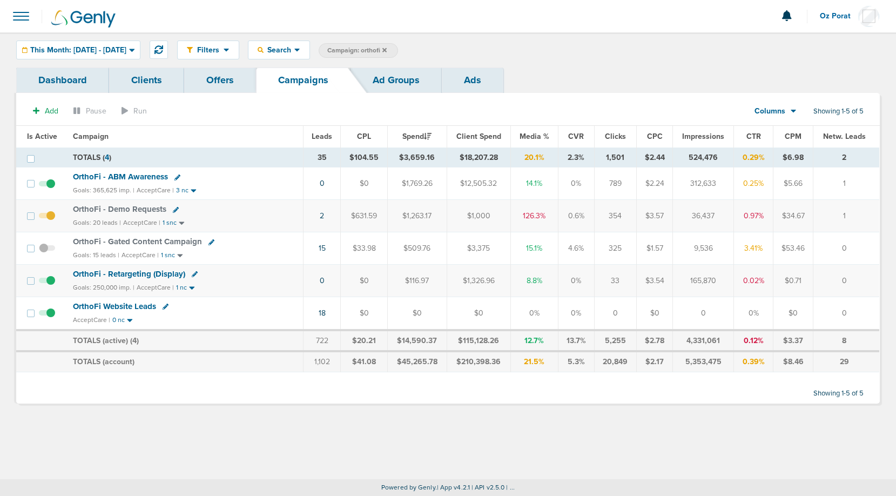
click at [387, 49] on icon at bounding box center [384, 50] width 4 height 4
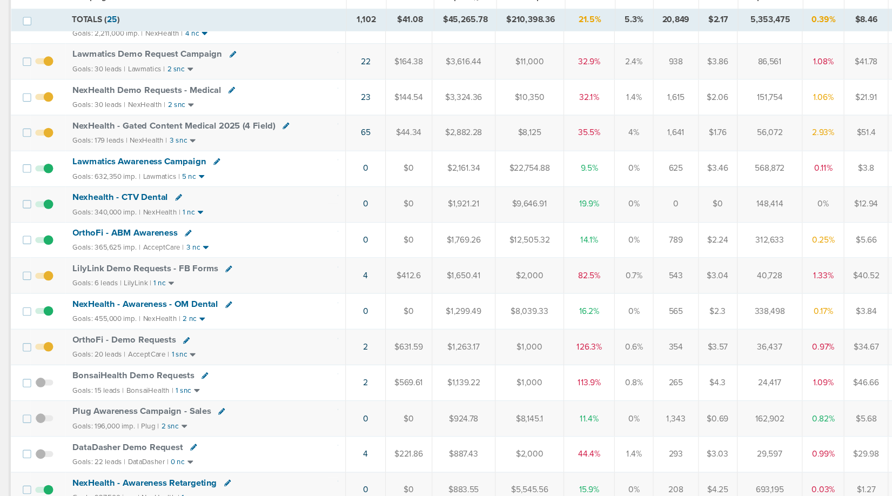
scroll to position [183, 0]
click at [131, 353] on span "OrthoFi - Demo Requests" at bounding box center [118, 353] width 93 height 10
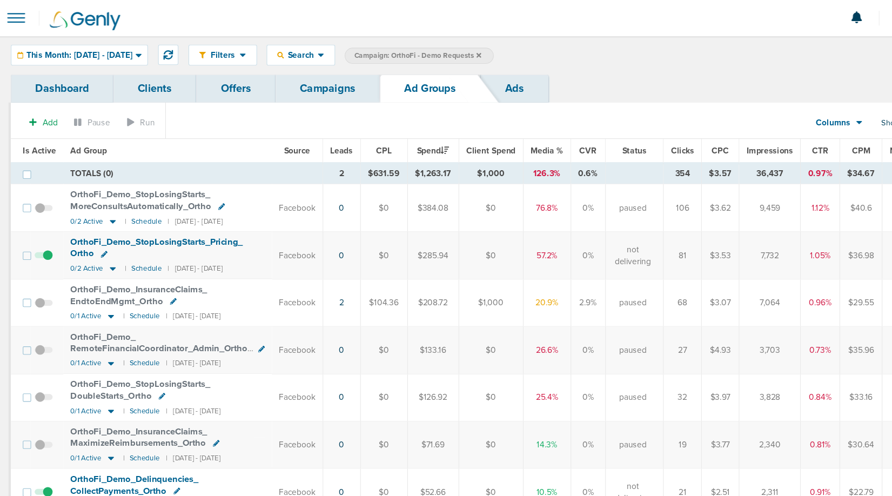
click at [468, 81] on link "Ads" at bounding box center [473, 79] width 62 height 25
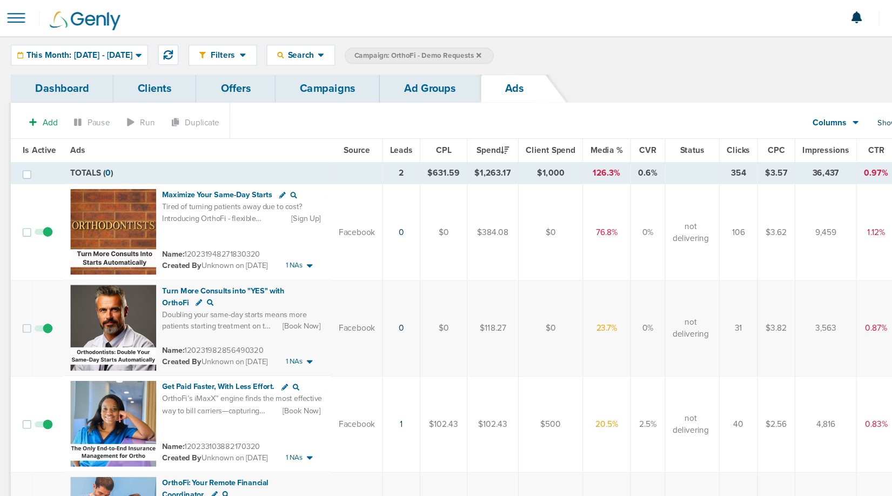
click at [371, 128] on th "Leads" at bounding box center [370, 137] width 34 height 22
click at [373, 133] on span "Leads" at bounding box center [370, 136] width 21 height 9
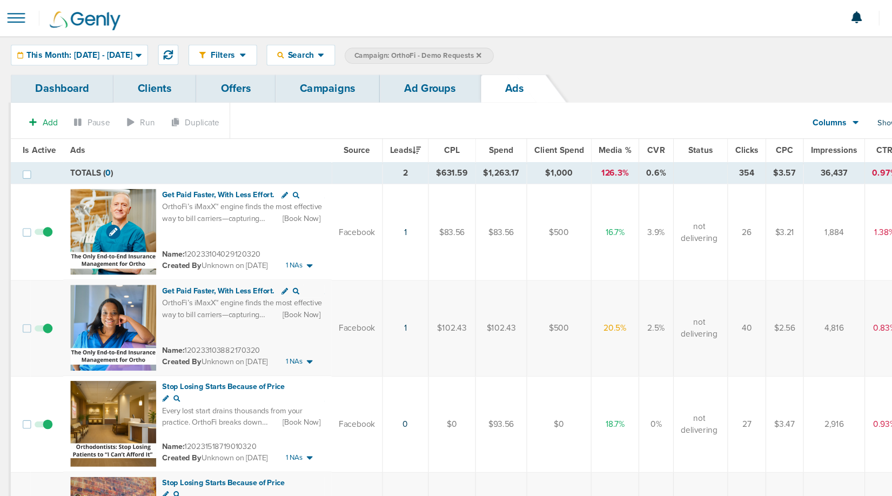
click at [87, 191] on img at bounding box center [109, 210] width 78 height 78
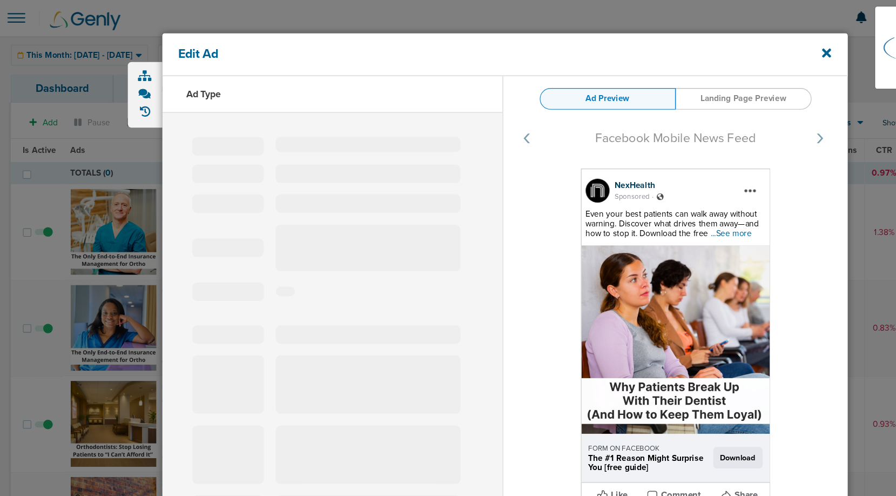
select select "learn_more"
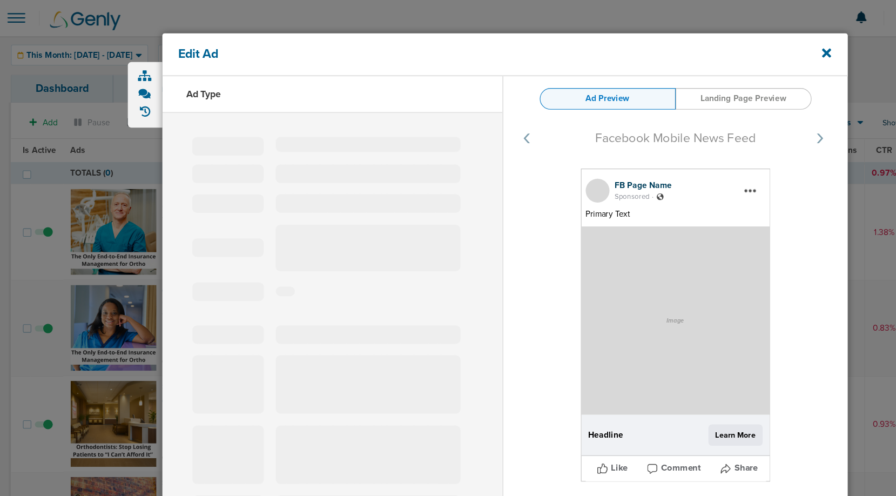
type input "120233104029120320"
type input "Get Paid Faster, With Less Effort."
type textarea "OrthoFi’s iMaxX™ engine finds the most effective way to bill carriers—capturing…"
select select "book_travel"
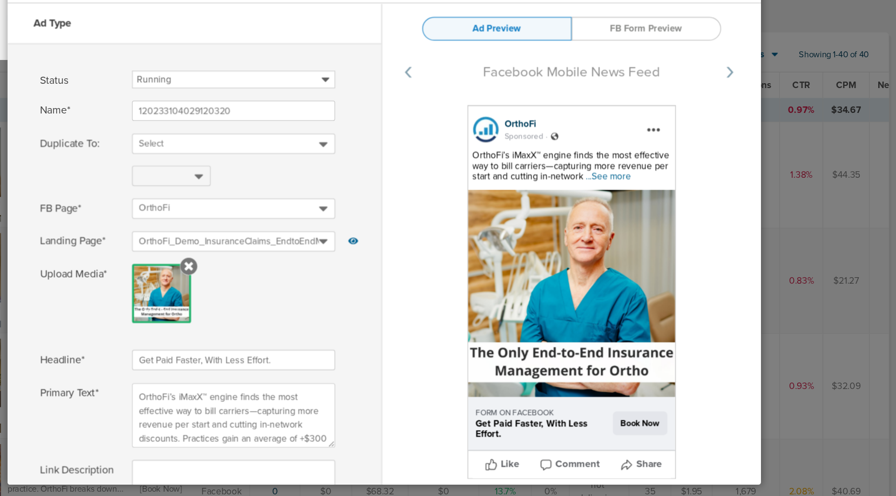
click at [640, 215] on span "...See more" at bounding box center [648, 211] width 37 height 9
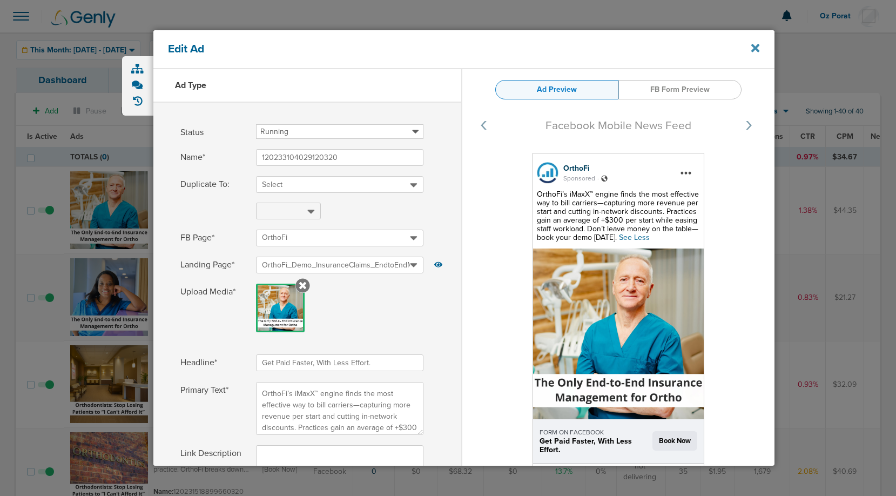
click at [753, 45] on icon at bounding box center [755, 48] width 8 height 8
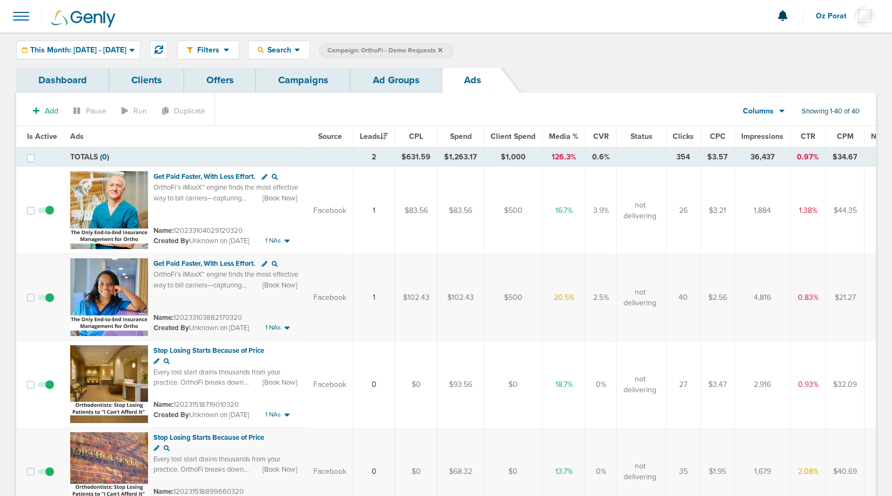
click at [305, 90] on link "Campaigns" at bounding box center [303, 79] width 94 height 25
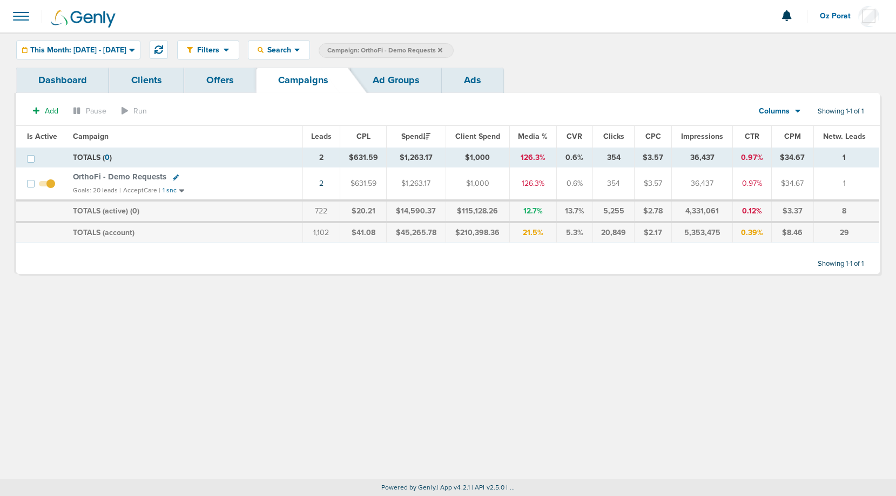
click at [442, 50] on icon at bounding box center [440, 50] width 4 height 4
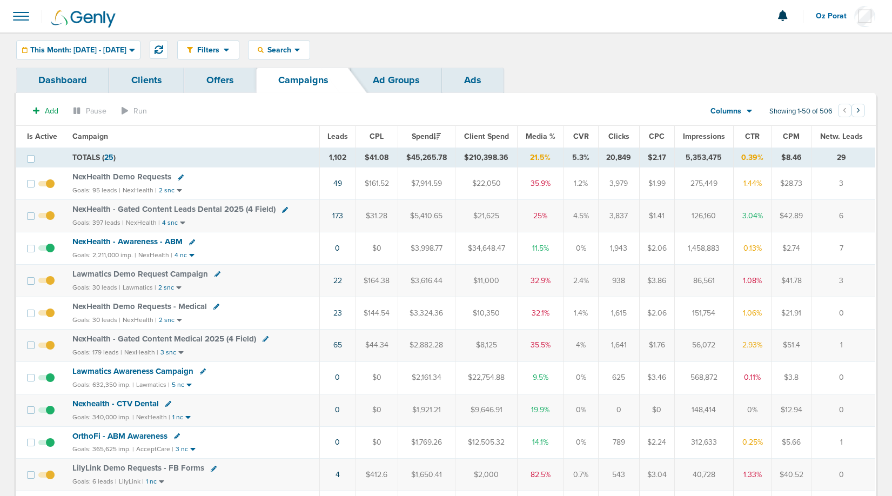
click at [115, 37] on div "Filters Active Only Settings Status Active Inactive Objectives MQL SQL Traffic …" at bounding box center [446, 49] width 892 height 35
click at [110, 44] on div "This Month: 09.01.2025 - 09.30.2025" at bounding box center [78, 50] width 123 height 18
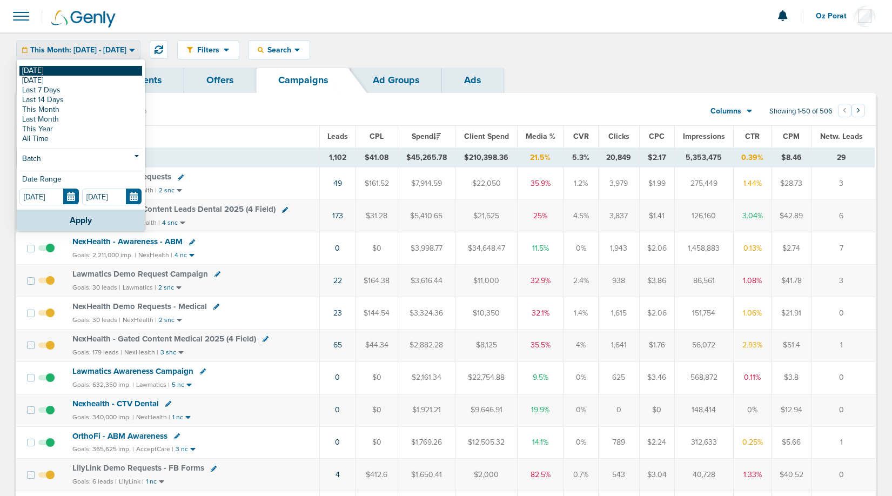
click at [59, 71] on link "[DATE]" at bounding box center [80, 71] width 123 height 10
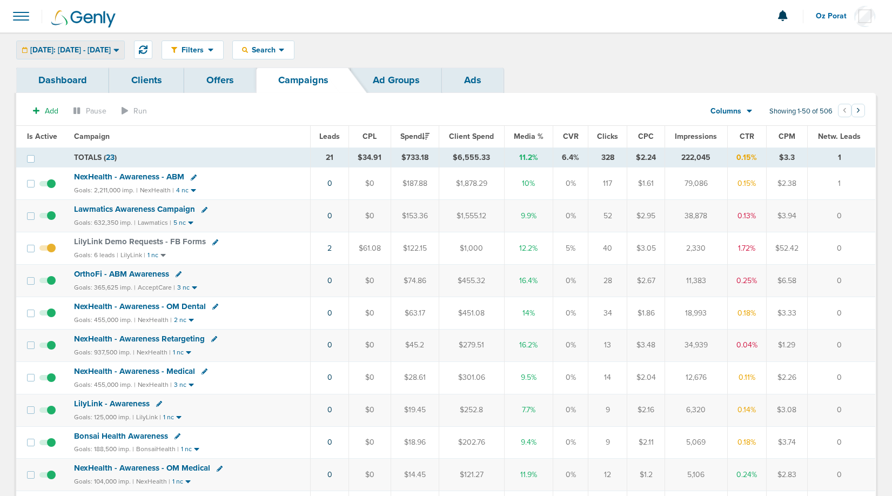
click at [107, 52] on span "Today: 09.20.2025 - 09.20.2025" at bounding box center [70, 50] width 80 height 8
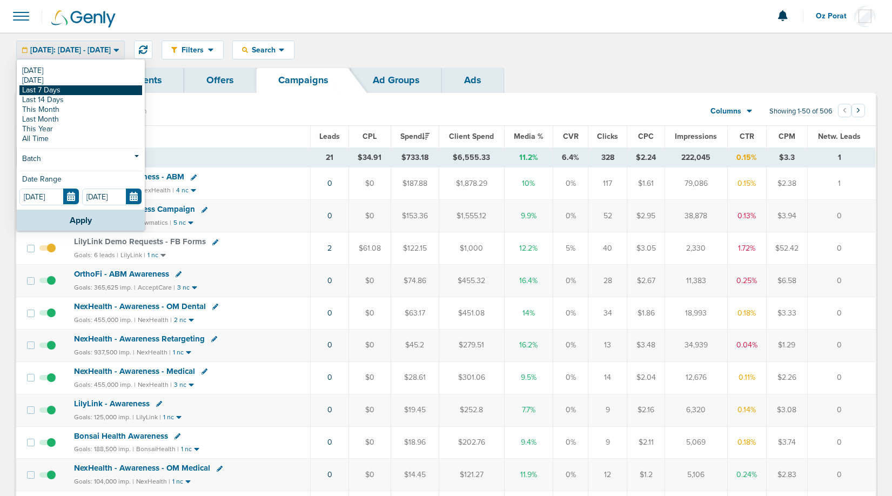
click at [73, 91] on link "Last 7 Days" at bounding box center [80, 90] width 123 height 10
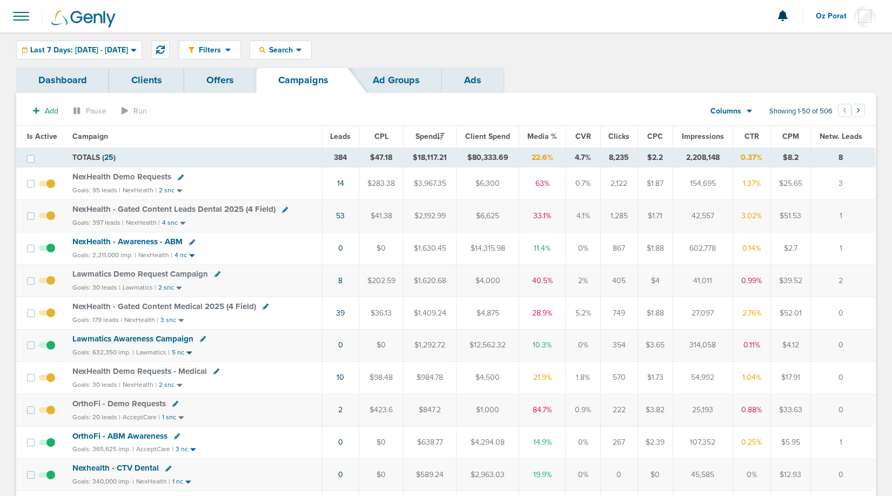
click at [265, 304] on icon at bounding box center [265, 306] width 6 height 6
select select
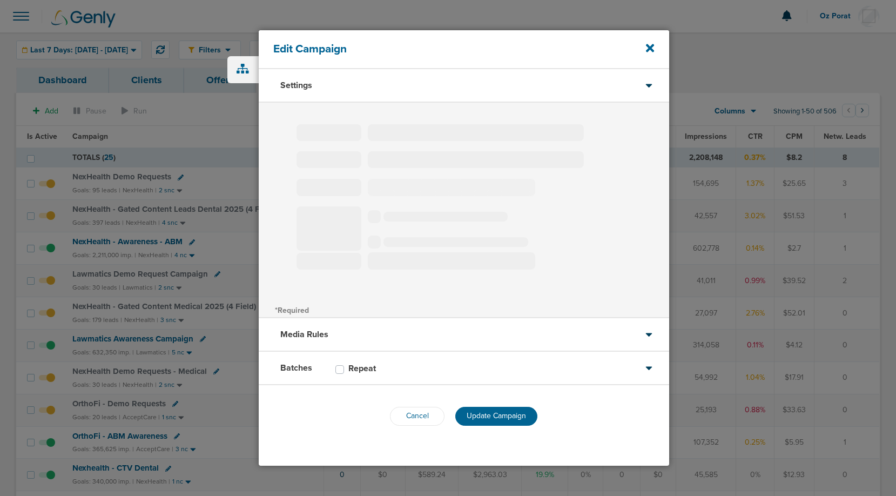
type input "NexHealth - Gated Content Medical 2025 (4 Field)"
select select "Leads"
radio input "true"
select select "readWrite"
select select "1"
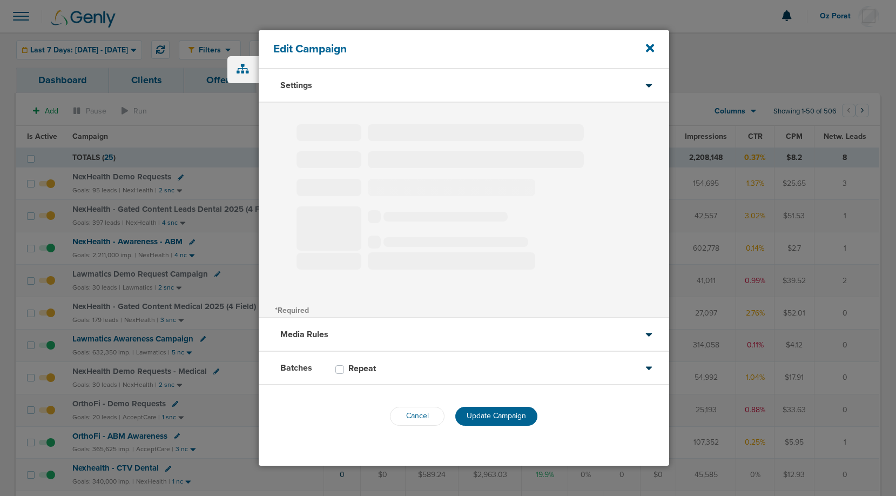
select select "1"
select select "2"
select select "3"
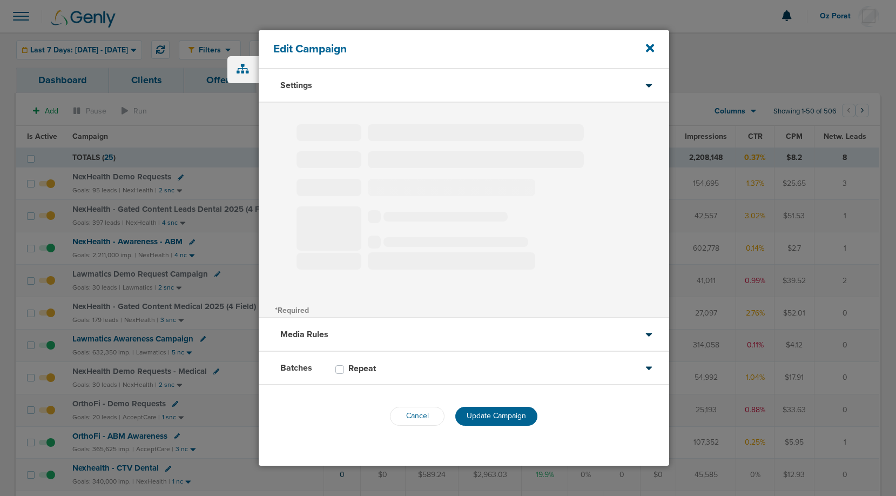
select select "4"
select select "6"
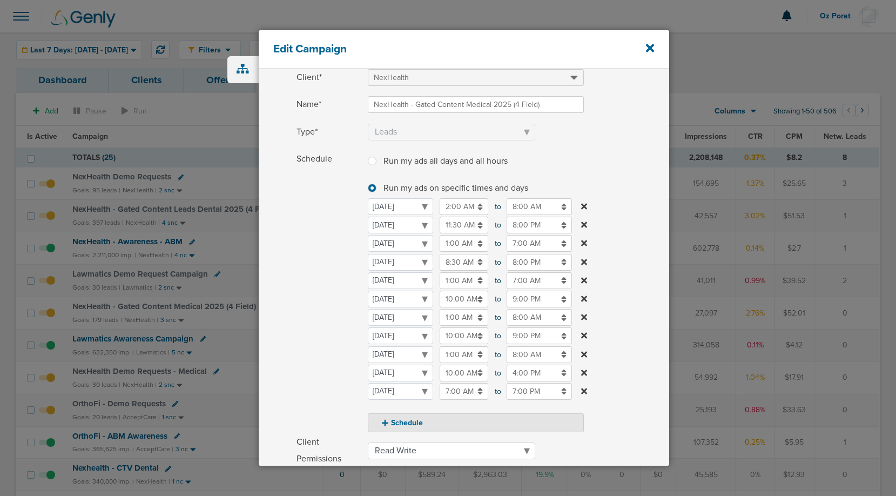
scroll to position [56, 0]
click at [470, 388] on input "7:00 AM" at bounding box center [464, 390] width 49 height 17
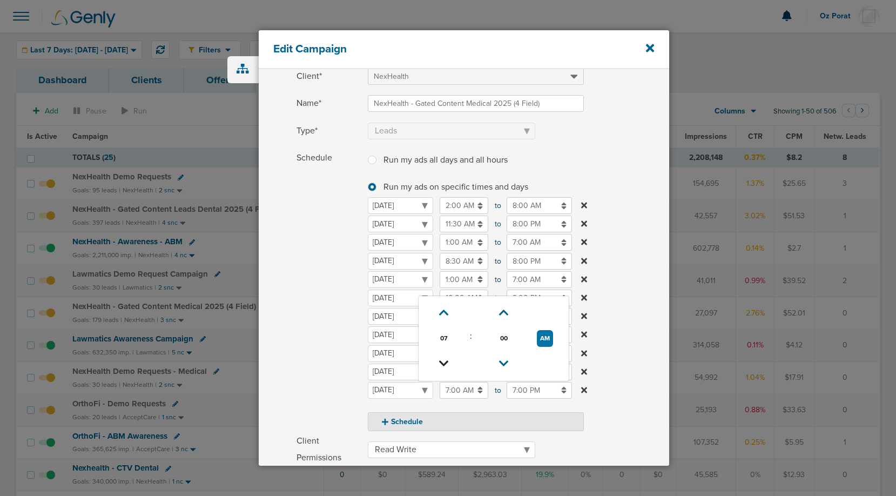
click at [442, 356] on link at bounding box center [444, 363] width 19 height 17
type input "4:00 AM"
click at [616, 312] on label "Schedule Run my ads all days and all hours Run my ads all days and all hours Ru…" at bounding box center [482, 290] width 373 height 281
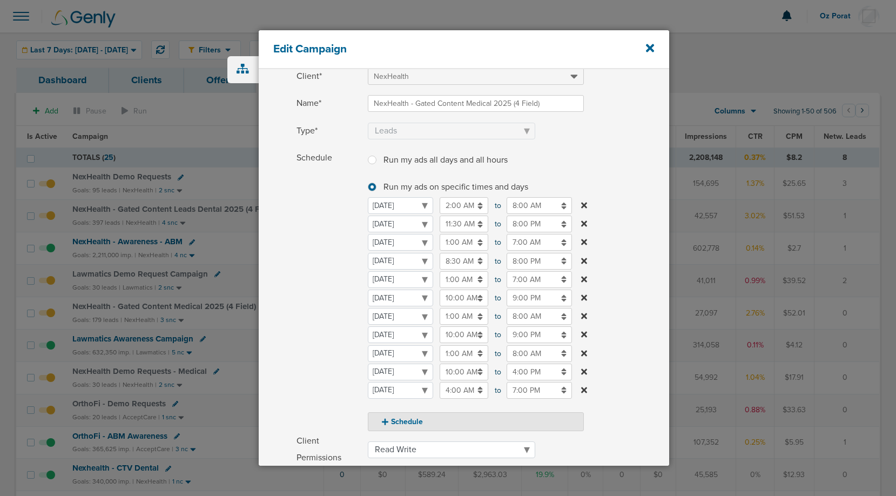
scroll to position [234, 0]
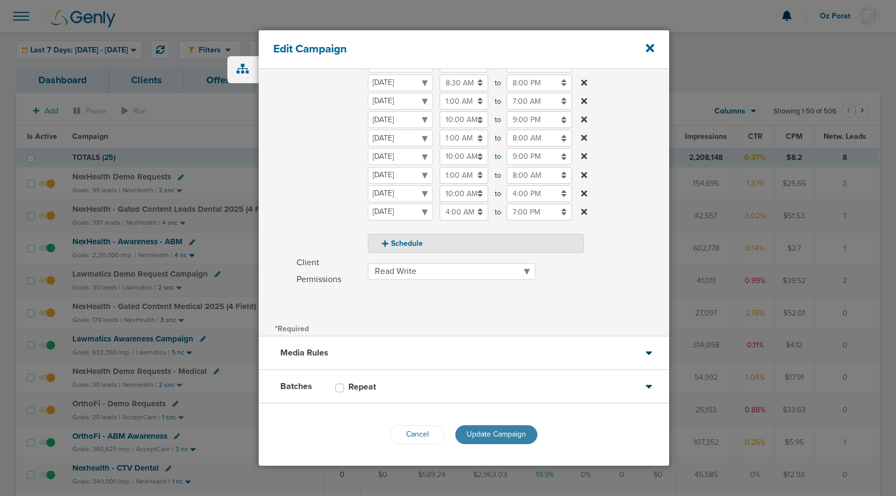
click at [497, 430] on span "Update Campaign" at bounding box center [496, 433] width 59 height 9
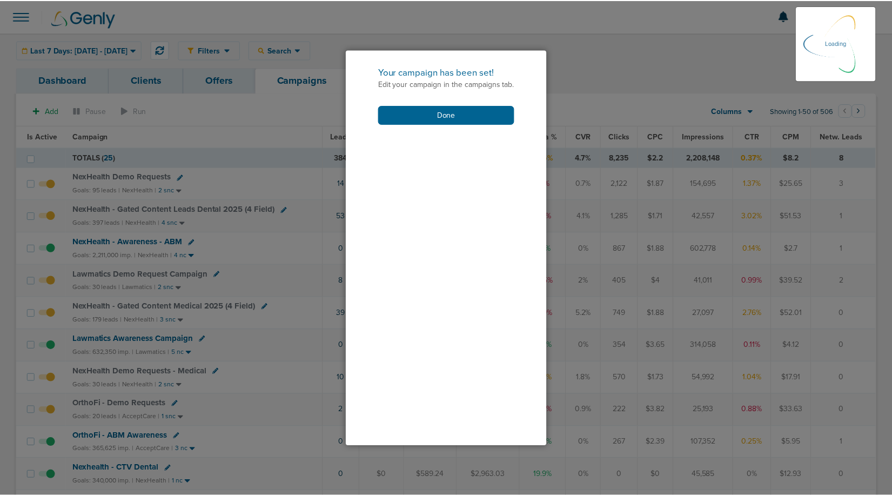
scroll to position [199, 0]
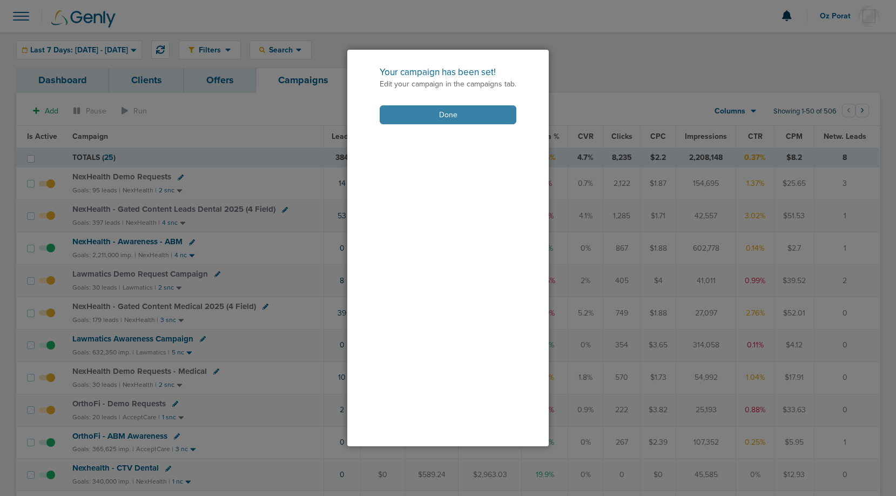
click at [431, 110] on button "Done" at bounding box center [448, 114] width 137 height 19
